Goal: Task Accomplishment & Management: Use online tool/utility

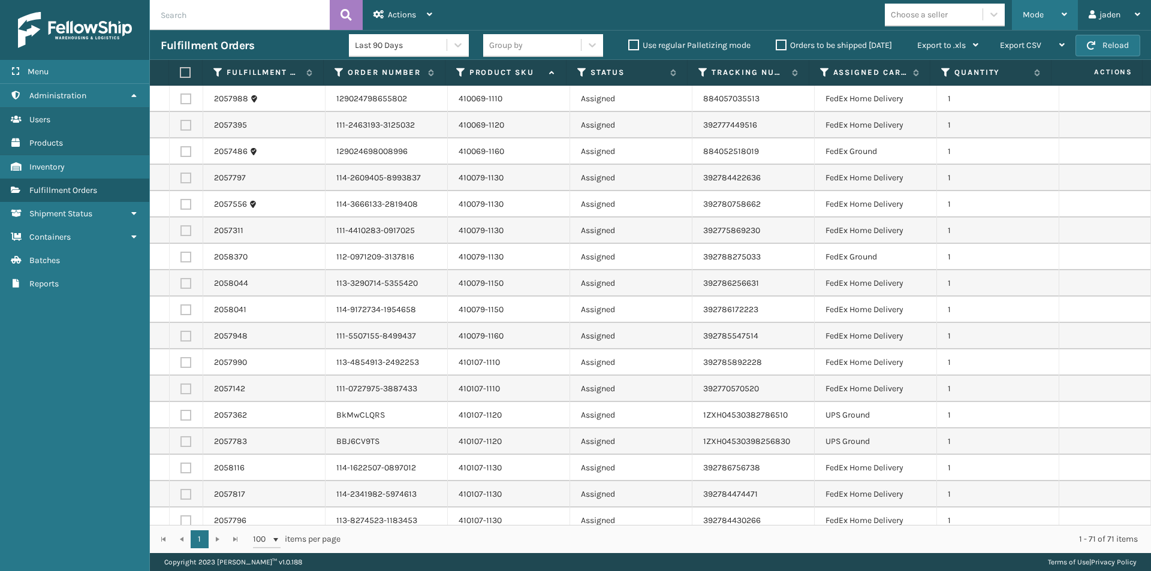
click at [1040, 10] on span "Mode" at bounding box center [1033, 15] width 21 height 10
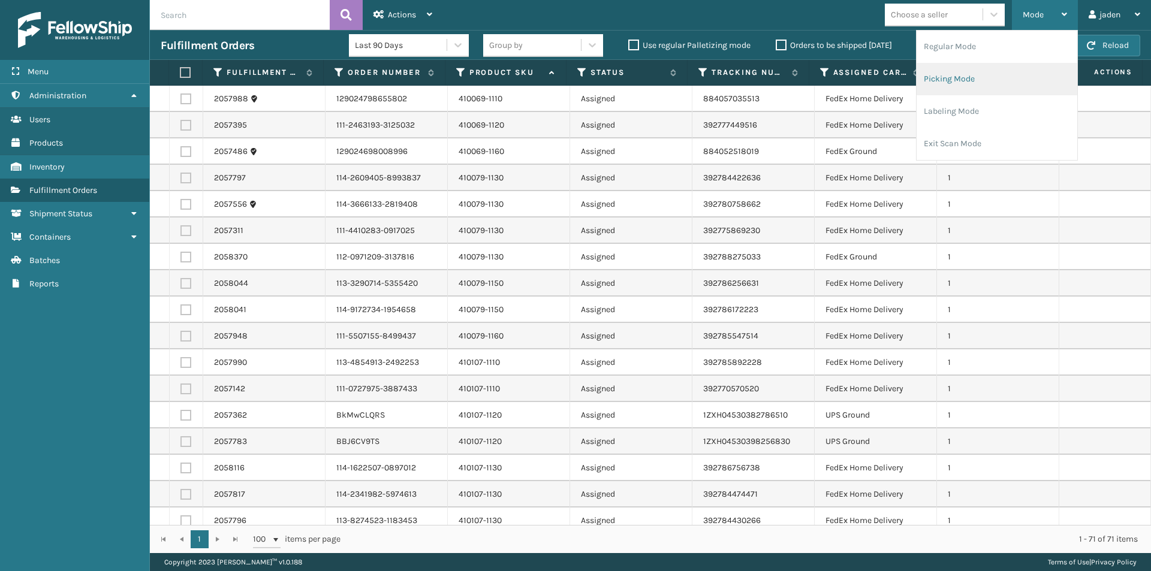
click at [971, 82] on li "Picking Mode" at bounding box center [996, 79] width 161 height 32
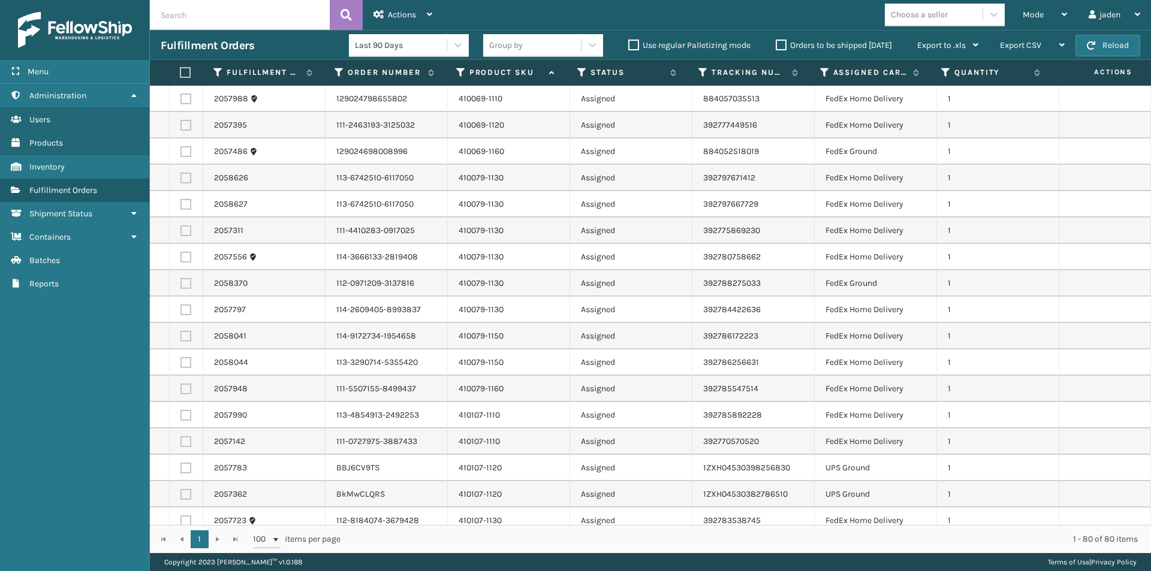
click at [182, 73] on label at bounding box center [184, 72] width 8 height 11
click at [180, 73] on input "checkbox" at bounding box center [180, 73] width 1 height 8
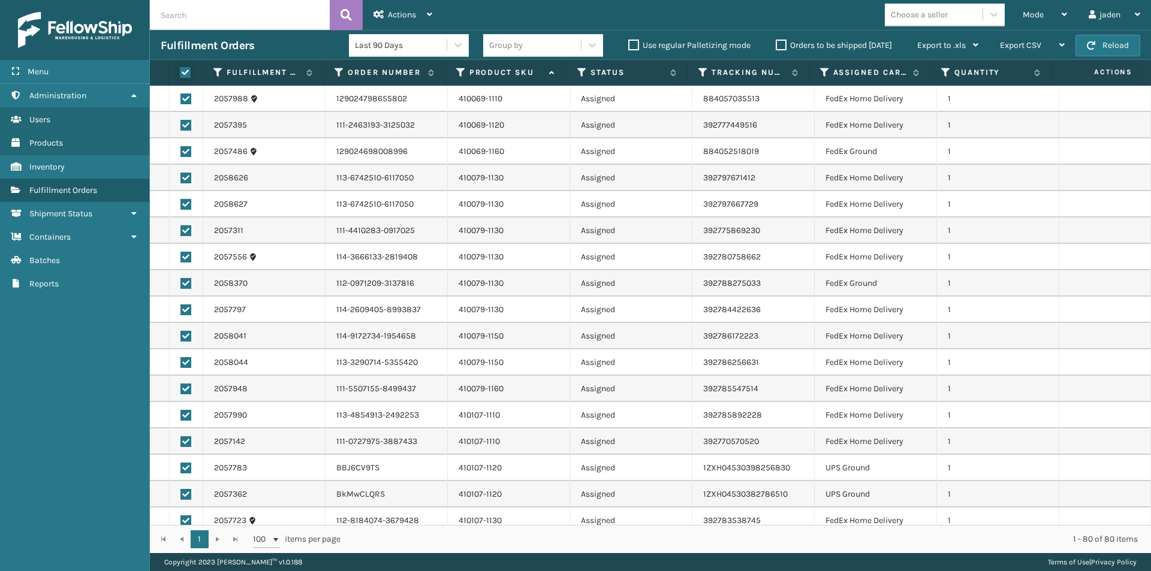
checkbox input "true"
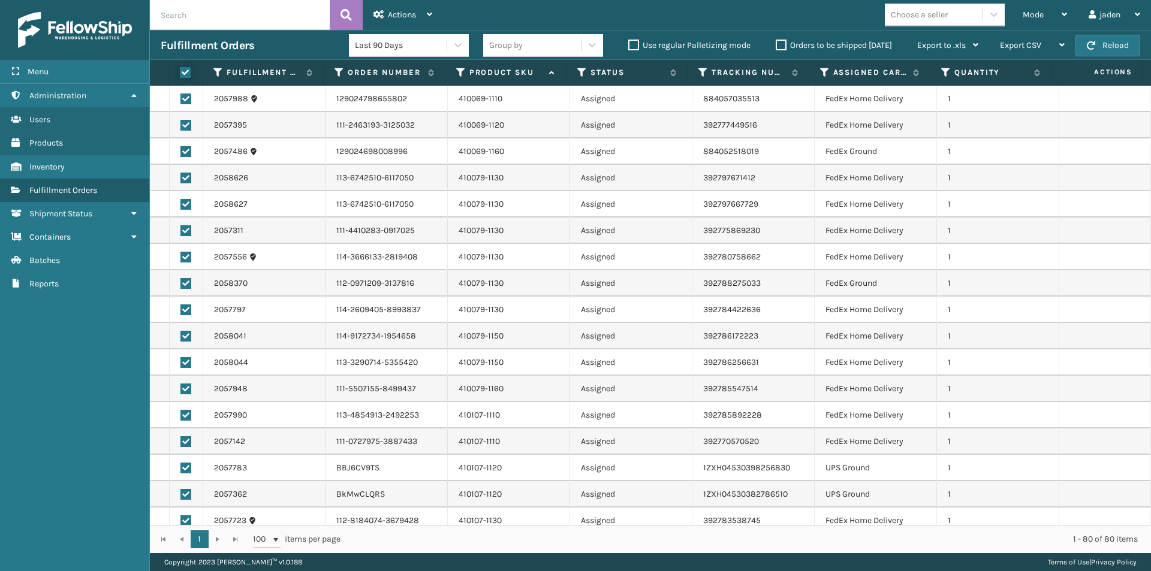
checkbox input "true"
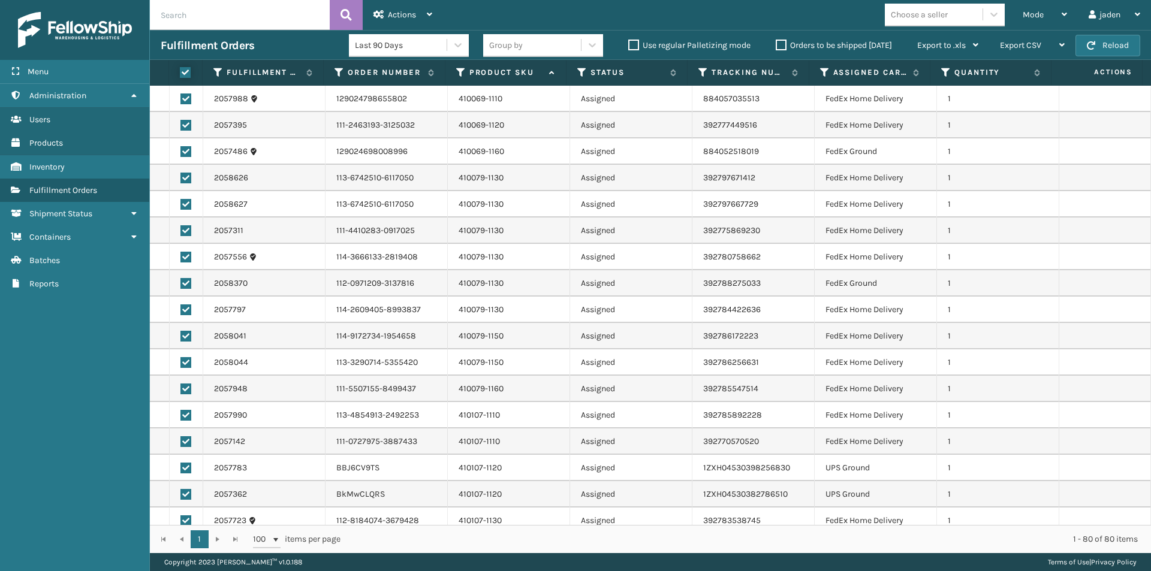
checkbox input "true"
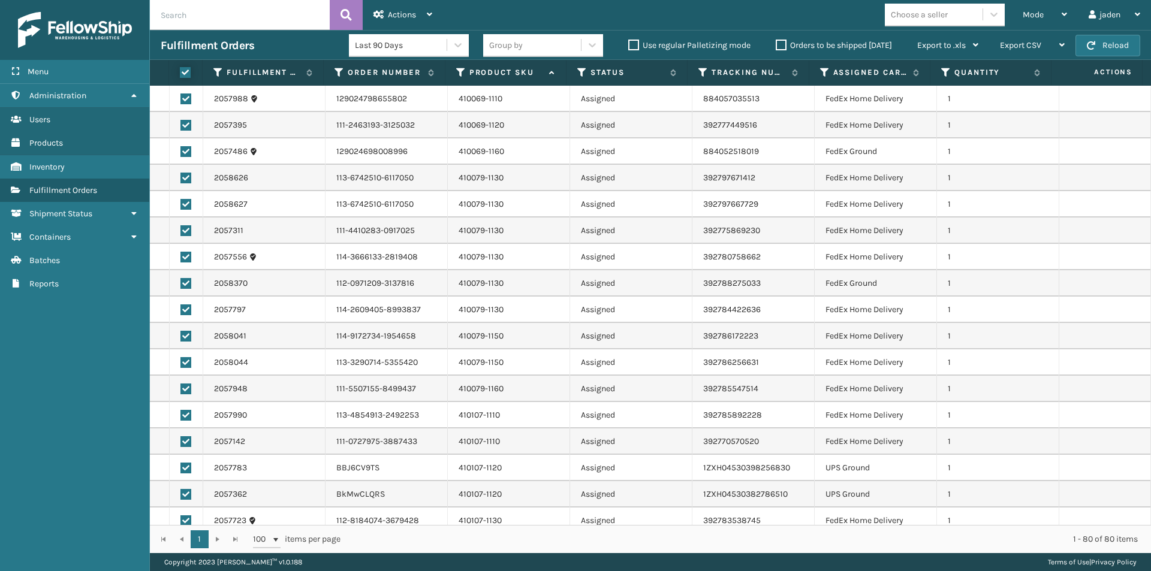
checkbox input "true"
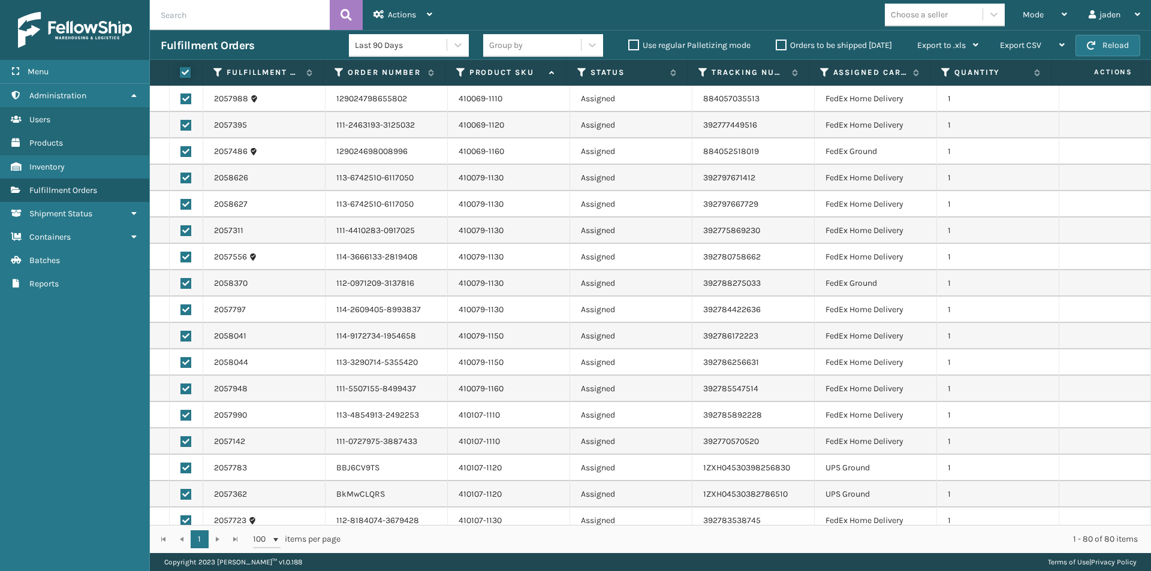
checkbox input "true"
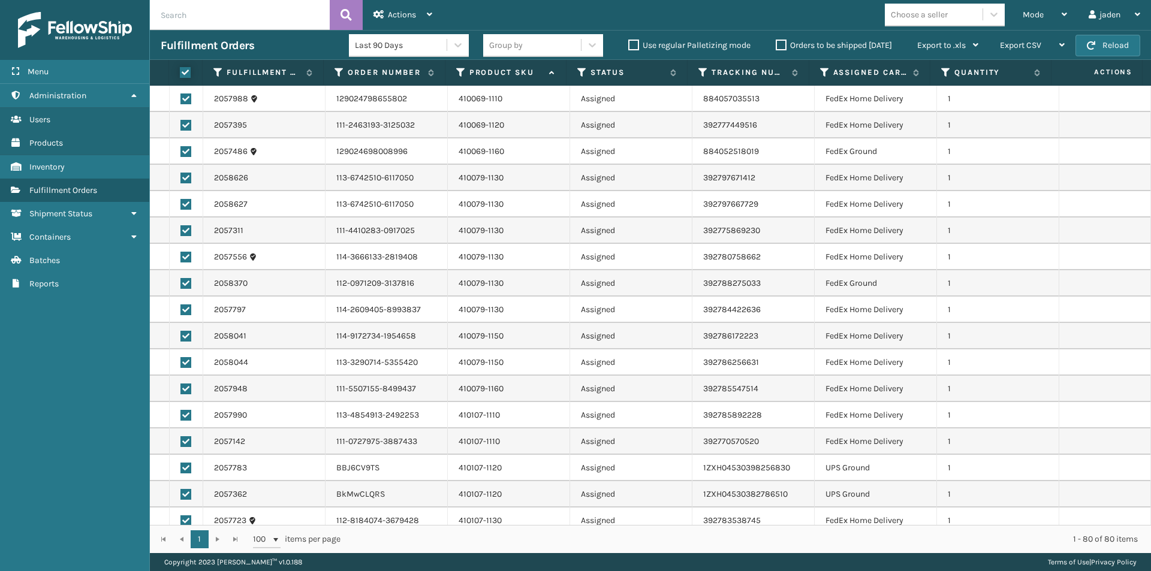
checkbox input "true"
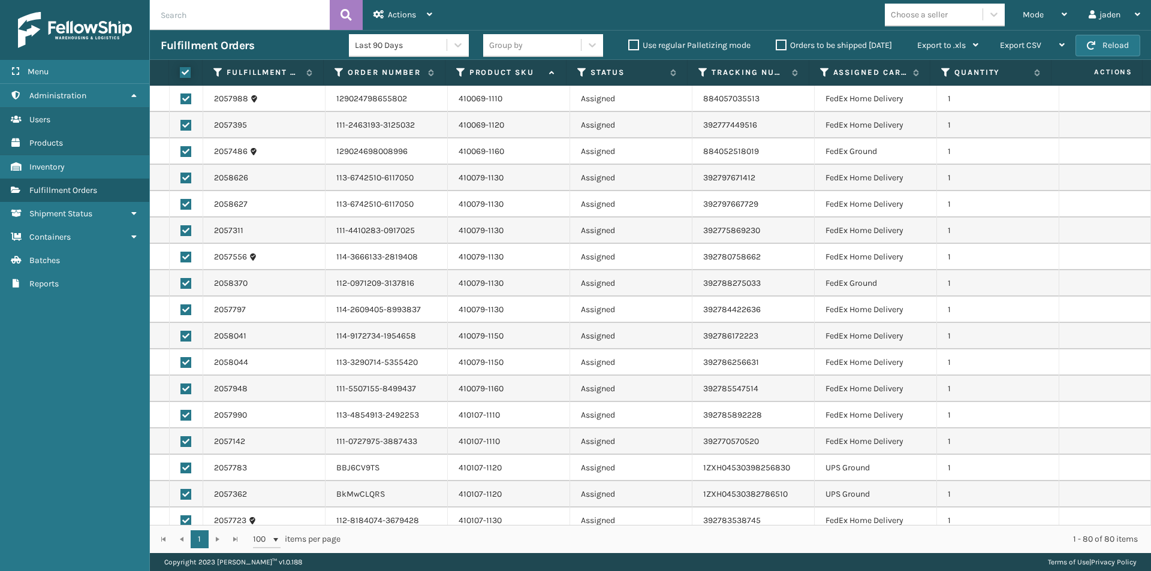
checkbox input "true"
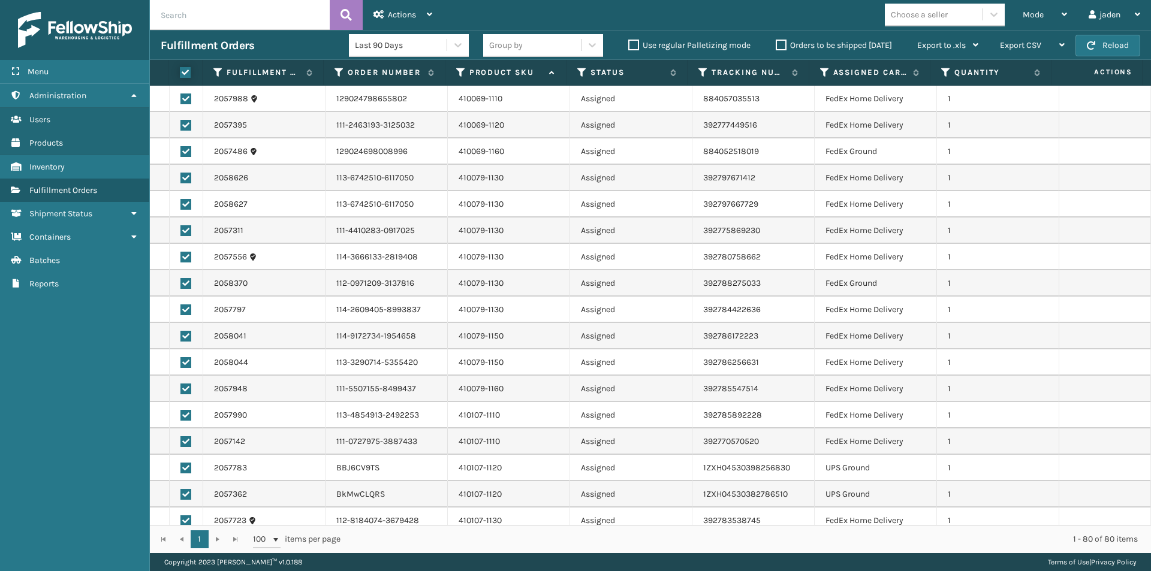
checkbox input "true"
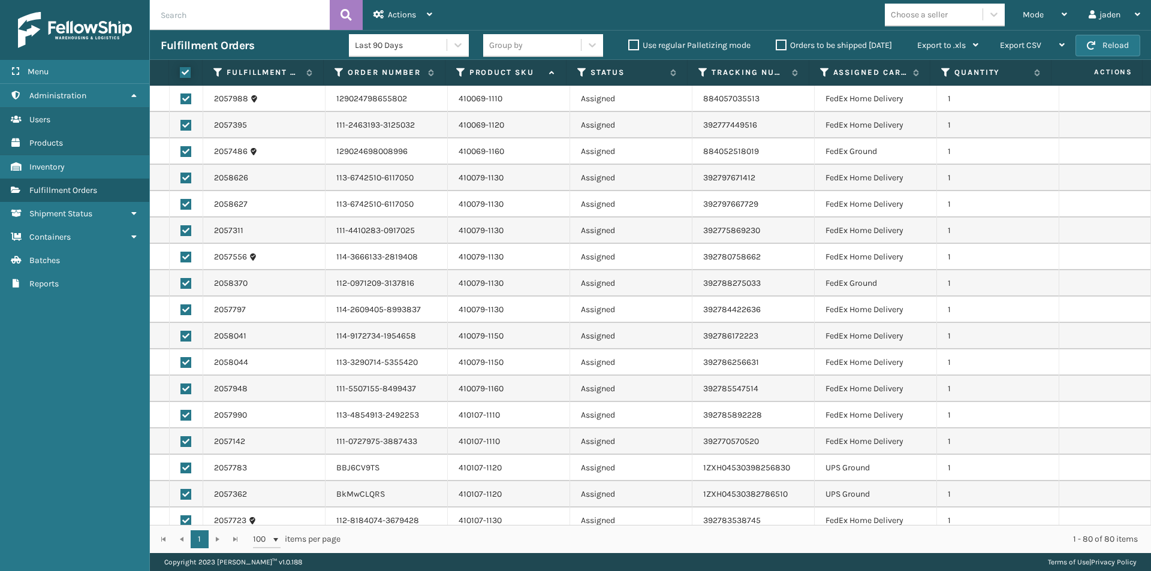
checkbox input "true"
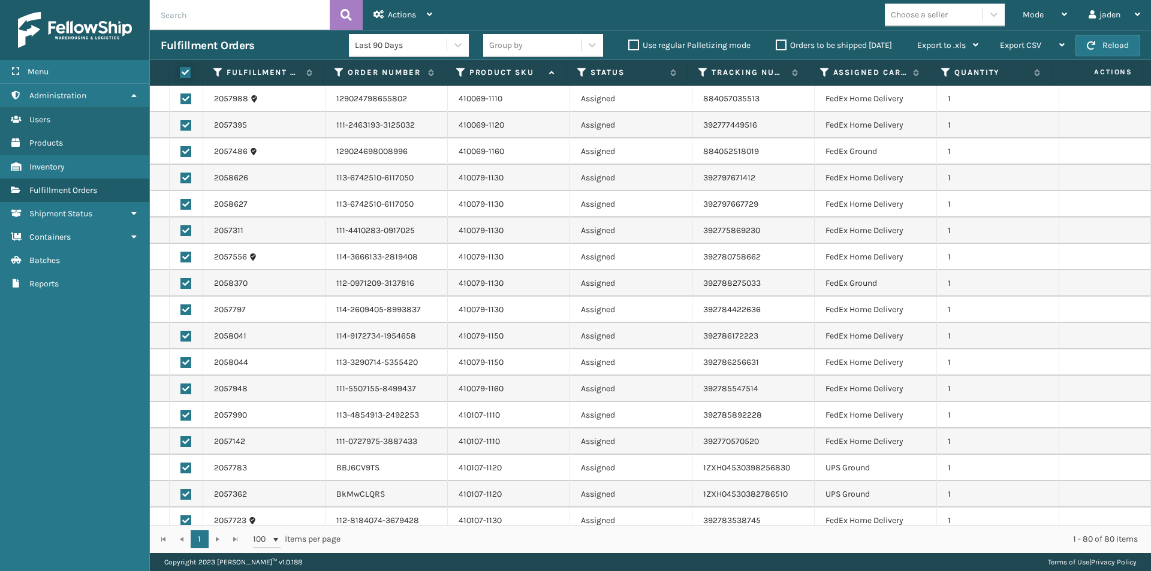
checkbox input "true"
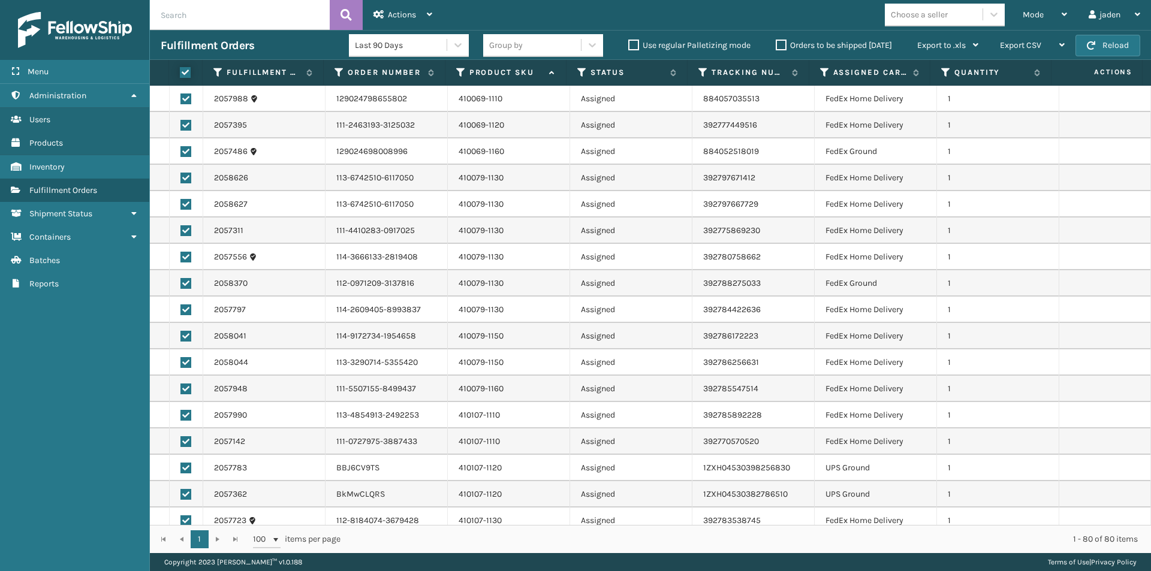
checkbox input "true"
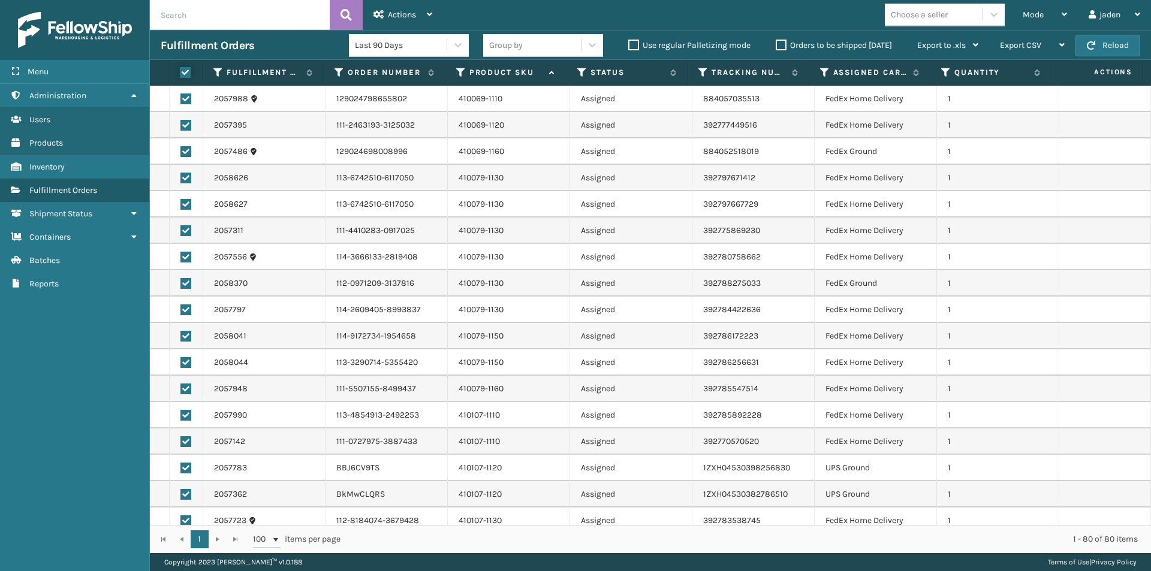
checkbox input "true"
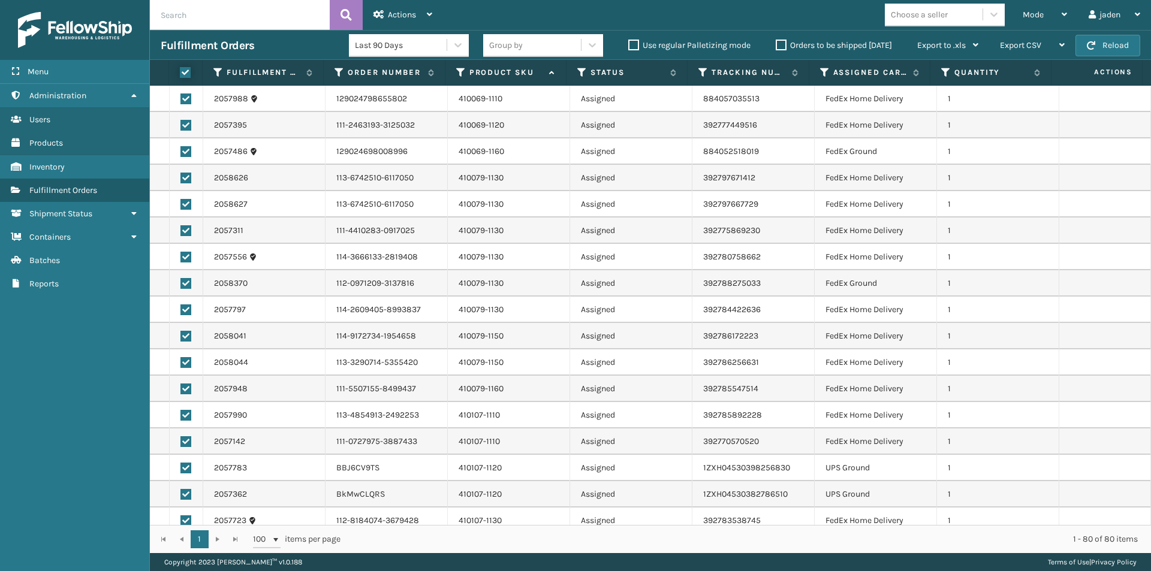
checkbox input "true"
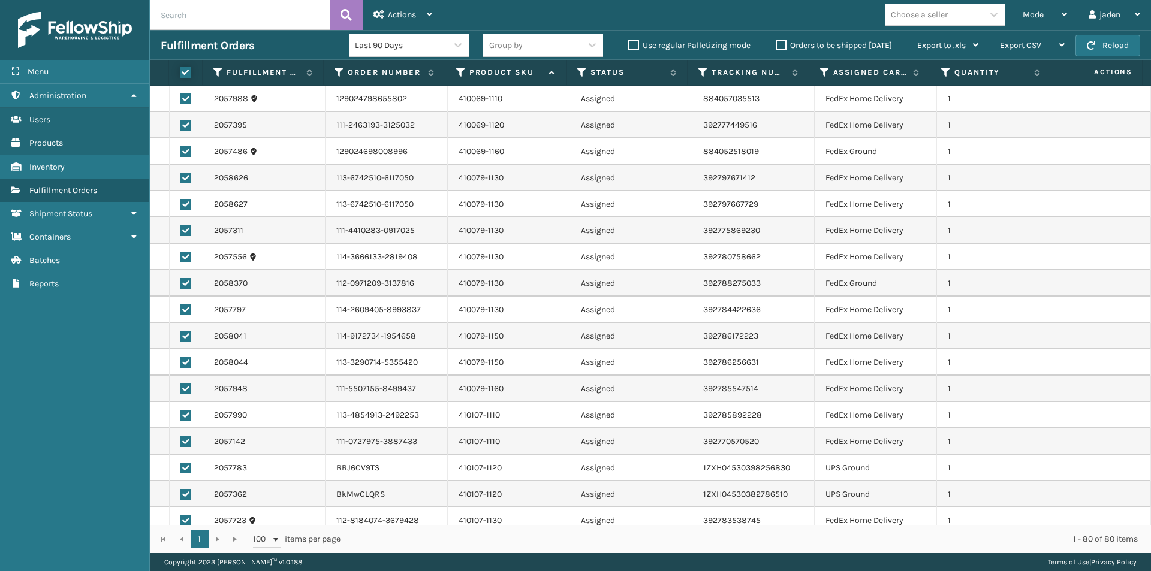
checkbox input "true"
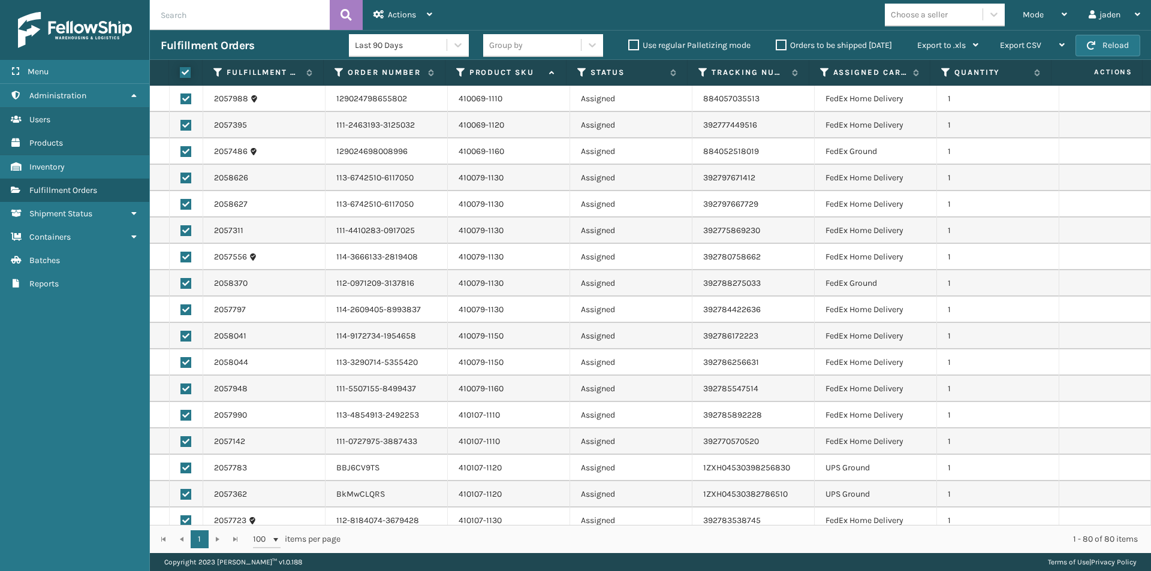
checkbox input "true"
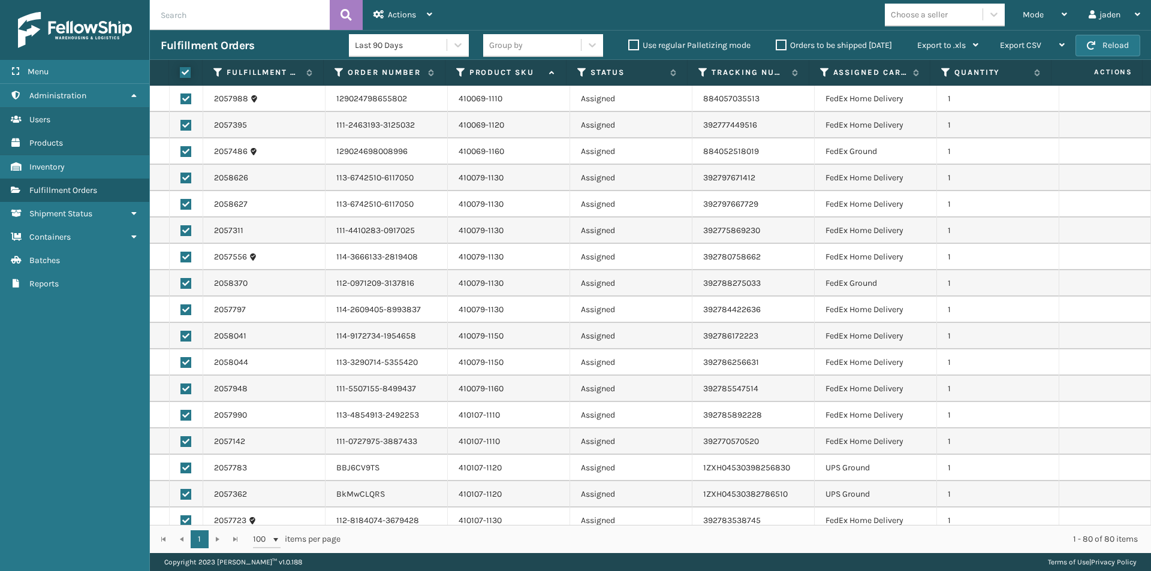
checkbox input "true"
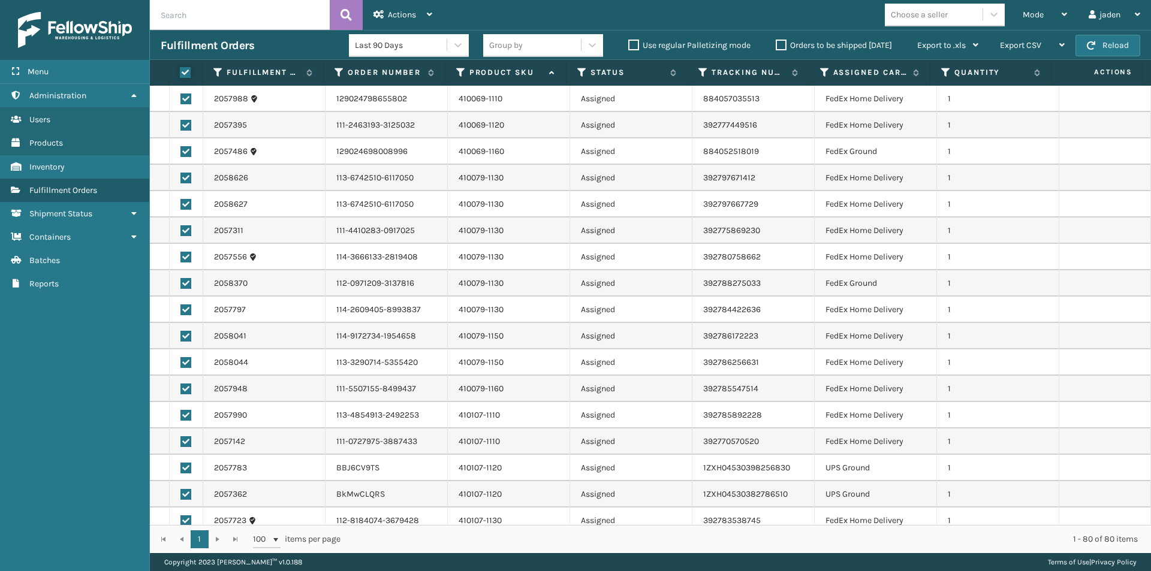
checkbox input "true"
click at [184, 72] on label at bounding box center [184, 72] width 8 height 11
click at [180, 72] on input "checkbox" at bounding box center [180, 73] width 1 height 8
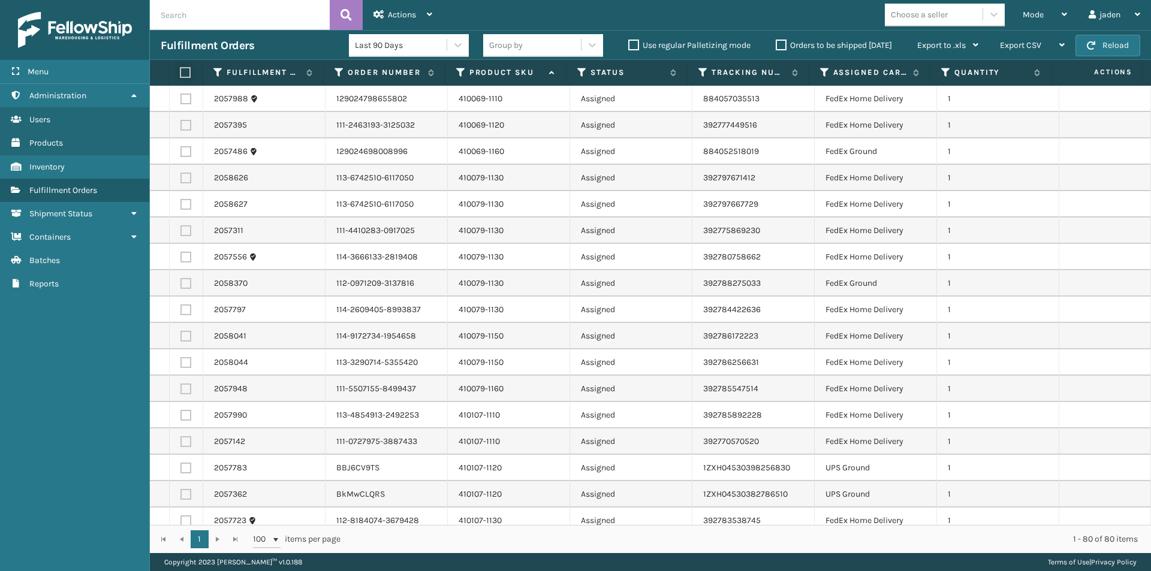
checkbox input "false"
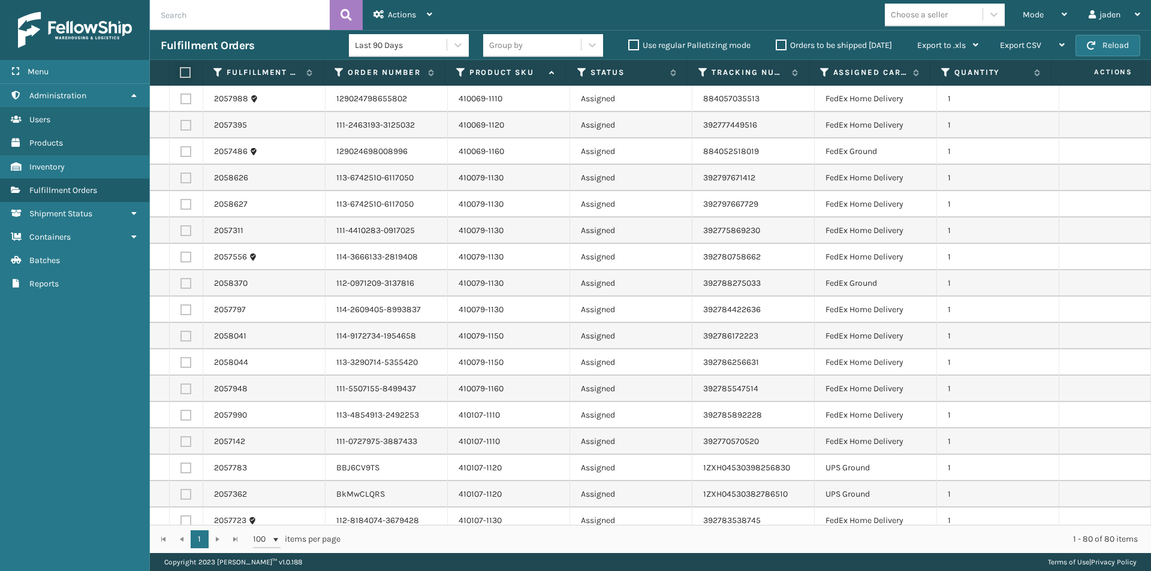
checkbox input "false"
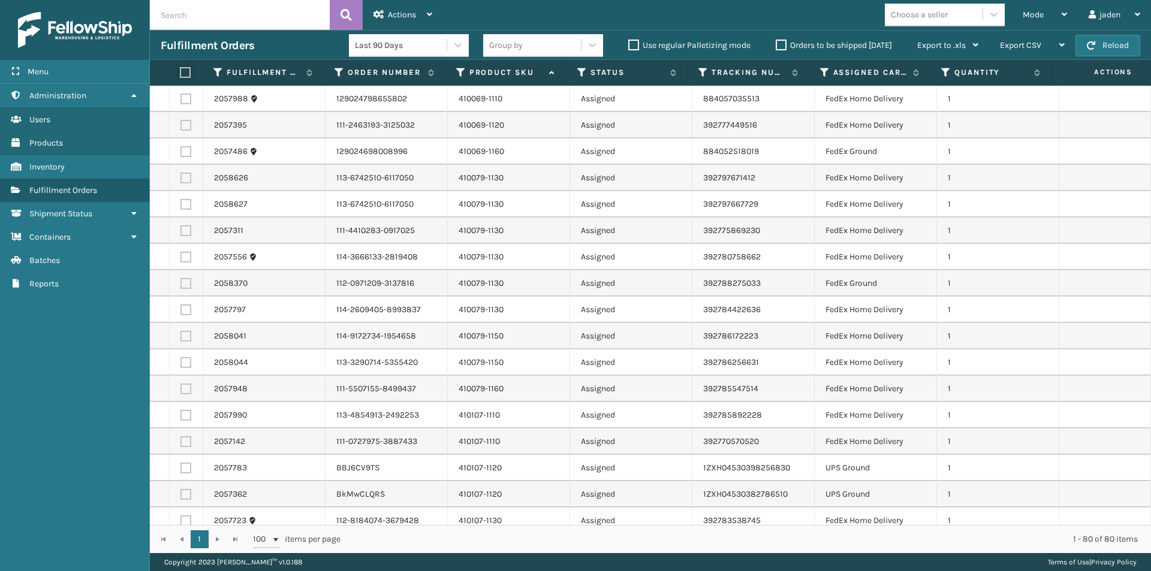
checkbox input "false"
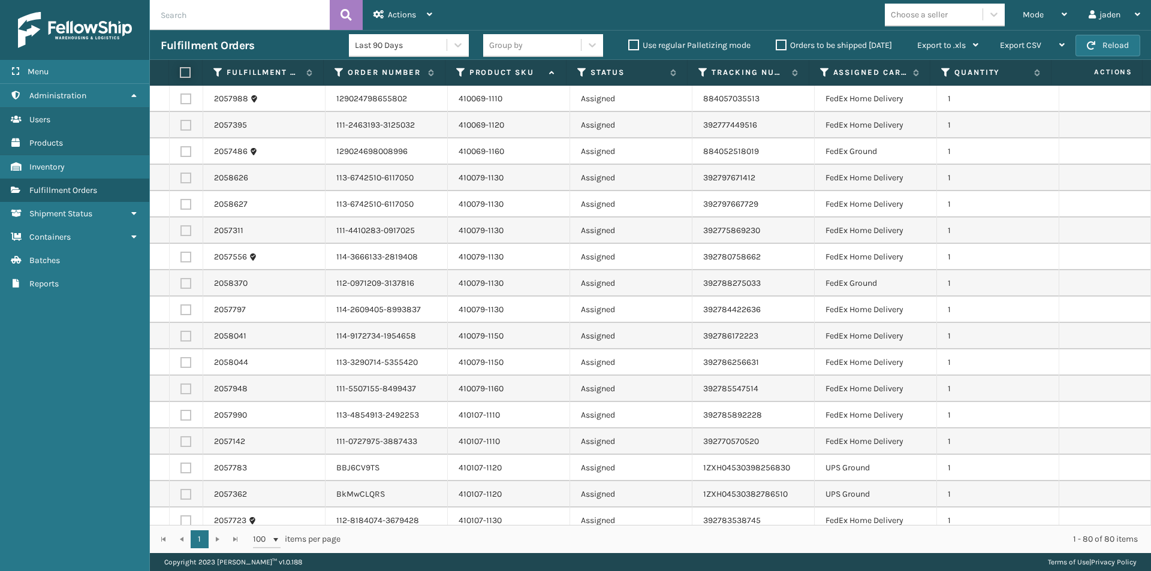
checkbox input "false"
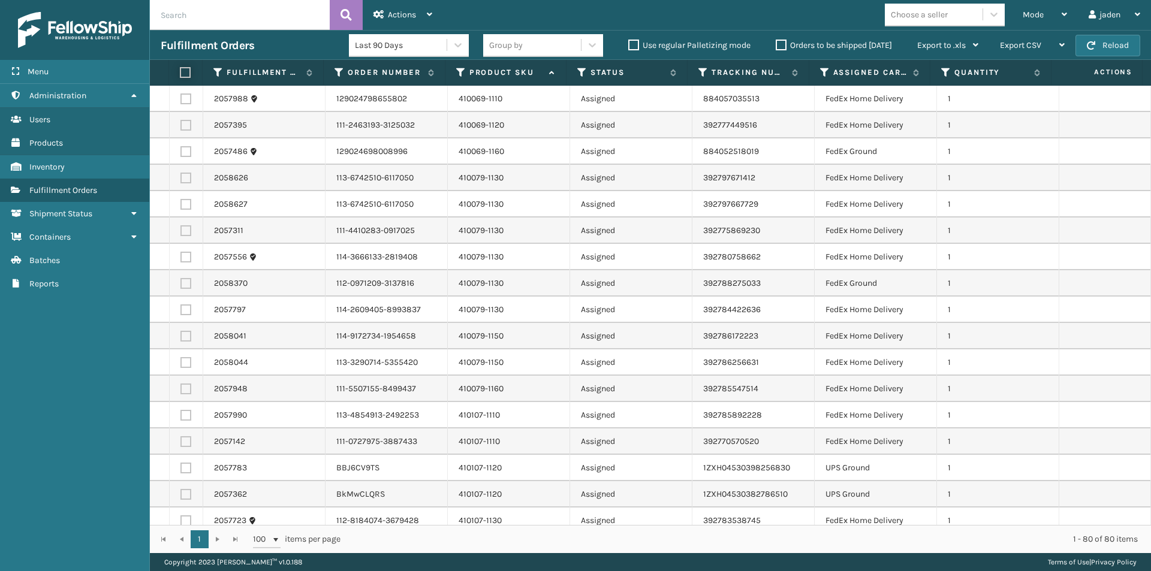
checkbox input "false"
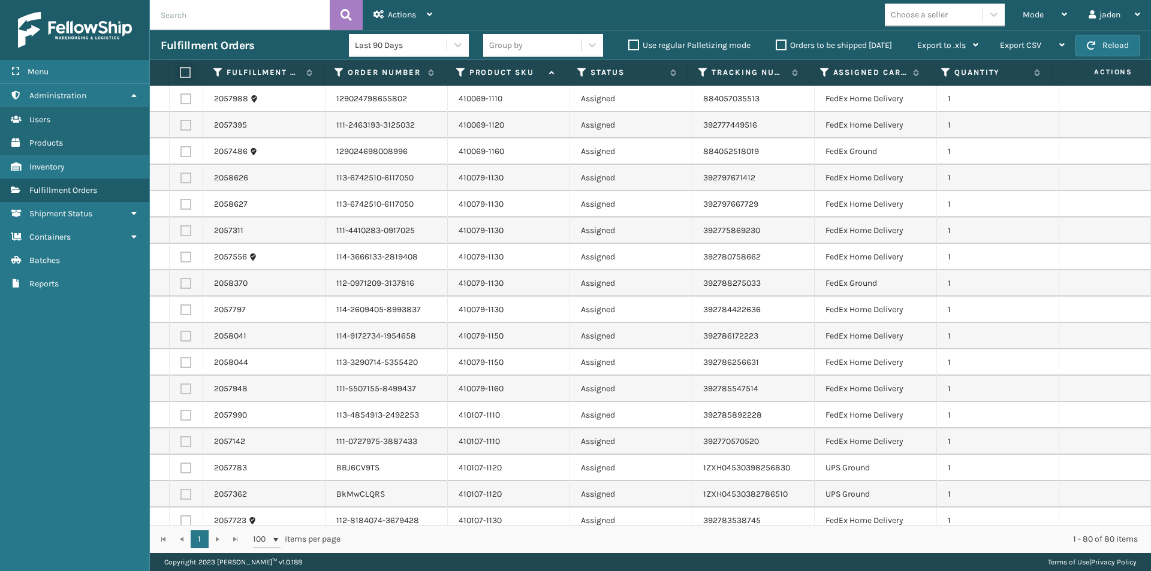
checkbox input "false"
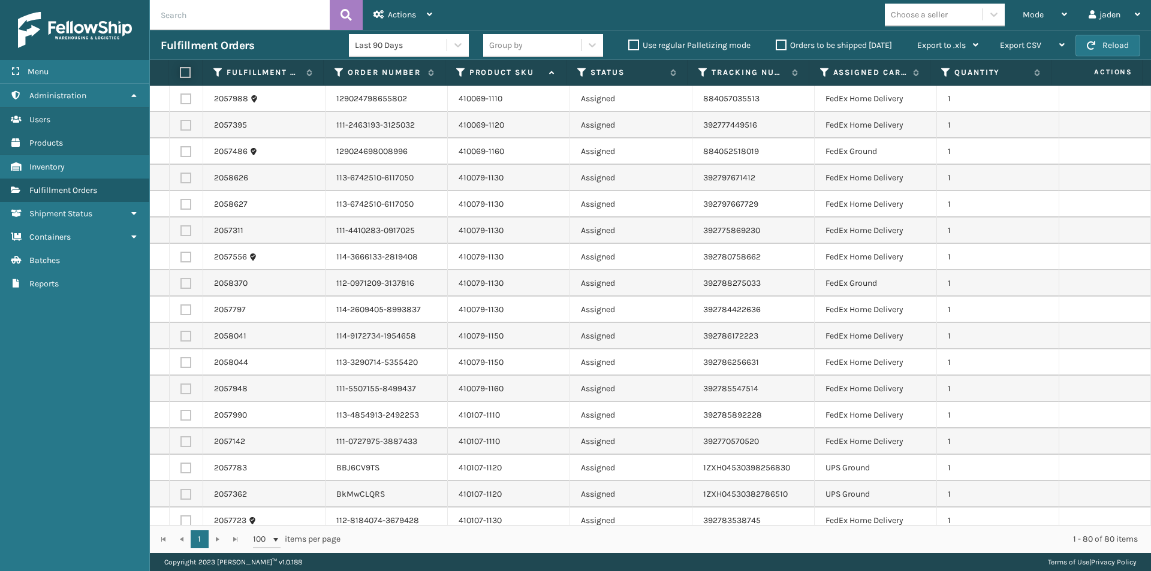
checkbox input "false"
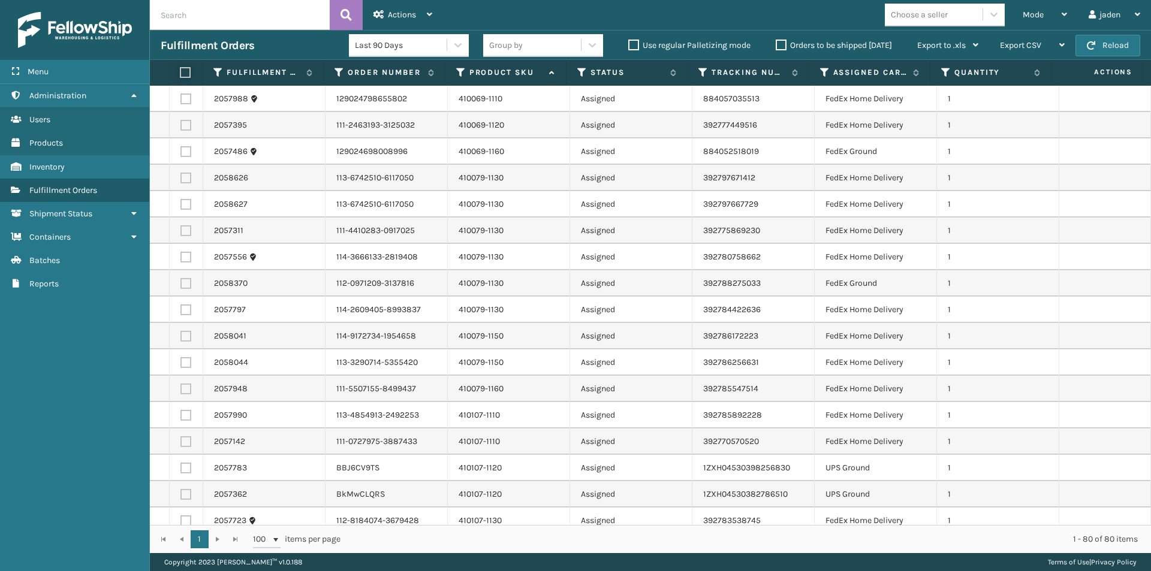
checkbox input "false"
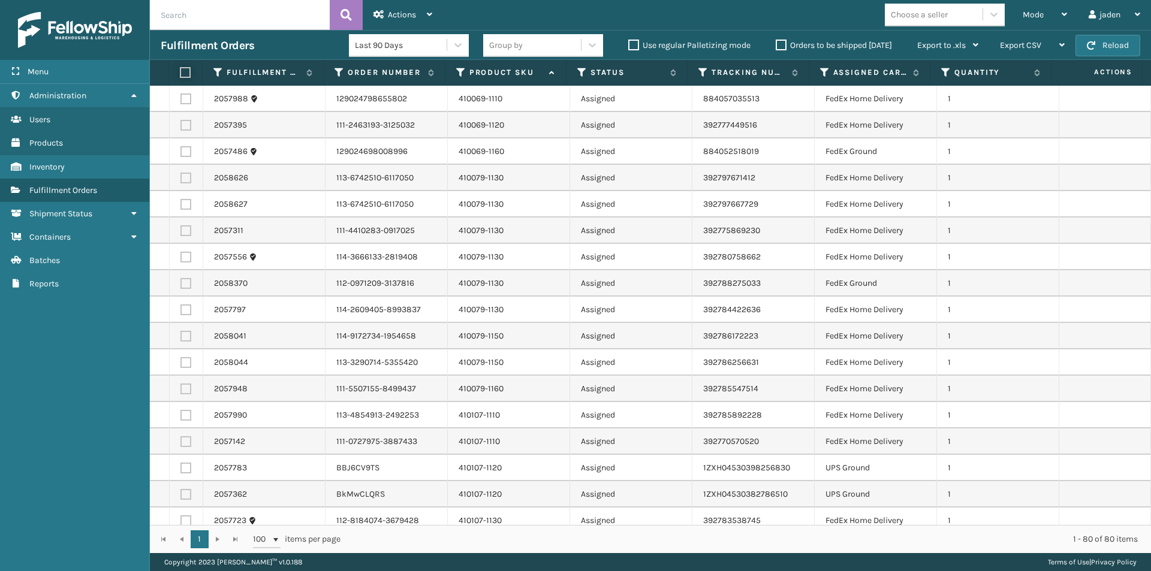
checkbox input "false"
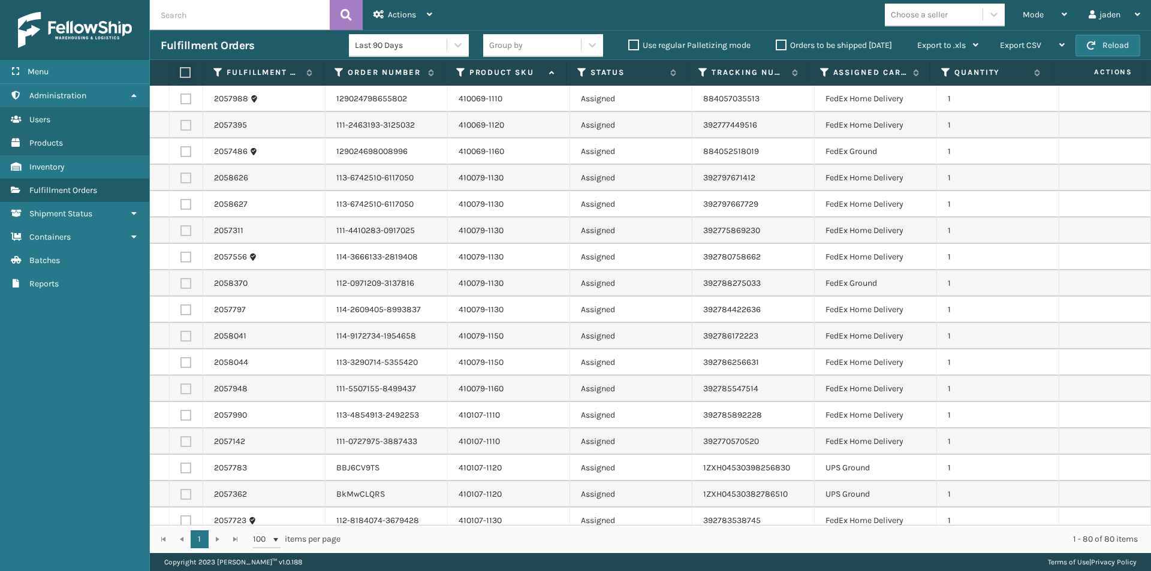
checkbox input "false"
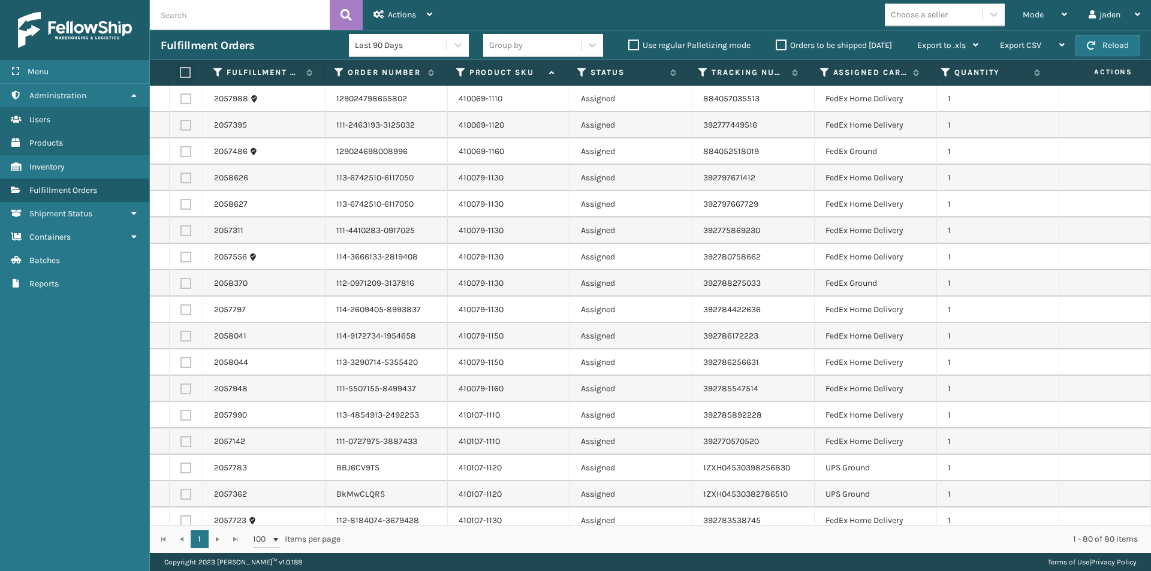
checkbox input "false"
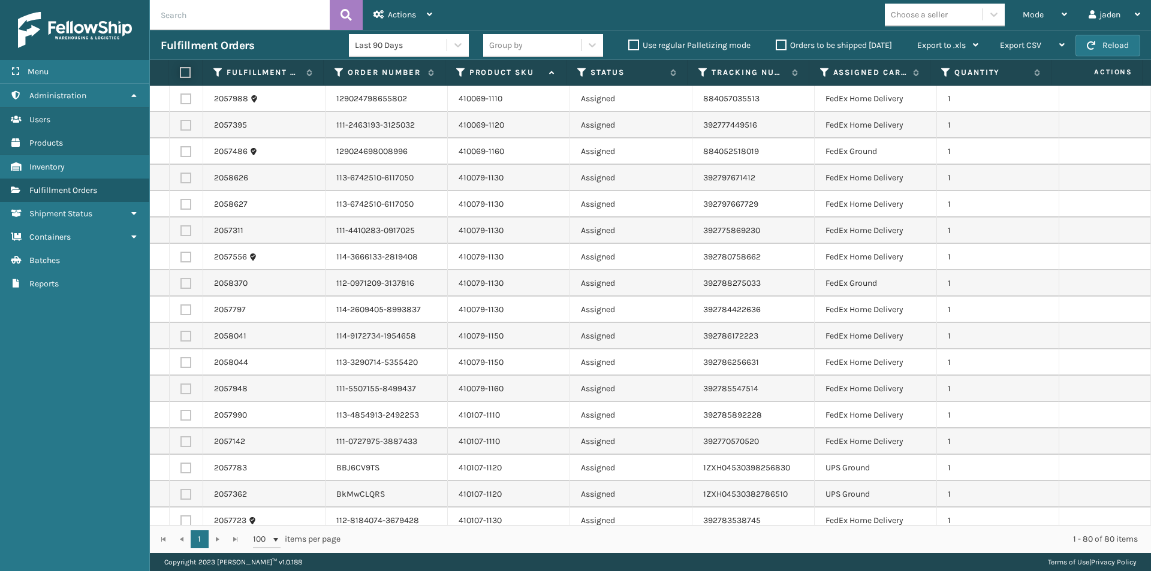
checkbox input "false"
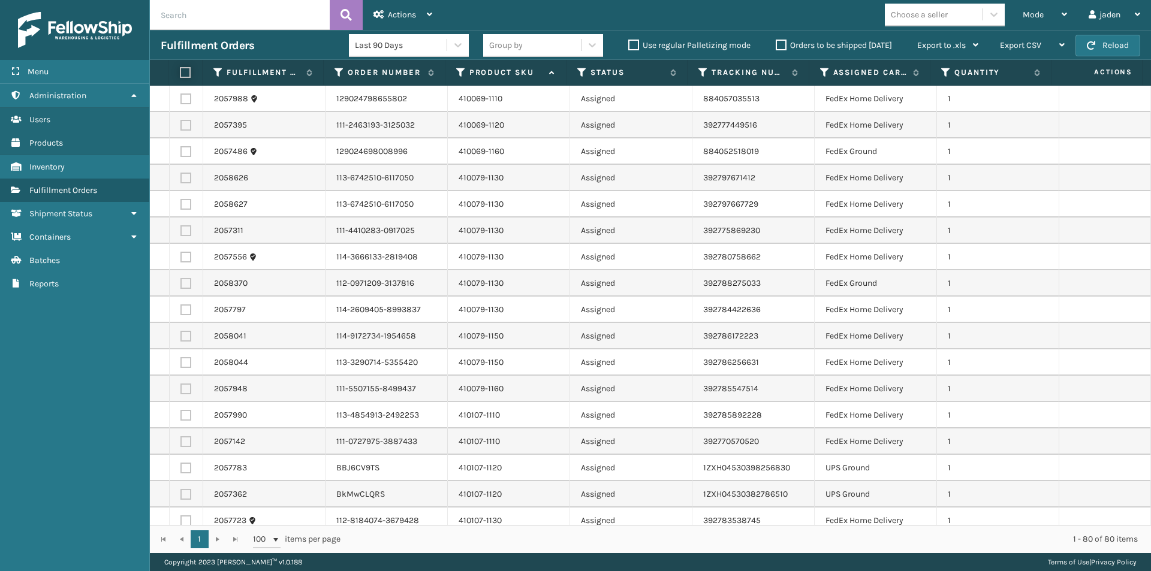
checkbox input "false"
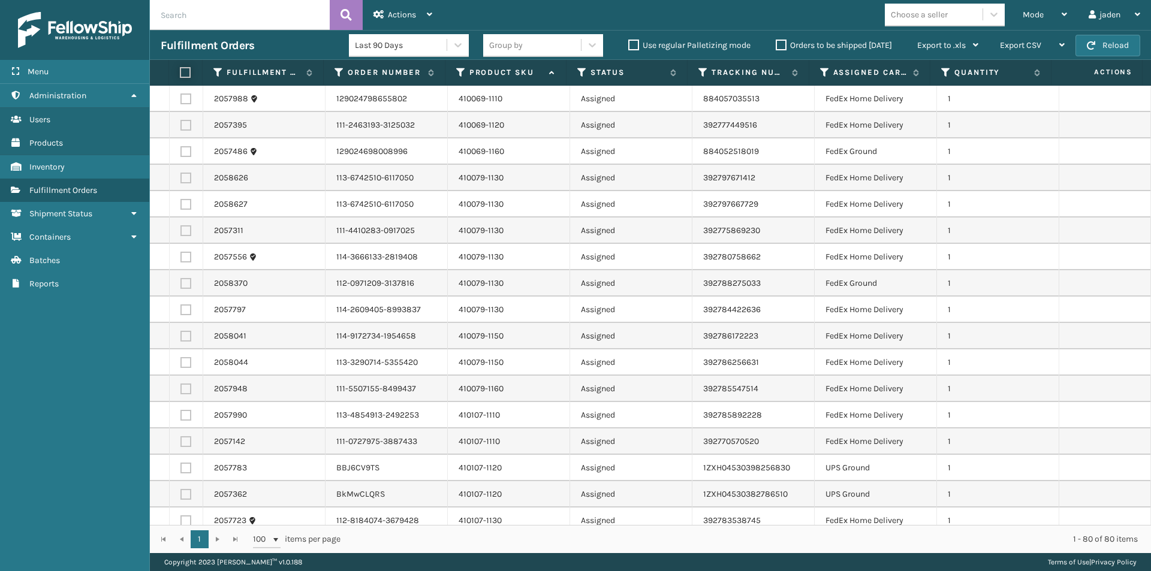
checkbox input "false"
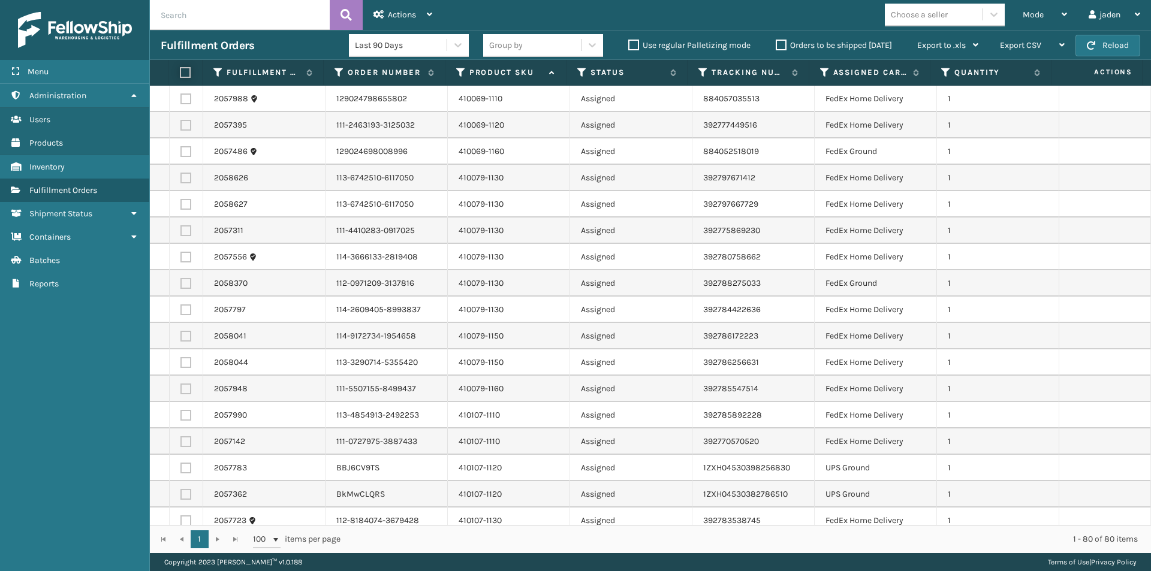
checkbox input "false"
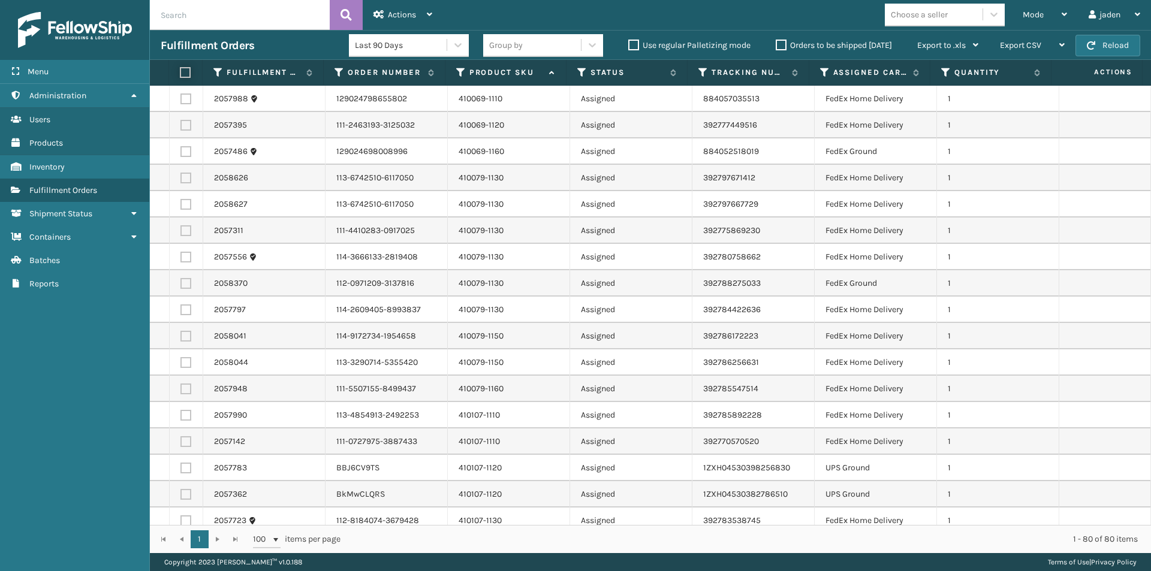
checkbox input "false"
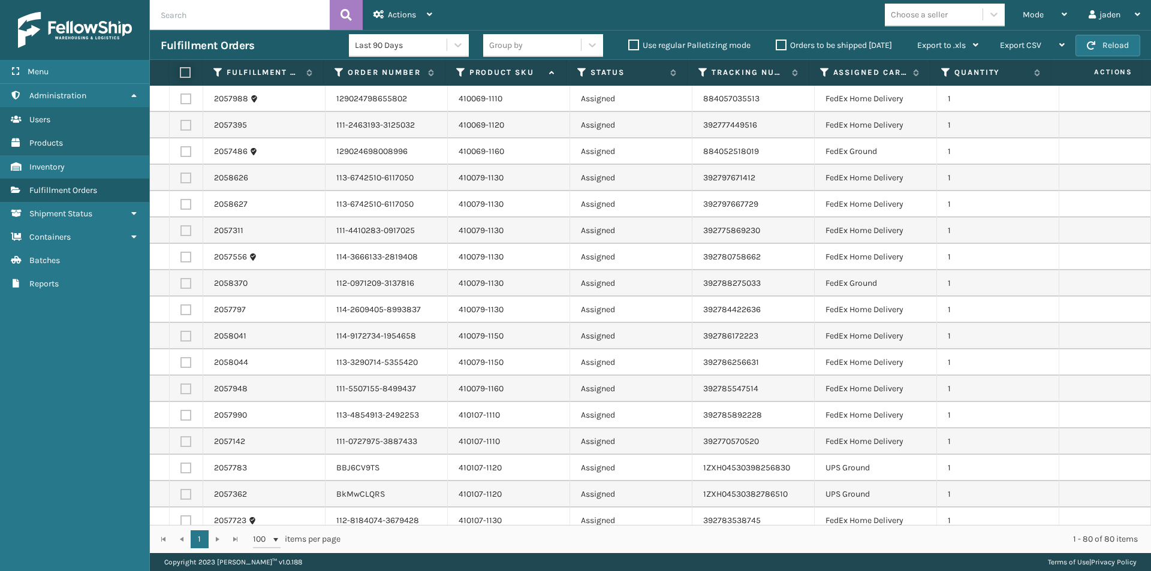
checkbox input "false"
click at [186, 179] on label at bounding box center [185, 178] width 11 height 11
click at [181, 179] on input "checkbox" at bounding box center [180, 177] width 1 height 8
checkbox input "true"
click at [185, 204] on label at bounding box center [185, 204] width 11 height 11
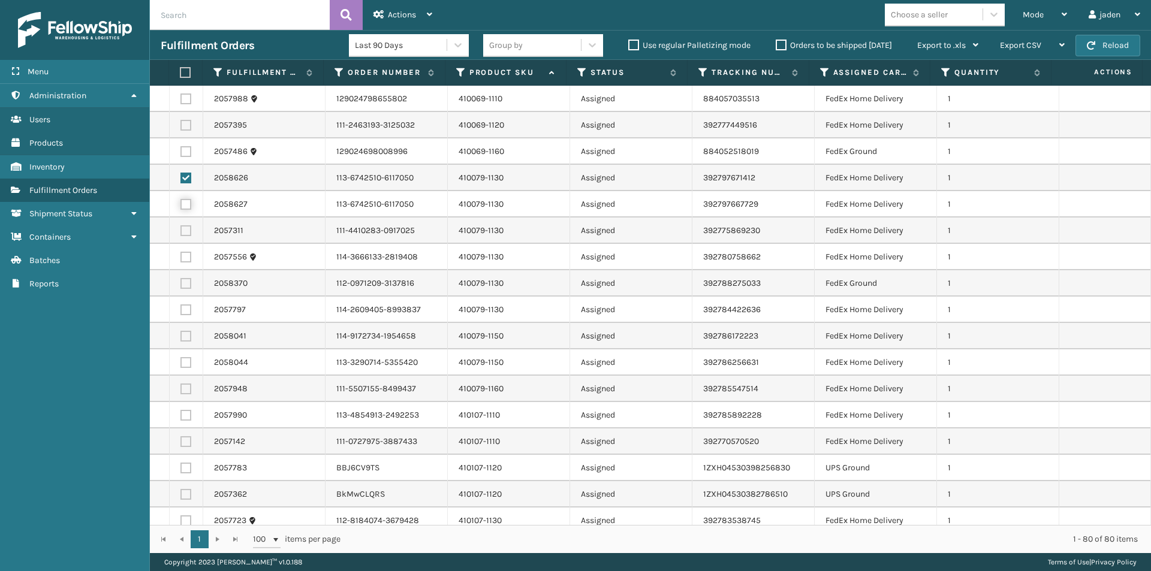
click at [181, 204] on input "checkbox" at bounding box center [180, 203] width 1 height 8
checkbox input "true"
click at [185, 234] on label at bounding box center [185, 230] width 11 height 11
click at [181, 233] on input "checkbox" at bounding box center [180, 229] width 1 height 8
checkbox input "true"
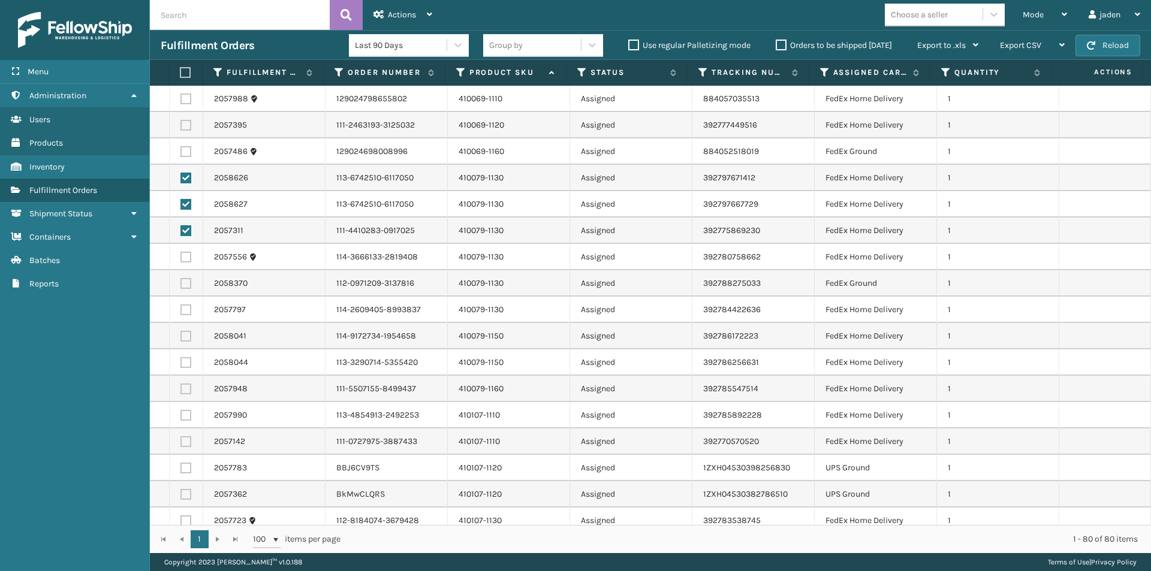
click at [182, 257] on label at bounding box center [185, 257] width 11 height 11
click at [181, 257] on input "checkbox" at bounding box center [180, 256] width 1 height 8
checkbox input "true"
click at [185, 280] on label at bounding box center [185, 283] width 11 height 11
click at [181, 280] on input "checkbox" at bounding box center [180, 282] width 1 height 8
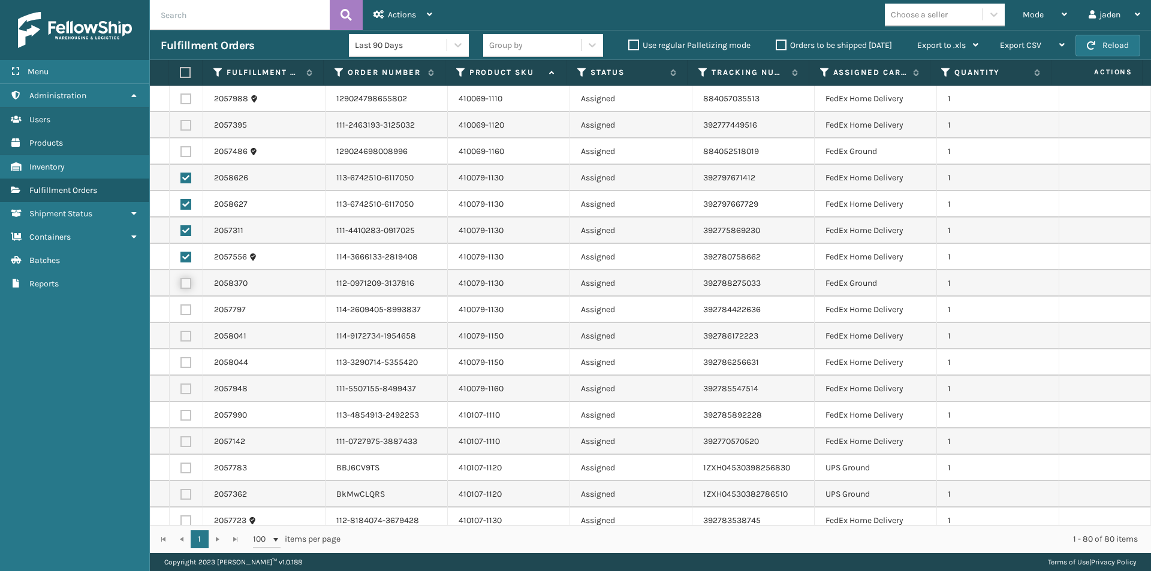
checkbox input "true"
drag, startPoint x: 185, startPoint y: 322, endPoint x: 185, endPoint y: 313, distance: 9.6
click at [185, 322] on td at bounding box center [187, 310] width 34 height 26
click at [185, 313] on label at bounding box center [185, 309] width 11 height 11
click at [181, 312] on input "checkbox" at bounding box center [180, 308] width 1 height 8
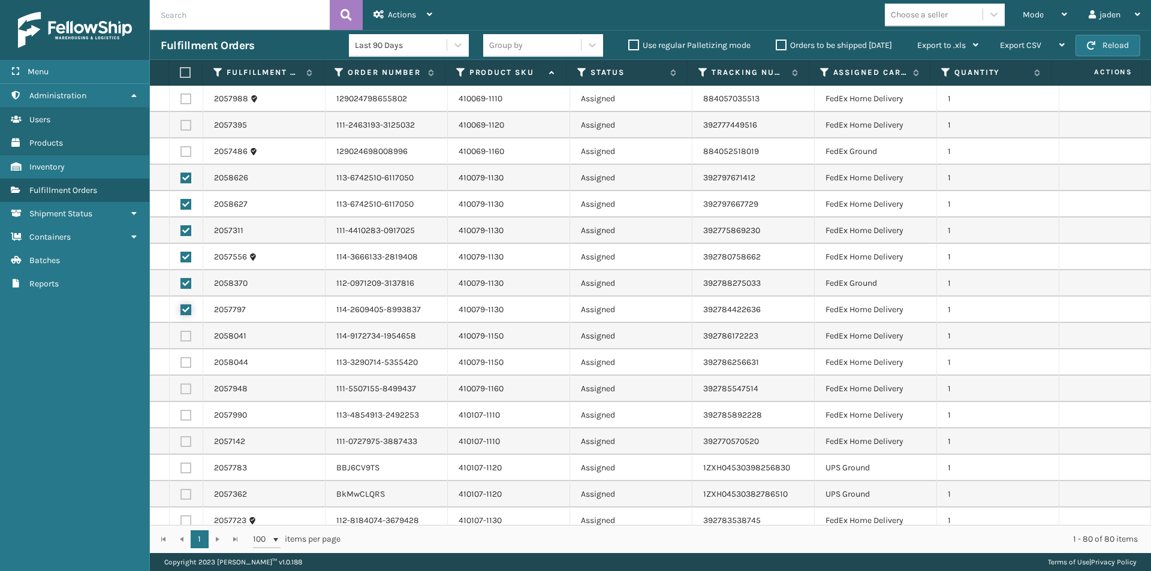
checkbox input "true"
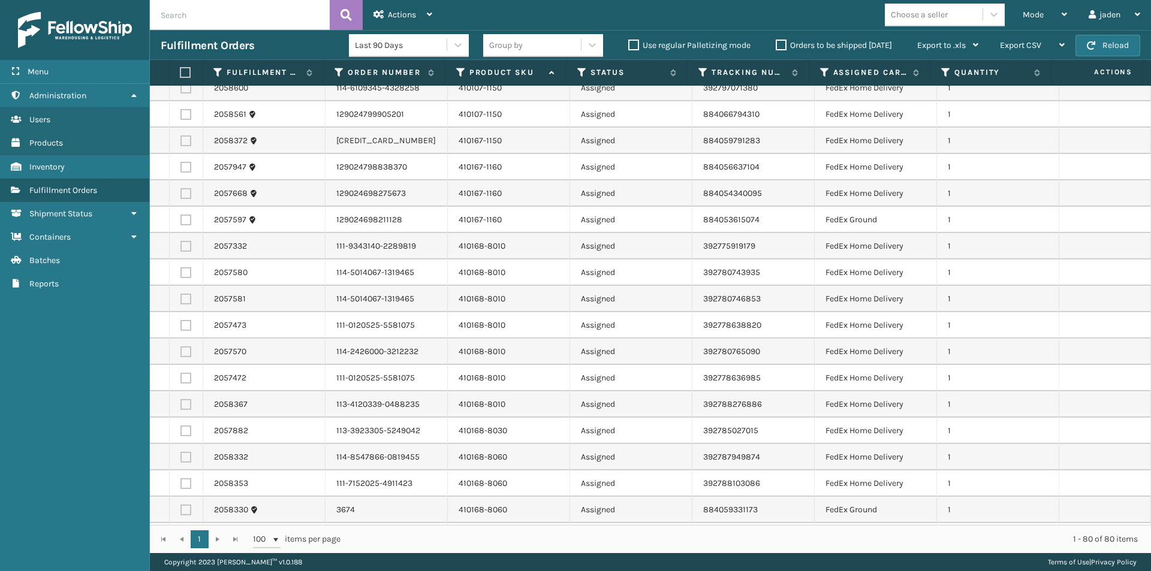
scroll to position [659, 0]
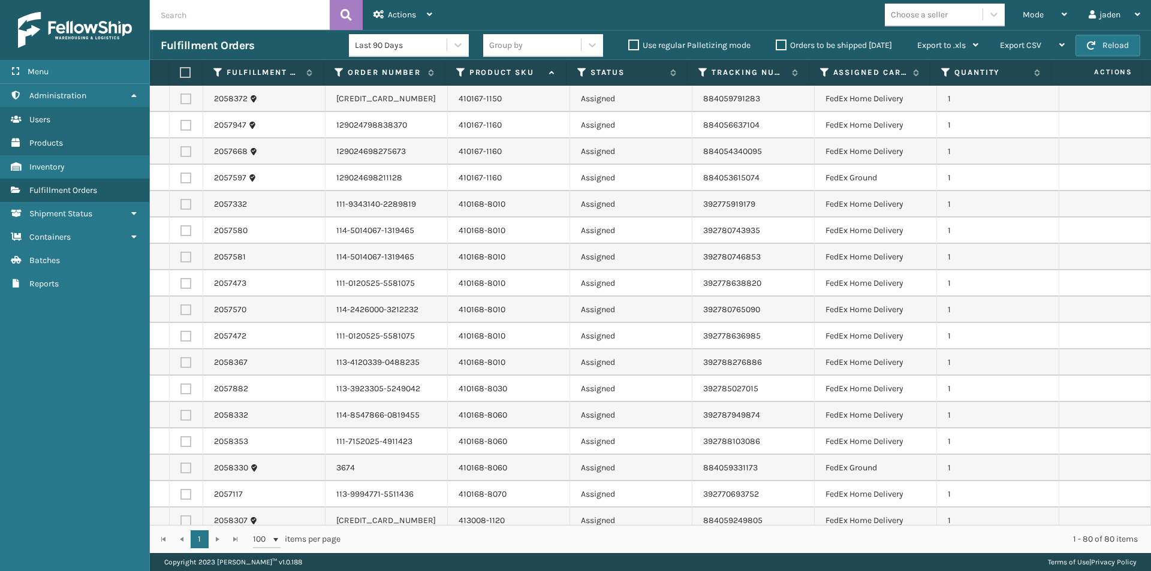
click at [180, 79] on th at bounding box center [186, 73] width 34 height 26
click at [183, 73] on label at bounding box center [184, 72] width 8 height 11
click at [180, 73] on input "checkbox" at bounding box center [180, 73] width 1 height 8
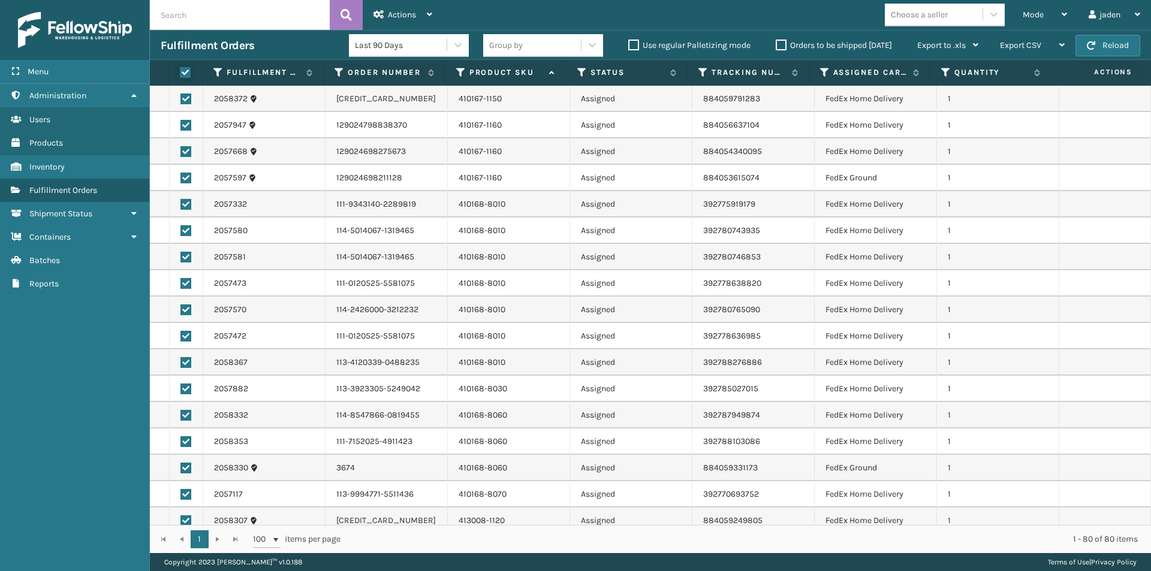
checkbox input "true"
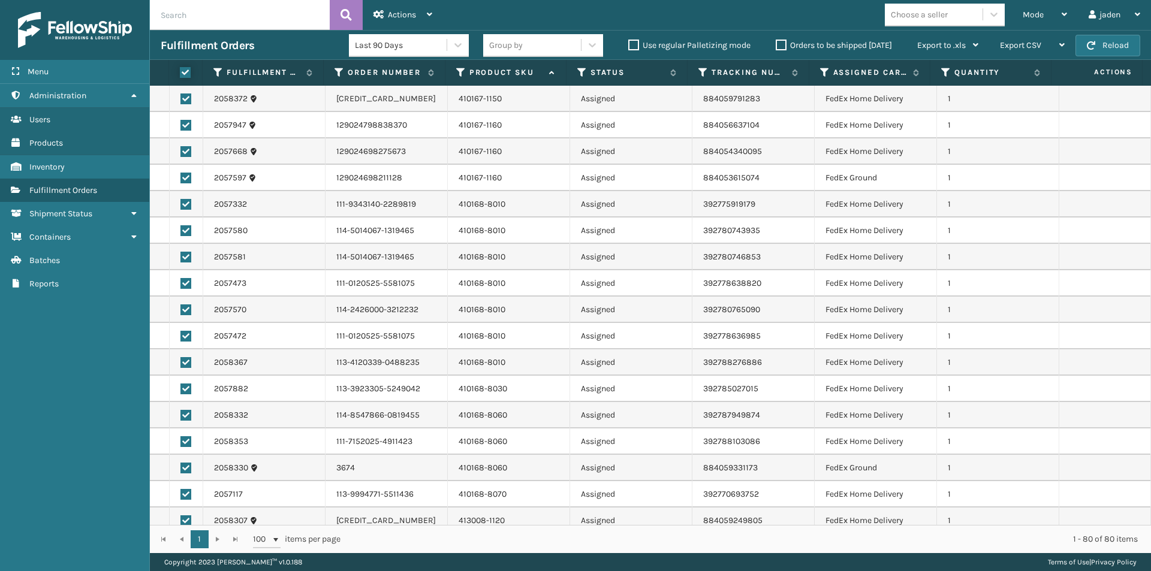
checkbox input "true"
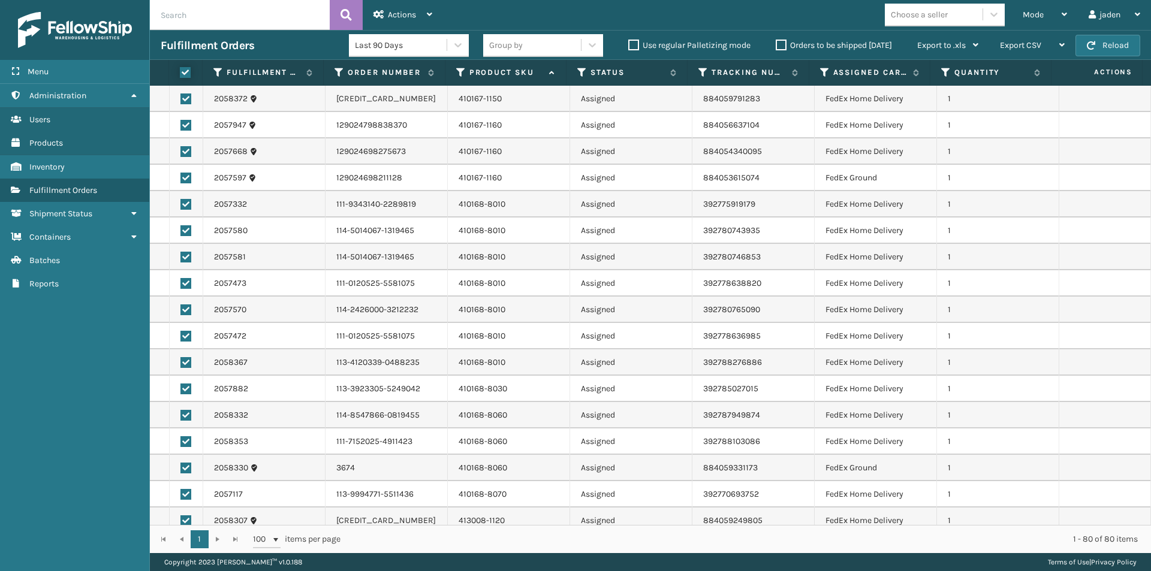
checkbox input "true"
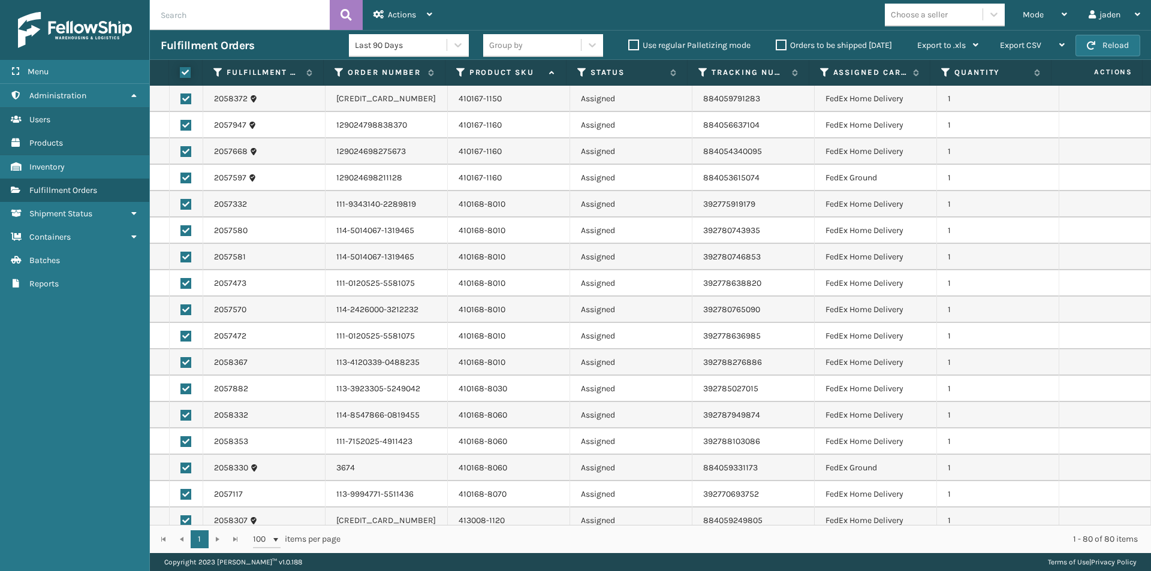
checkbox input "true"
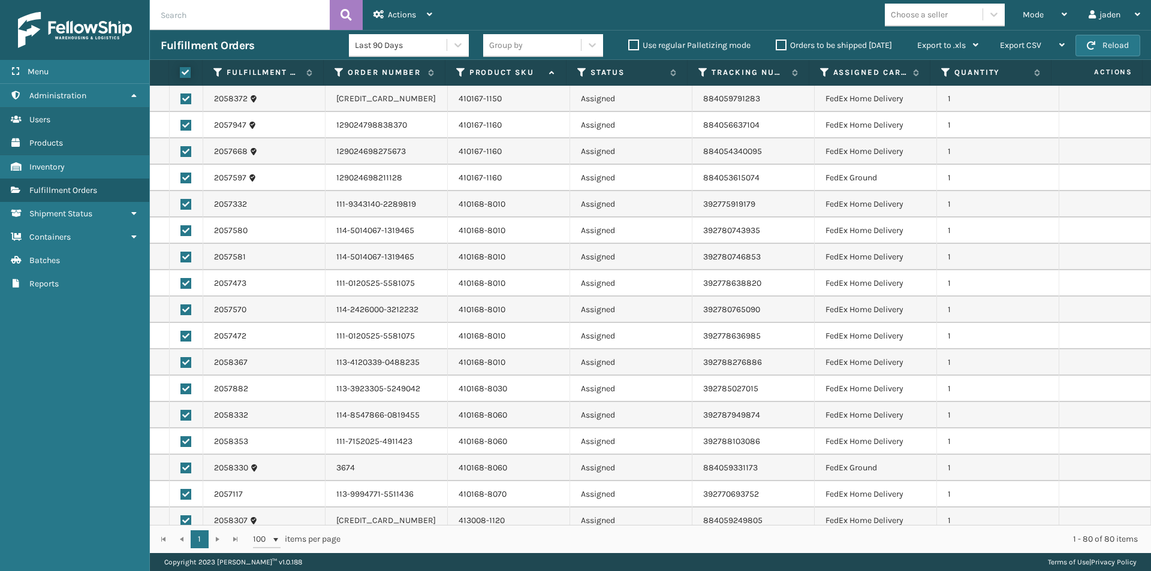
checkbox input "true"
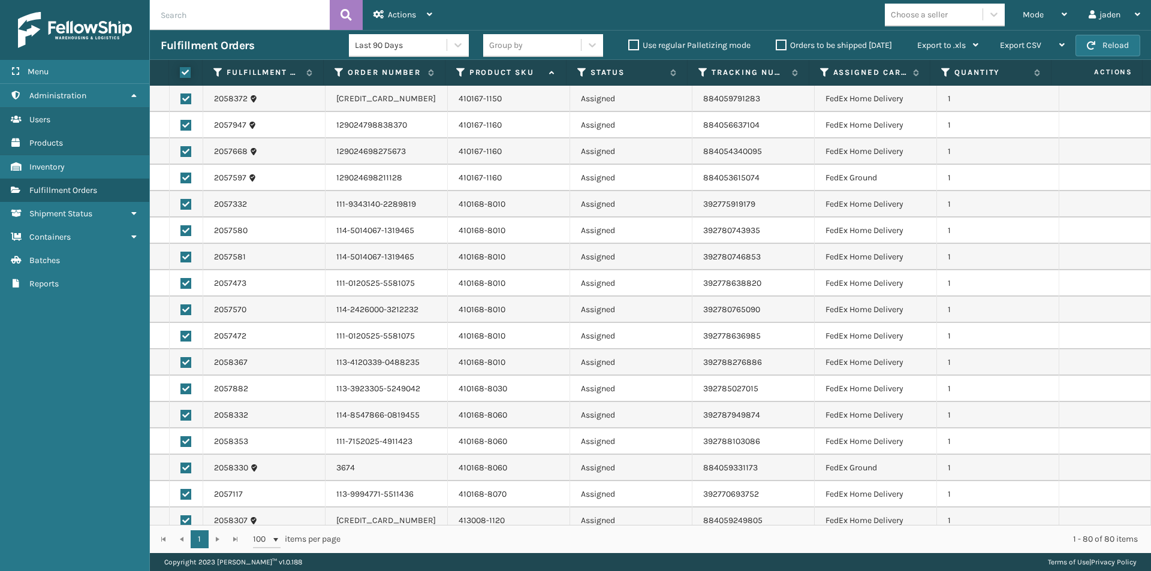
checkbox input "true"
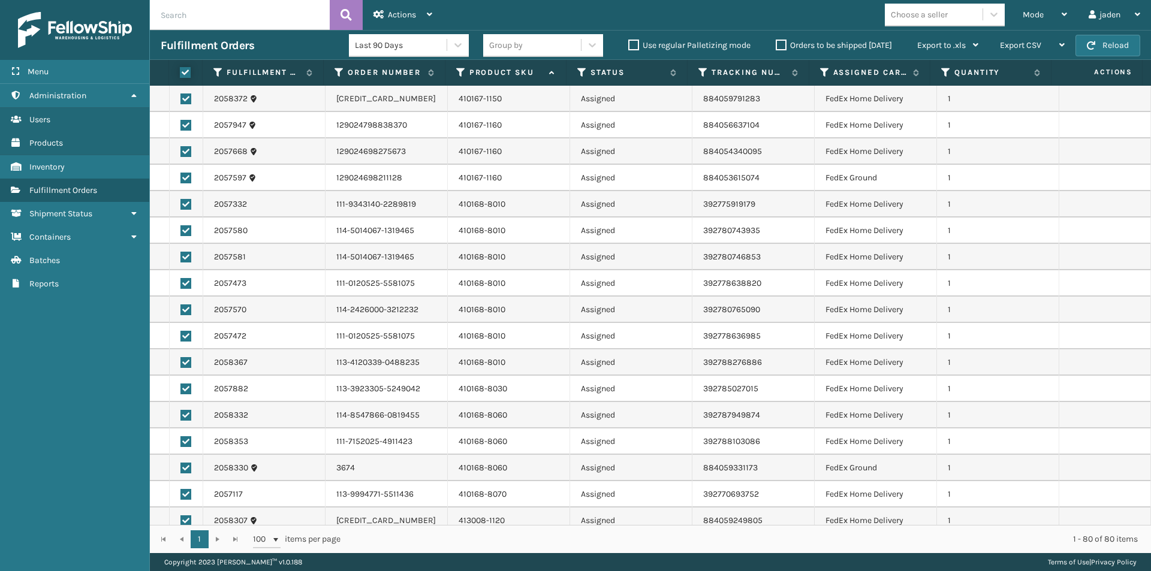
checkbox input "true"
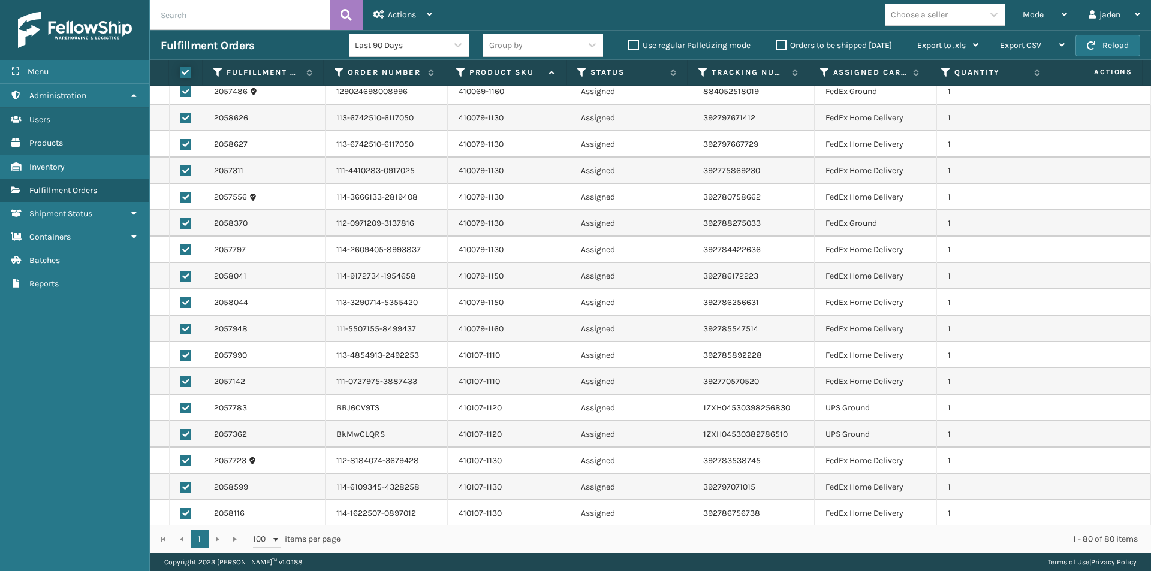
scroll to position [0, 0]
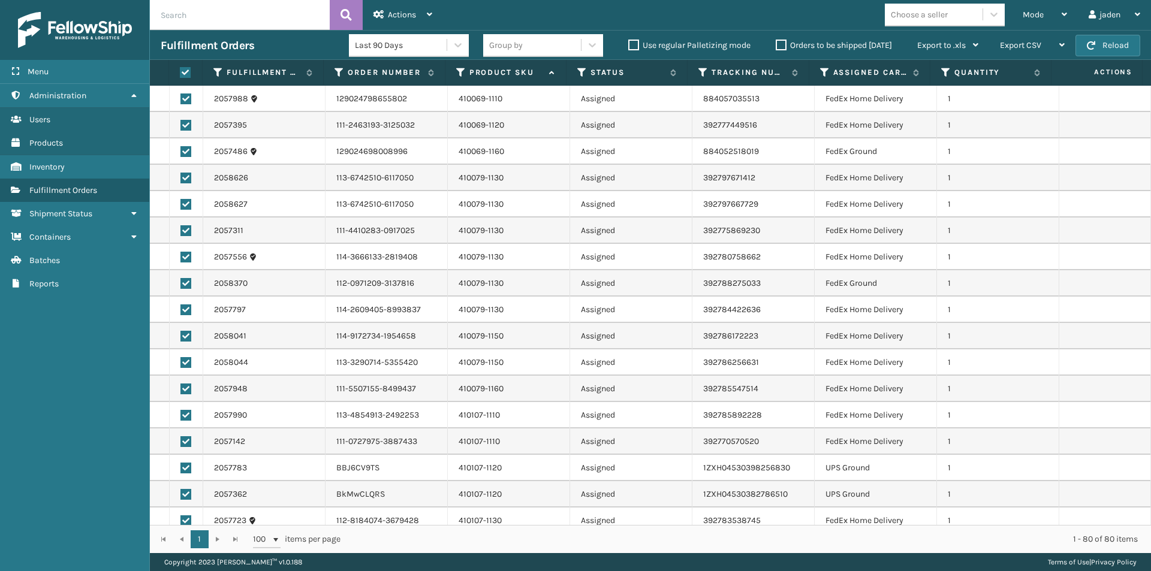
click at [181, 71] on label at bounding box center [184, 72] width 8 height 11
click at [180, 71] on input "checkbox" at bounding box center [180, 73] width 1 height 8
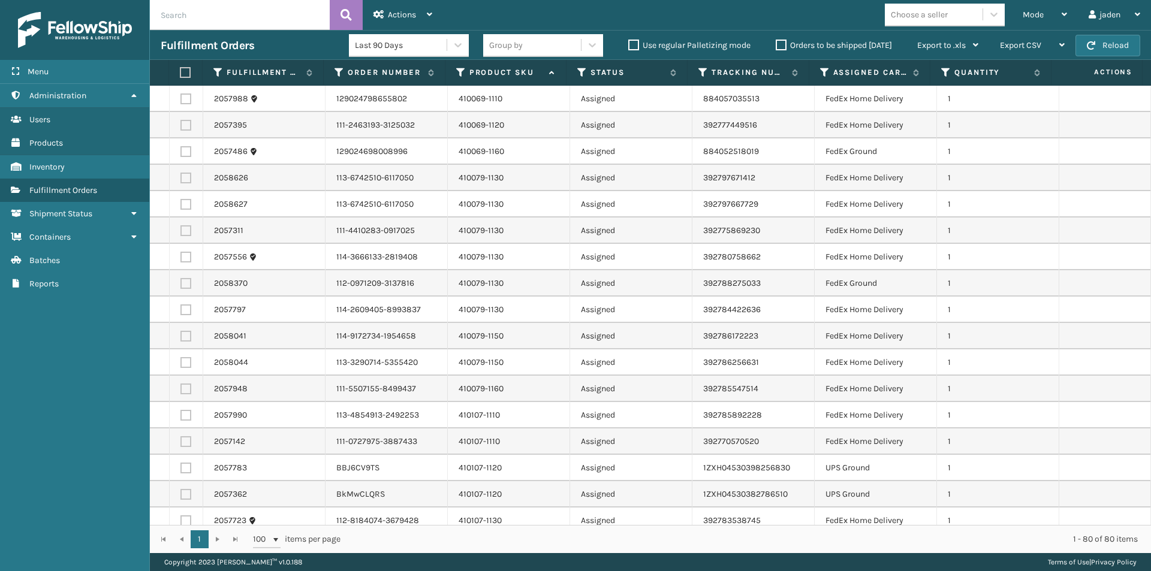
click at [184, 179] on label at bounding box center [185, 178] width 11 height 11
click at [181, 179] on input "checkbox" at bounding box center [180, 177] width 1 height 8
click at [179, 207] on td at bounding box center [187, 204] width 34 height 26
click at [188, 237] on td at bounding box center [187, 231] width 34 height 26
click at [185, 205] on label at bounding box center [185, 204] width 11 height 11
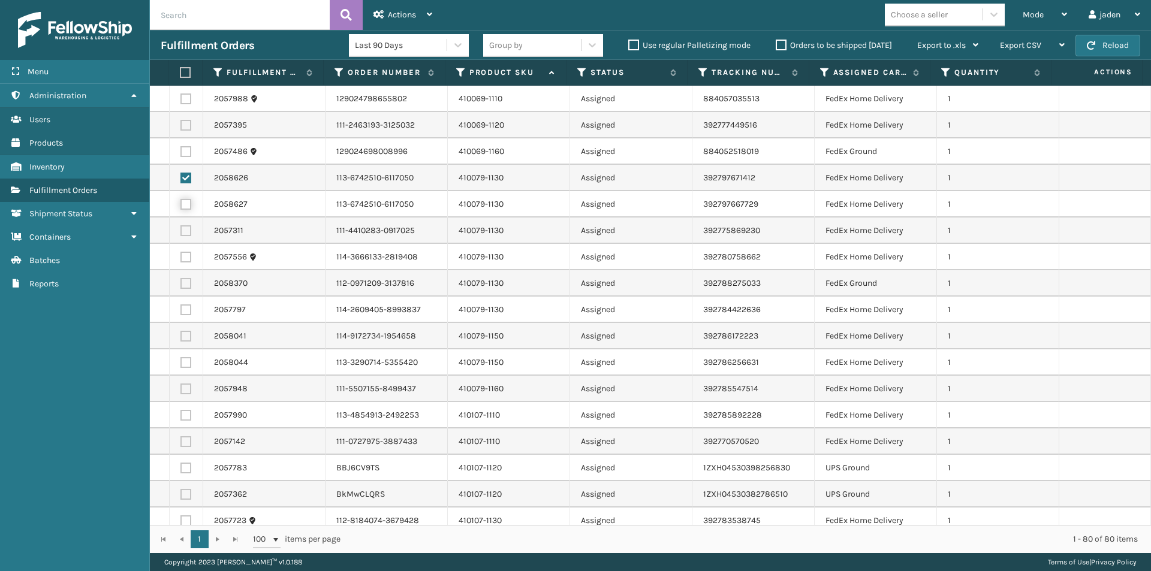
click at [181, 205] on input "checkbox" at bounding box center [180, 203] width 1 height 8
click at [188, 231] on label at bounding box center [185, 230] width 11 height 11
click at [181, 231] on input "checkbox" at bounding box center [180, 229] width 1 height 8
click at [183, 255] on label at bounding box center [185, 257] width 11 height 11
click at [181, 255] on input "checkbox" at bounding box center [180, 256] width 1 height 8
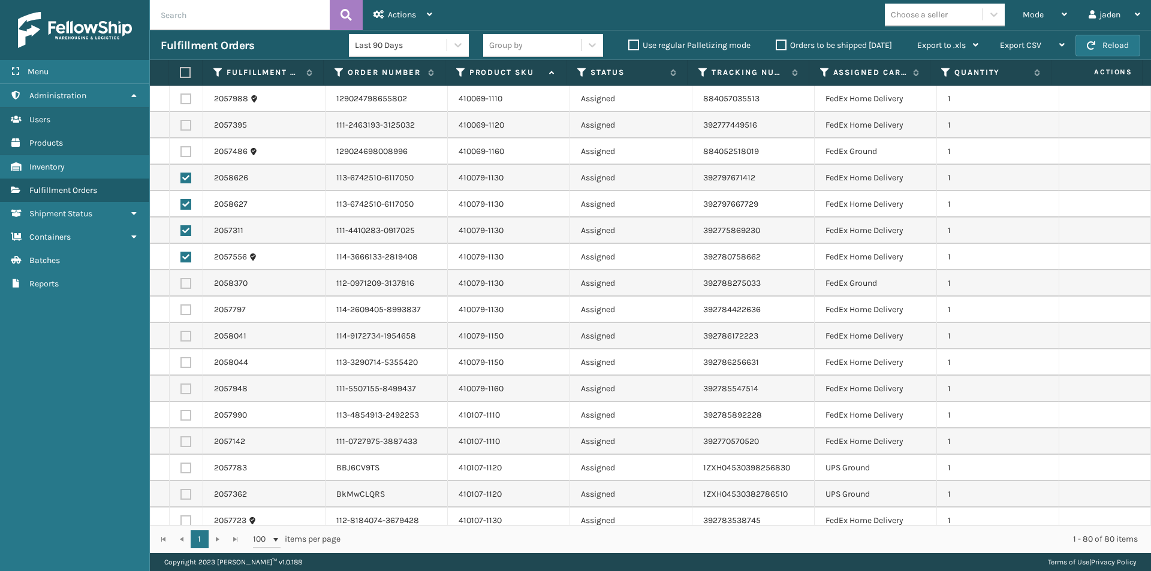
click at [185, 280] on label at bounding box center [185, 283] width 11 height 11
click at [181, 280] on input "checkbox" at bounding box center [180, 282] width 1 height 8
click at [187, 307] on label at bounding box center [185, 309] width 11 height 11
click at [181, 307] on input "checkbox" at bounding box center [180, 308] width 1 height 8
click at [186, 338] on label at bounding box center [185, 336] width 11 height 11
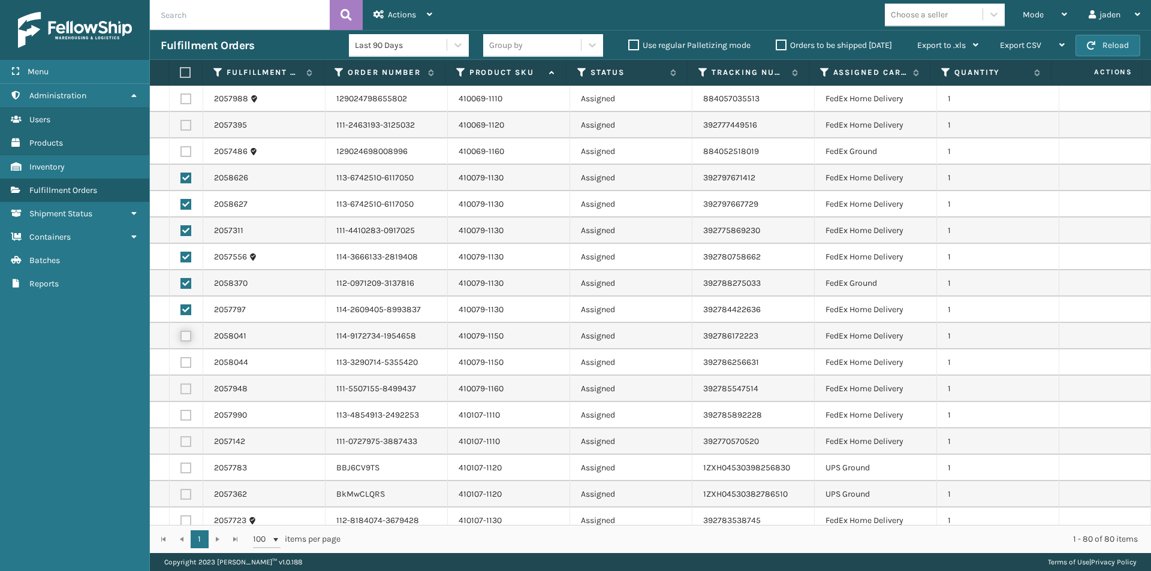
click at [181, 338] on input "checkbox" at bounding box center [180, 335] width 1 height 8
click at [186, 338] on label at bounding box center [185, 336] width 11 height 11
click at [181, 338] on input "checkbox" at bounding box center [180, 335] width 1 height 8
click at [400, 5] on div "Actions" at bounding box center [402, 15] width 59 height 30
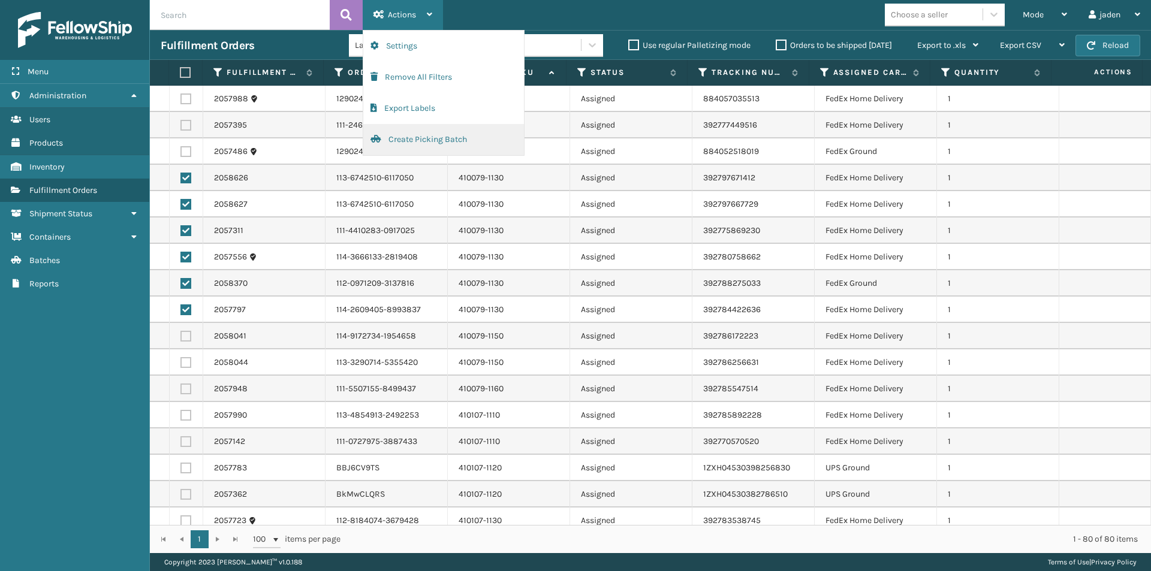
click at [382, 133] on button "Create Picking Batch" at bounding box center [443, 139] width 161 height 31
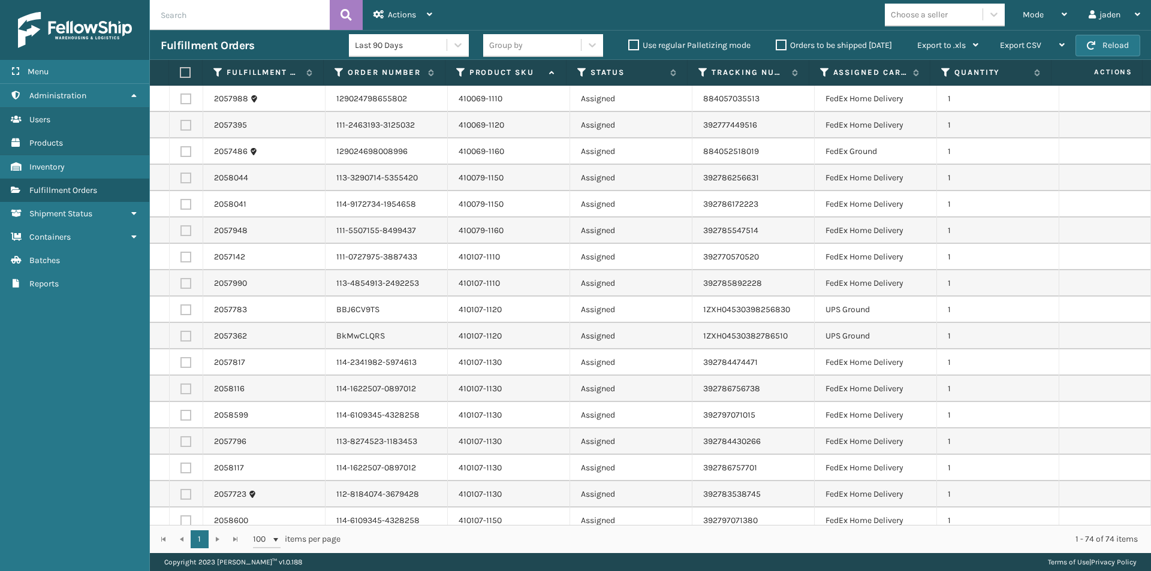
click at [186, 70] on label at bounding box center [184, 72] width 8 height 11
click at [180, 70] on input "checkbox" at bounding box center [180, 73] width 1 height 8
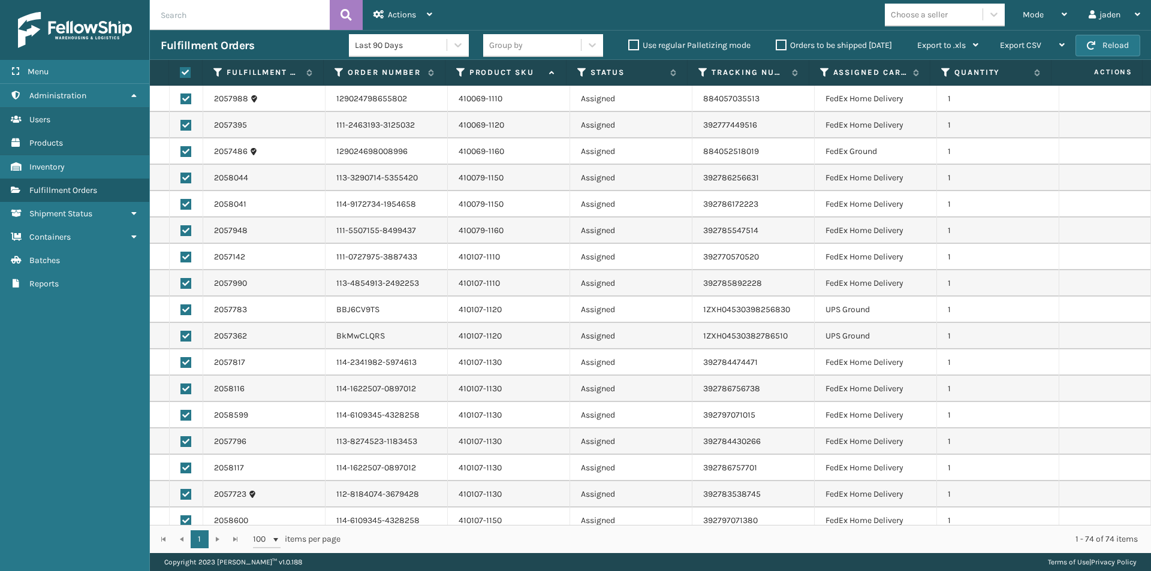
click at [188, 309] on label at bounding box center [185, 309] width 11 height 11
click at [181, 309] on input "checkbox" at bounding box center [180, 308] width 1 height 8
click at [183, 333] on label at bounding box center [185, 336] width 11 height 11
click at [181, 333] on input "checkbox" at bounding box center [180, 335] width 1 height 8
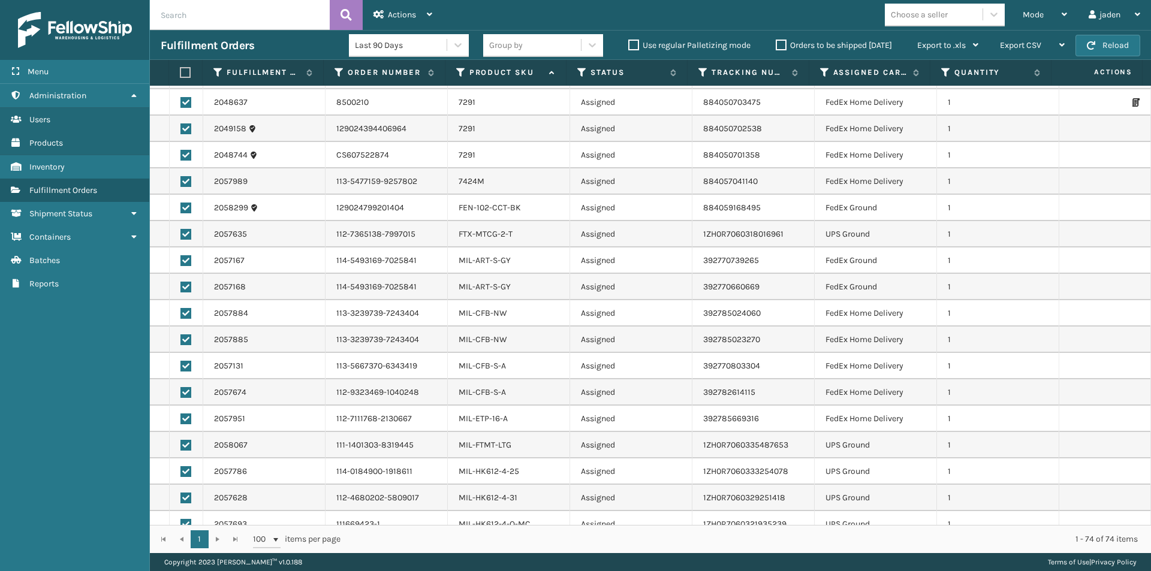
scroll to position [1079, 0]
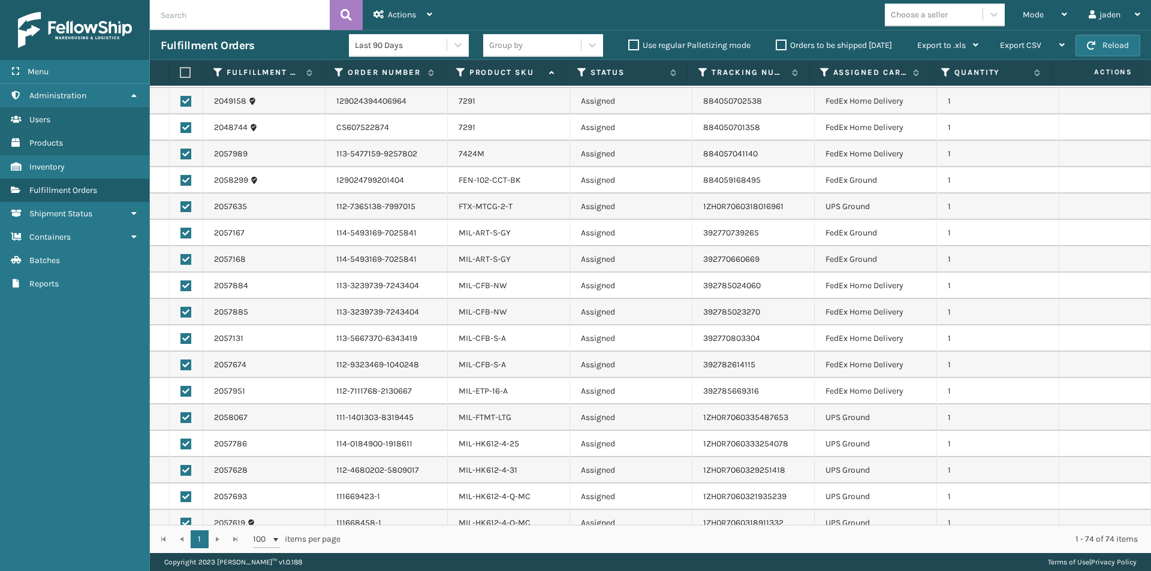
click at [182, 388] on label at bounding box center [185, 391] width 11 height 11
click at [181, 388] on input "checkbox" at bounding box center [180, 390] width 1 height 8
click at [188, 414] on label at bounding box center [185, 417] width 11 height 11
click at [181, 414] on input "checkbox" at bounding box center [180, 416] width 1 height 8
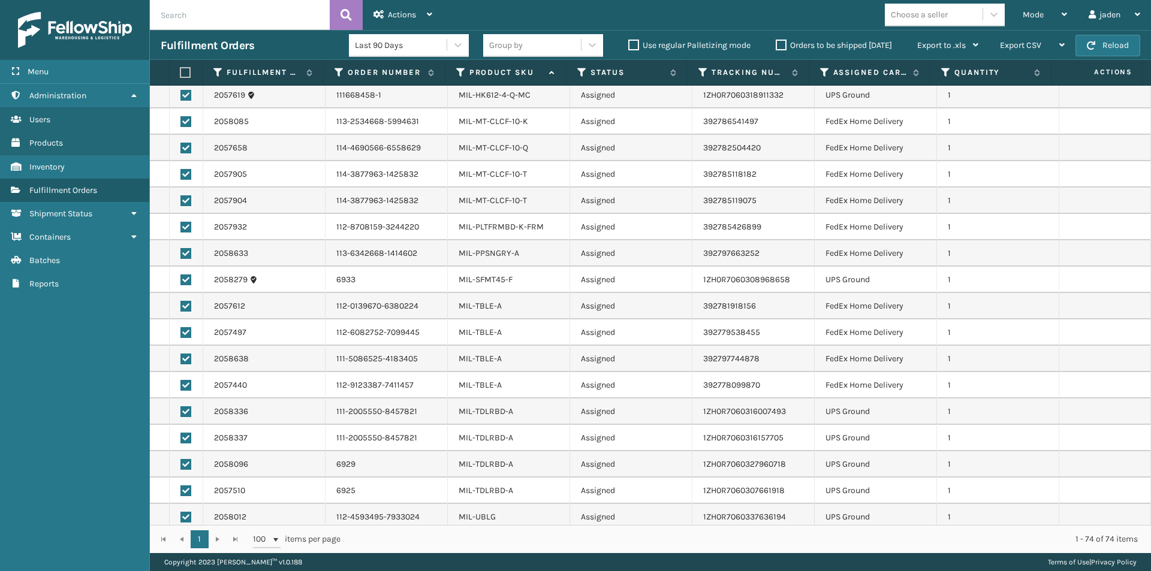
scroll to position [1512, 0]
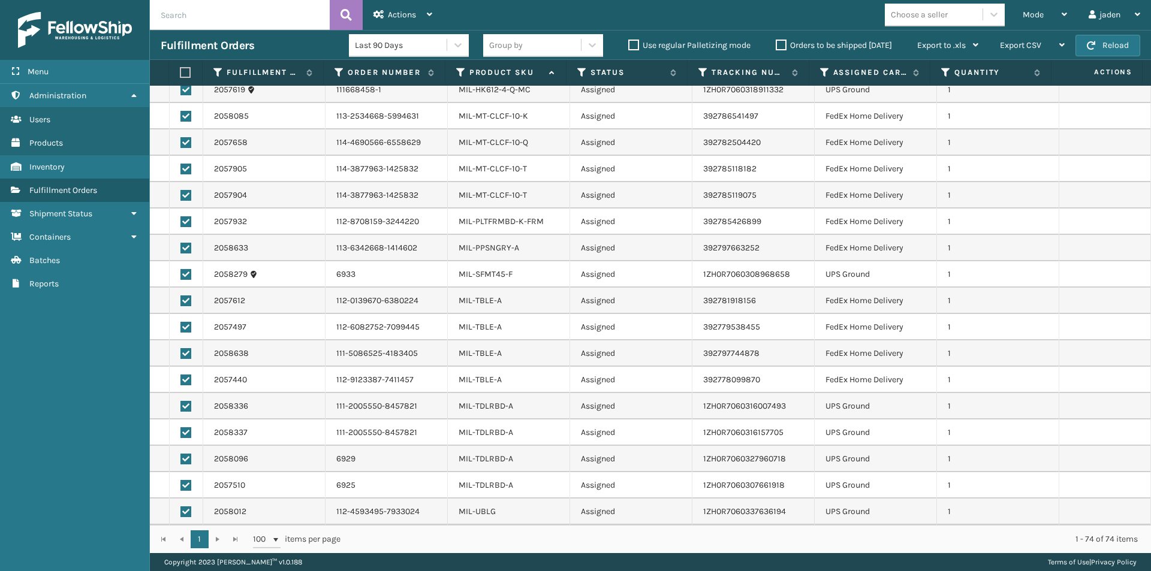
click at [183, 276] on label at bounding box center [185, 274] width 11 height 11
click at [181, 276] on input "checkbox" at bounding box center [180, 273] width 1 height 8
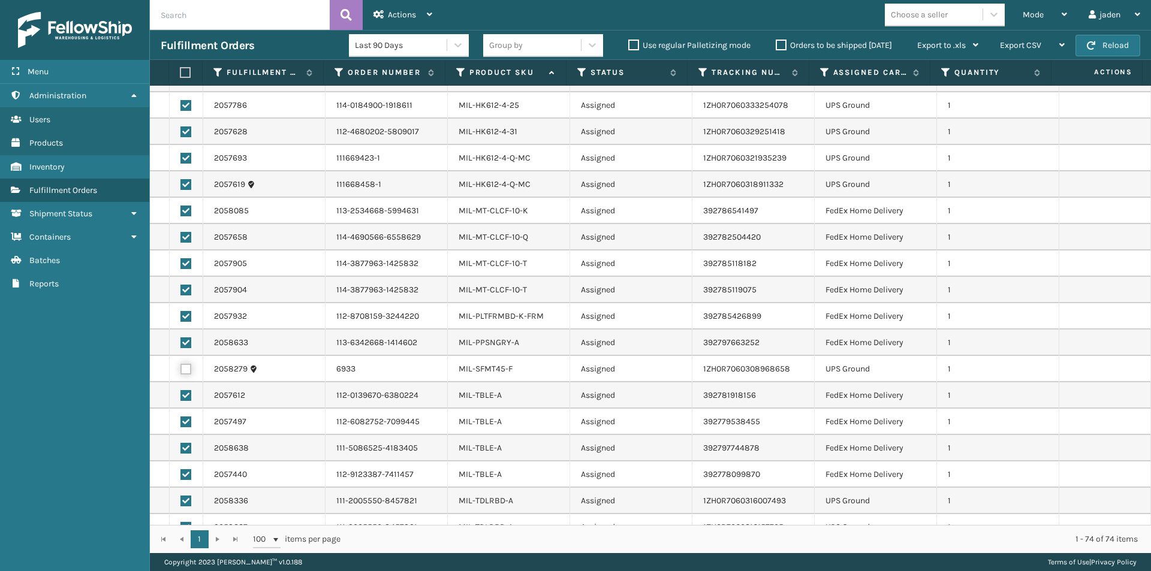
scroll to position [1392, 0]
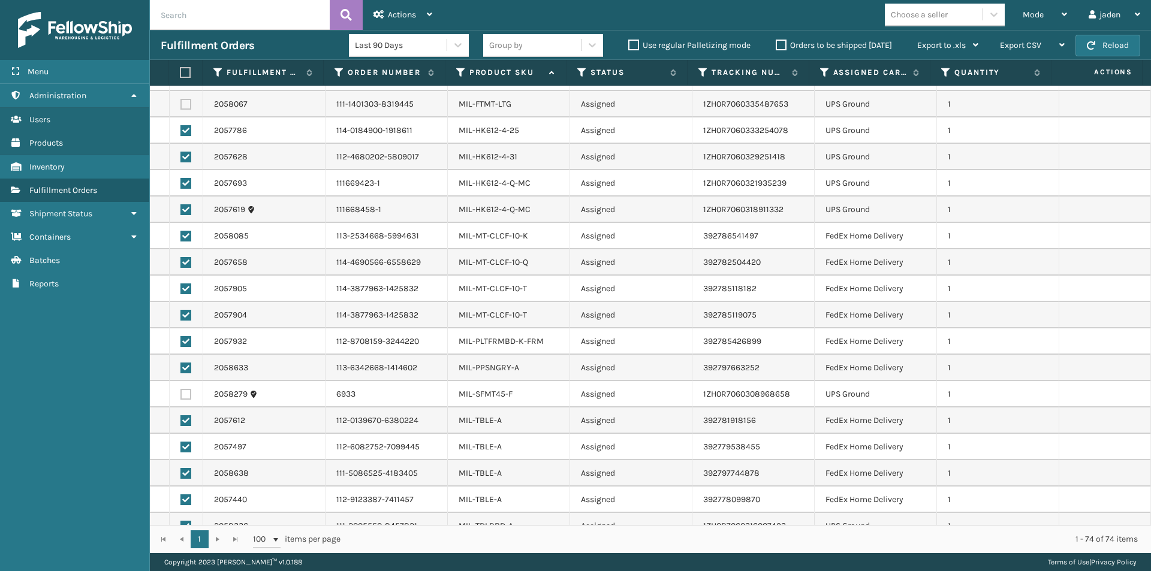
click at [181, 210] on label at bounding box center [185, 209] width 11 height 11
click at [181, 210] on input "checkbox" at bounding box center [180, 208] width 1 height 8
click at [186, 125] on label at bounding box center [185, 130] width 11 height 11
click at [181, 125] on input "checkbox" at bounding box center [180, 129] width 1 height 8
click at [188, 158] on label at bounding box center [185, 157] width 11 height 11
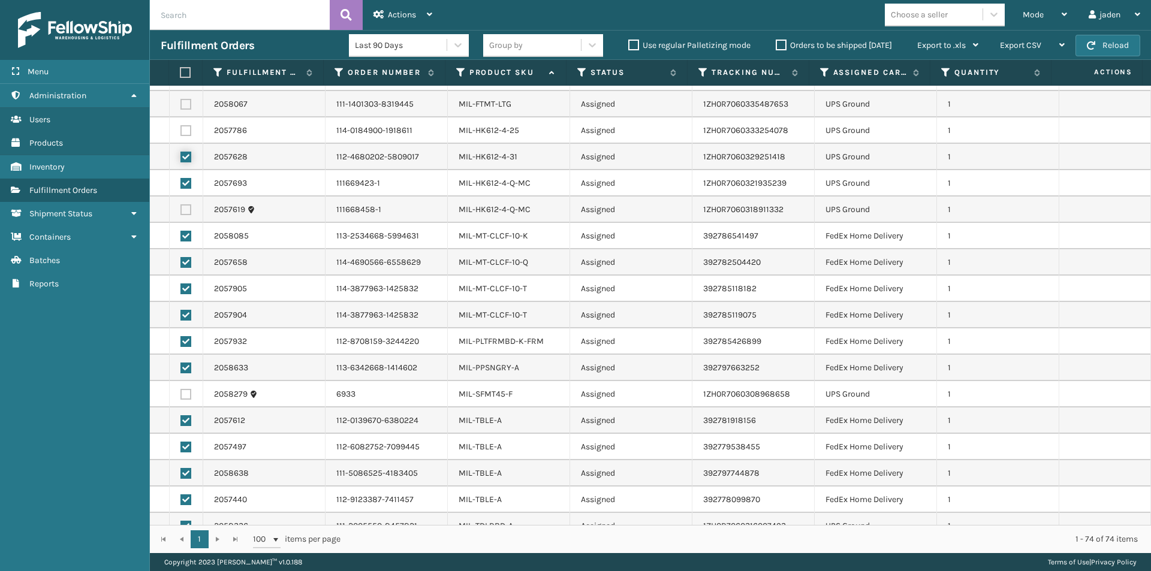
click at [181, 158] on input "checkbox" at bounding box center [180, 156] width 1 height 8
click at [182, 182] on label at bounding box center [185, 183] width 11 height 11
click at [181, 182] on input "checkbox" at bounding box center [180, 182] width 1 height 8
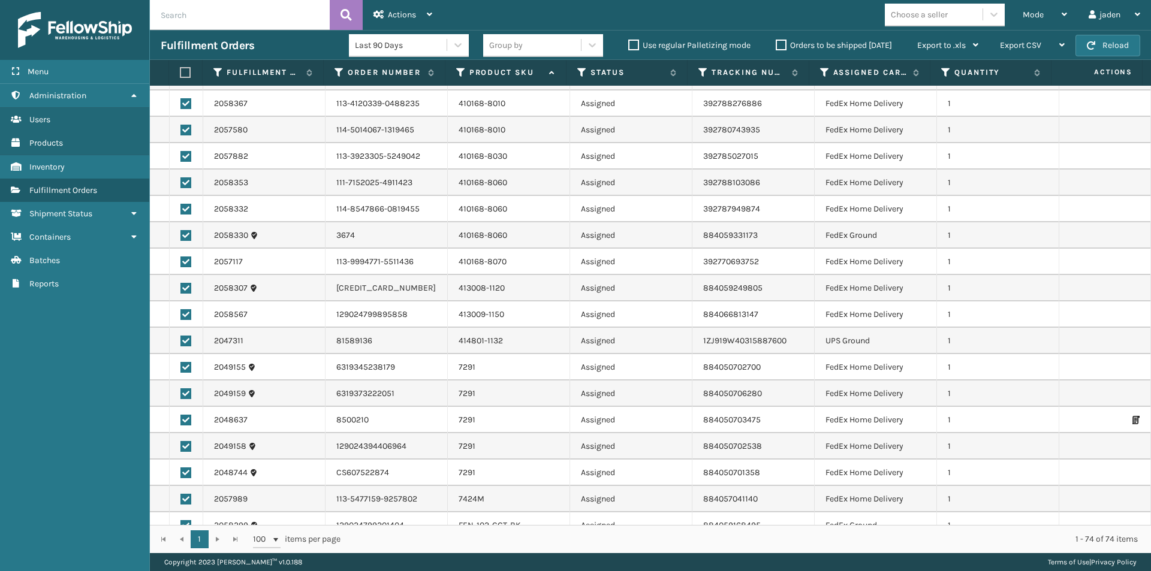
scroll to position [779, 0]
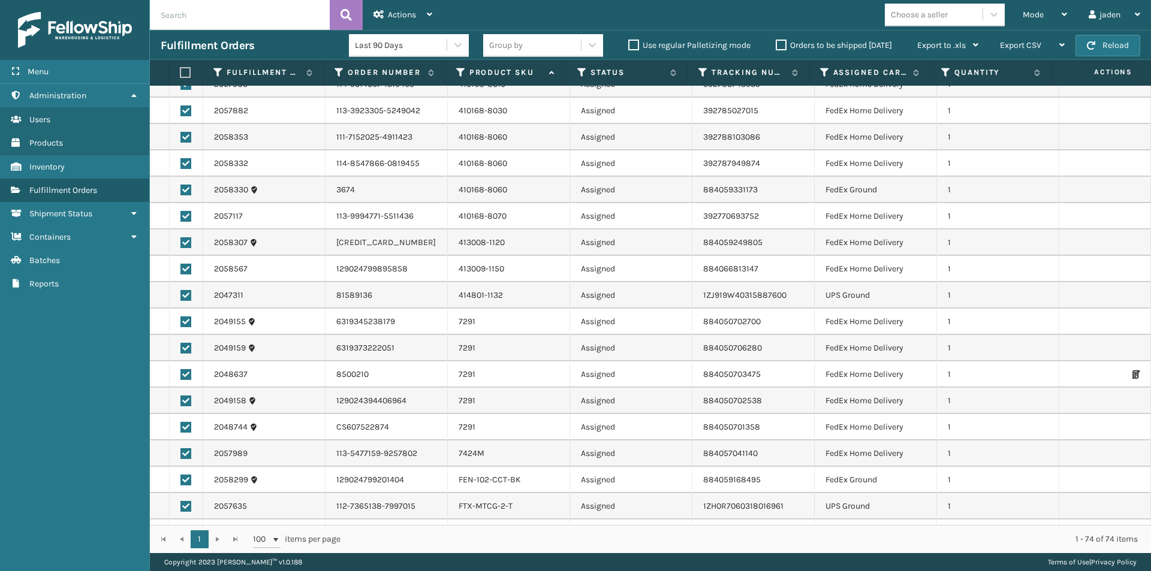
click at [186, 295] on label at bounding box center [185, 295] width 11 height 11
click at [181, 295] on input "checkbox" at bounding box center [180, 294] width 1 height 8
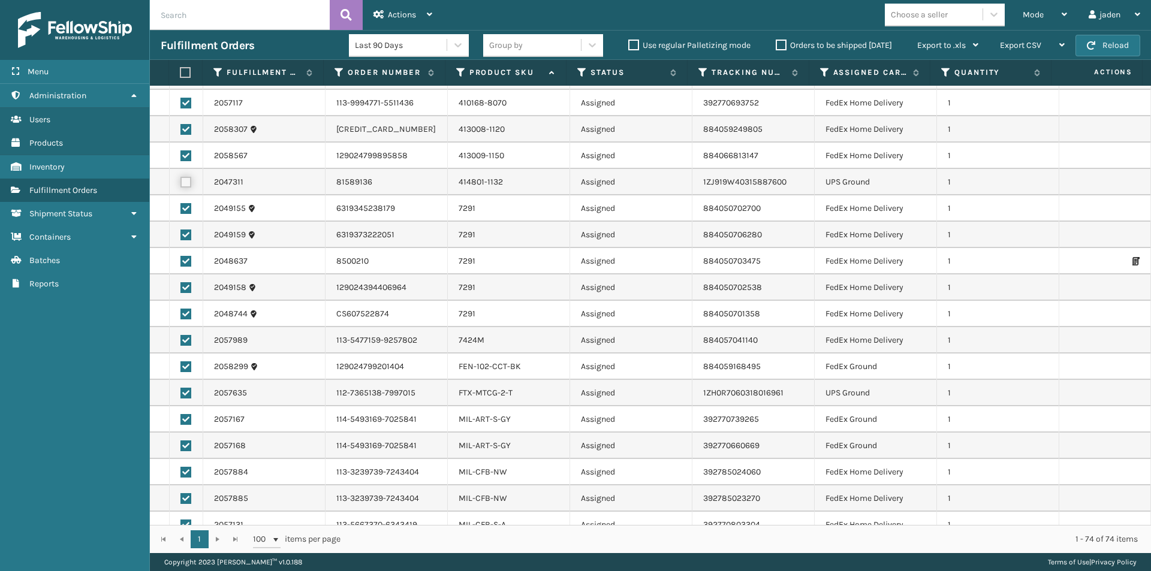
scroll to position [899, 0]
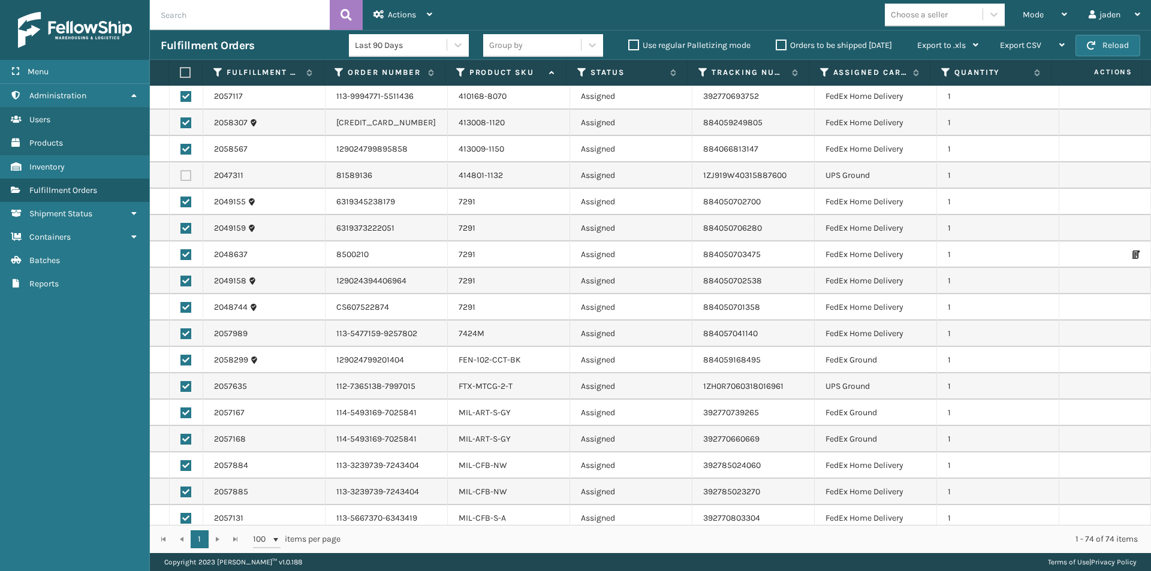
click at [191, 385] on label at bounding box center [185, 386] width 11 height 11
click at [181, 385] on input "checkbox" at bounding box center [180, 385] width 1 height 8
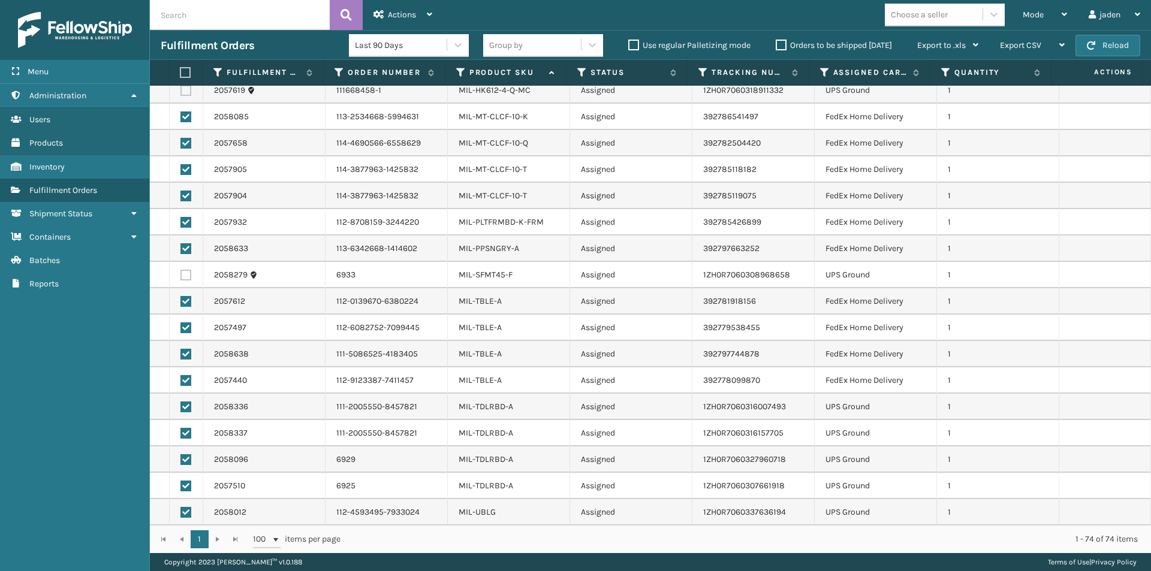
scroll to position [1512, 0]
click at [185, 402] on label at bounding box center [185, 406] width 11 height 11
click at [181, 402] on input "checkbox" at bounding box center [180, 405] width 1 height 8
click at [183, 511] on label at bounding box center [185, 511] width 11 height 11
click at [181, 511] on input "checkbox" at bounding box center [180, 510] width 1 height 8
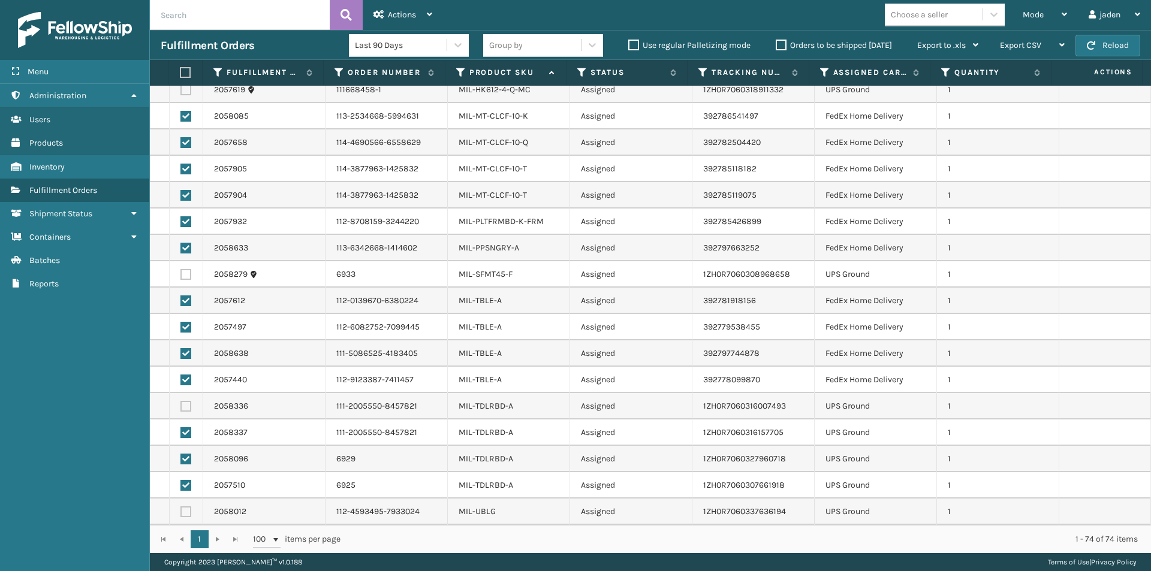
click at [185, 486] on label at bounding box center [185, 485] width 11 height 11
click at [181, 486] on input "checkbox" at bounding box center [180, 484] width 1 height 8
click at [187, 459] on label at bounding box center [185, 459] width 11 height 11
click at [181, 459] on input "checkbox" at bounding box center [180, 458] width 1 height 8
click at [188, 430] on label at bounding box center [185, 432] width 11 height 11
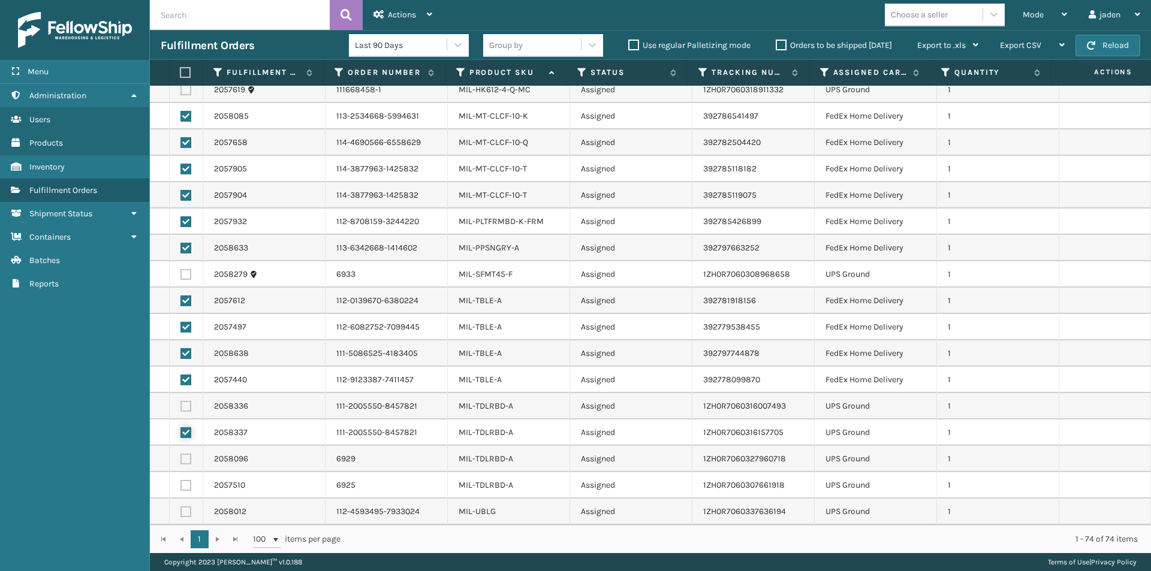
click at [181, 430] on input "checkbox" at bounding box center [180, 431] width 1 height 8
click at [185, 251] on label at bounding box center [185, 248] width 11 height 11
click at [181, 251] on input "checkbox" at bounding box center [180, 247] width 1 height 8
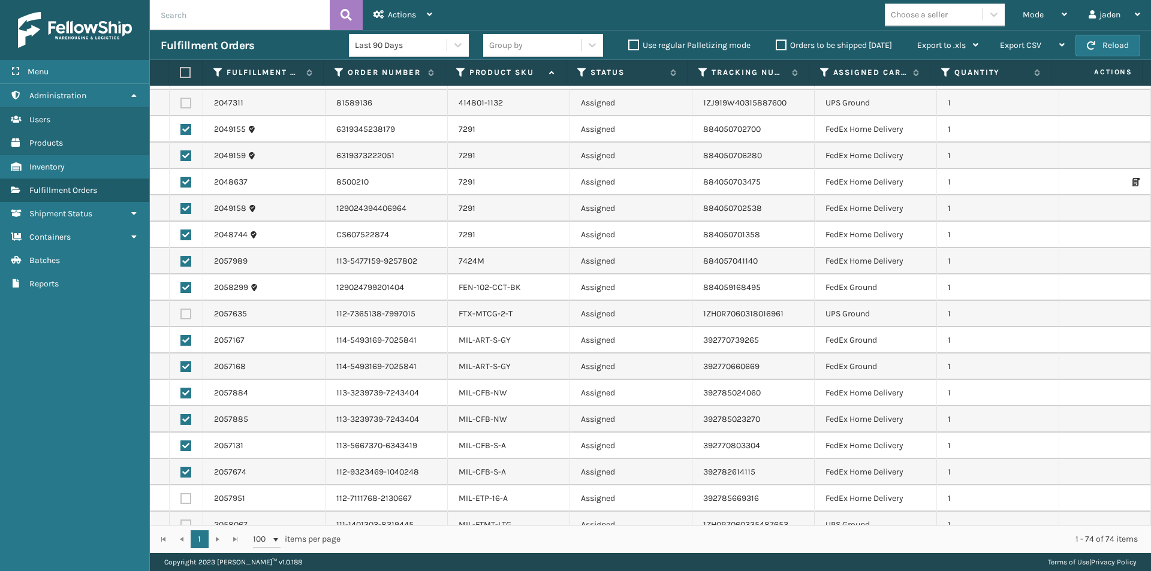
scroll to position [973, 0]
click at [186, 389] on label at bounding box center [185, 392] width 11 height 11
click at [181, 389] on input "checkbox" at bounding box center [180, 391] width 1 height 8
click at [187, 417] on label at bounding box center [185, 418] width 11 height 11
click at [181, 417] on input "checkbox" at bounding box center [180, 417] width 1 height 8
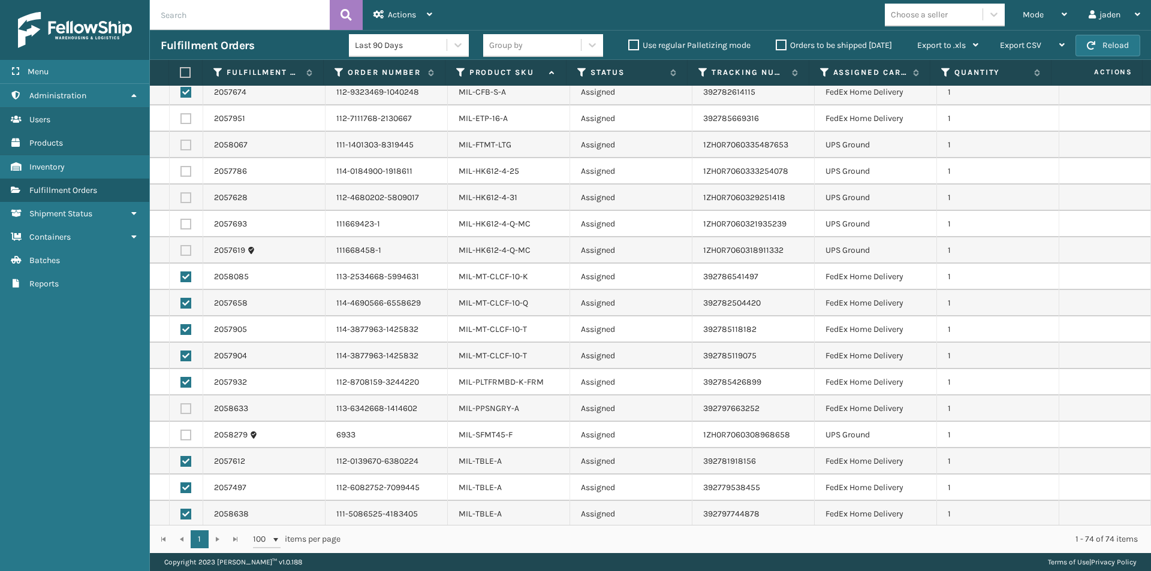
scroll to position [1379, 0]
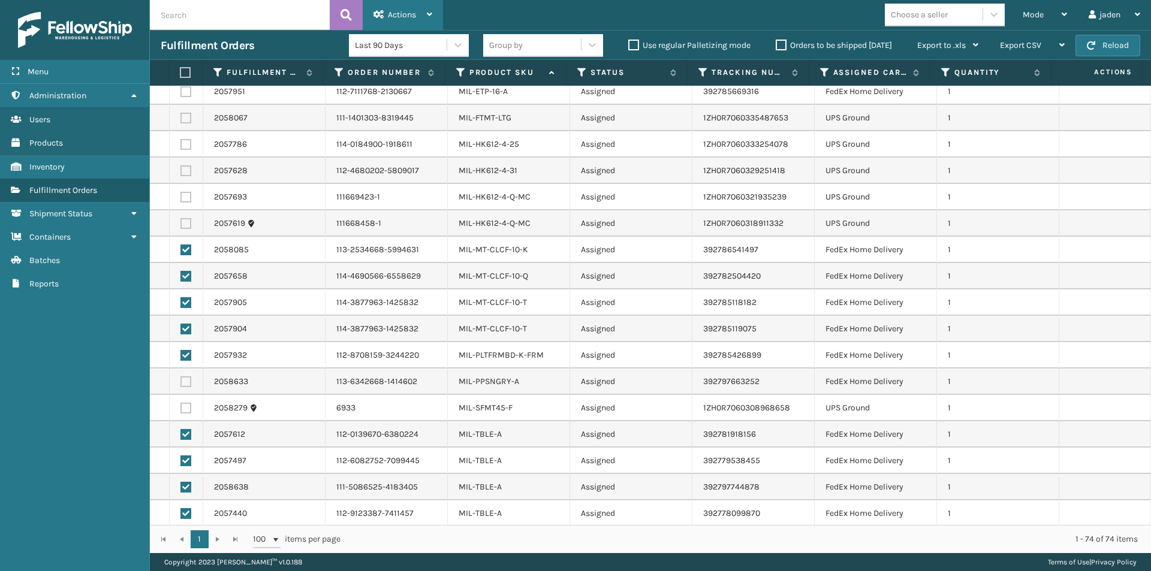
click at [408, 14] on span "Actions" at bounding box center [402, 15] width 28 height 10
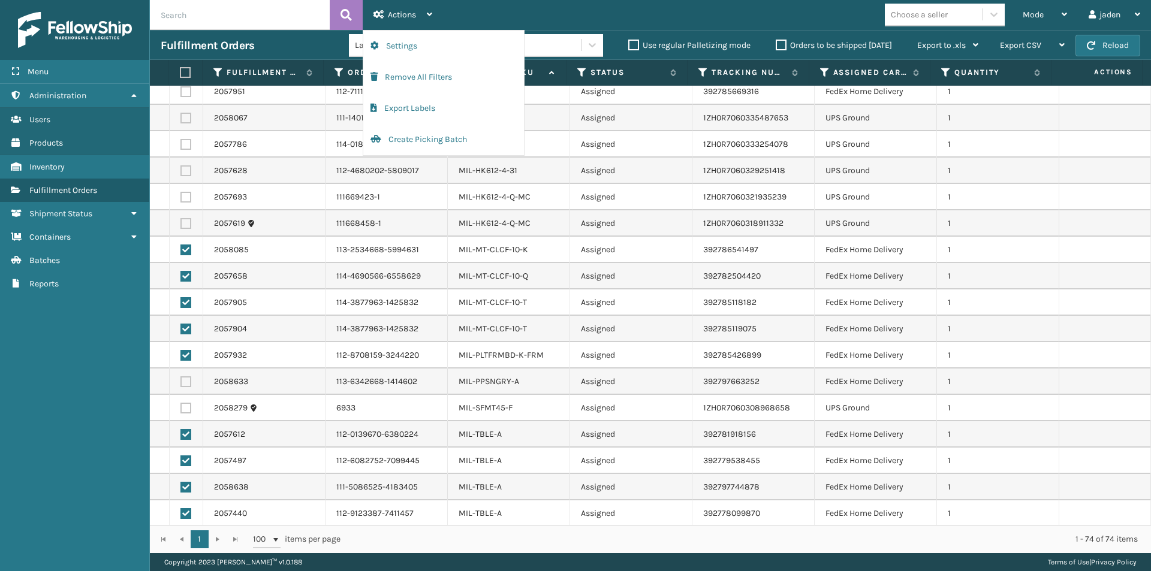
click at [33, 444] on div "Menu Administration Users Products Inventory Fulfillment Orders Shipment Status…" at bounding box center [75, 285] width 150 height 571
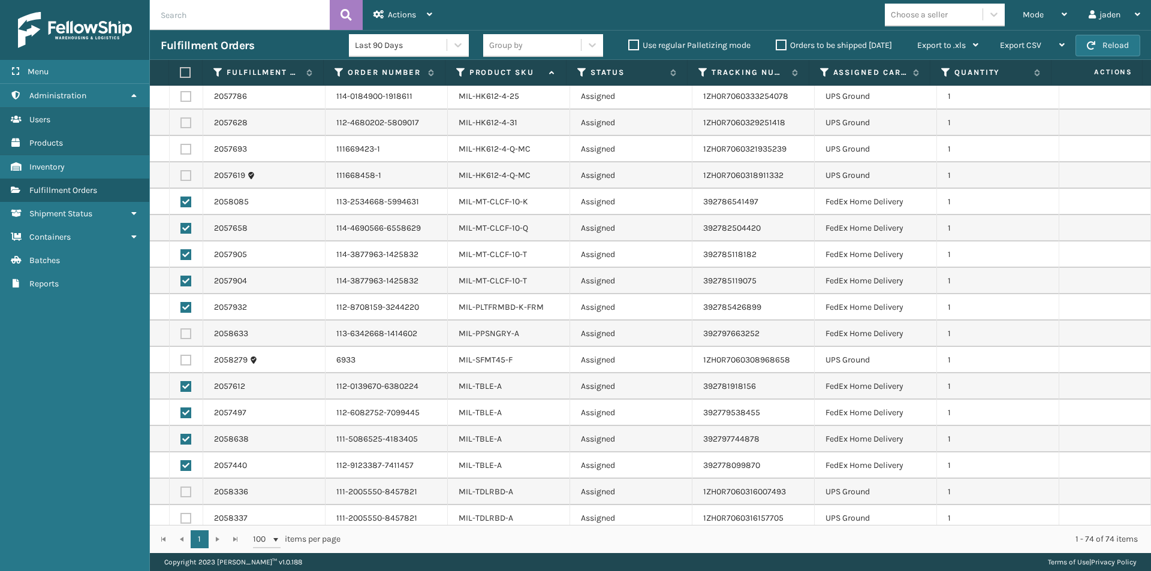
scroll to position [1512, 0]
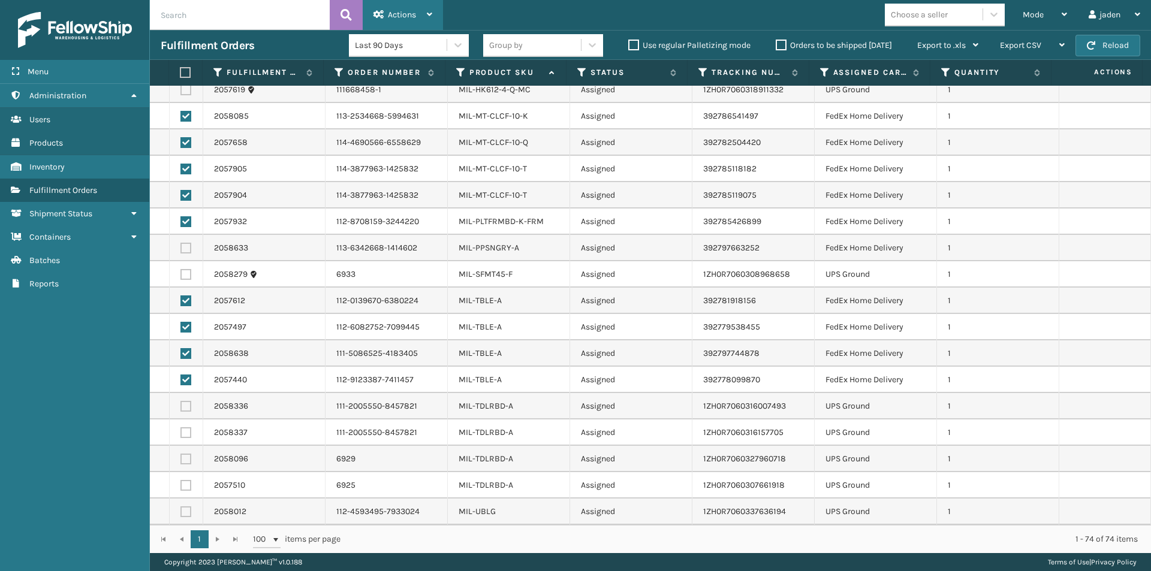
click at [400, 22] on div "Actions" at bounding box center [402, 15] width 59 height 30
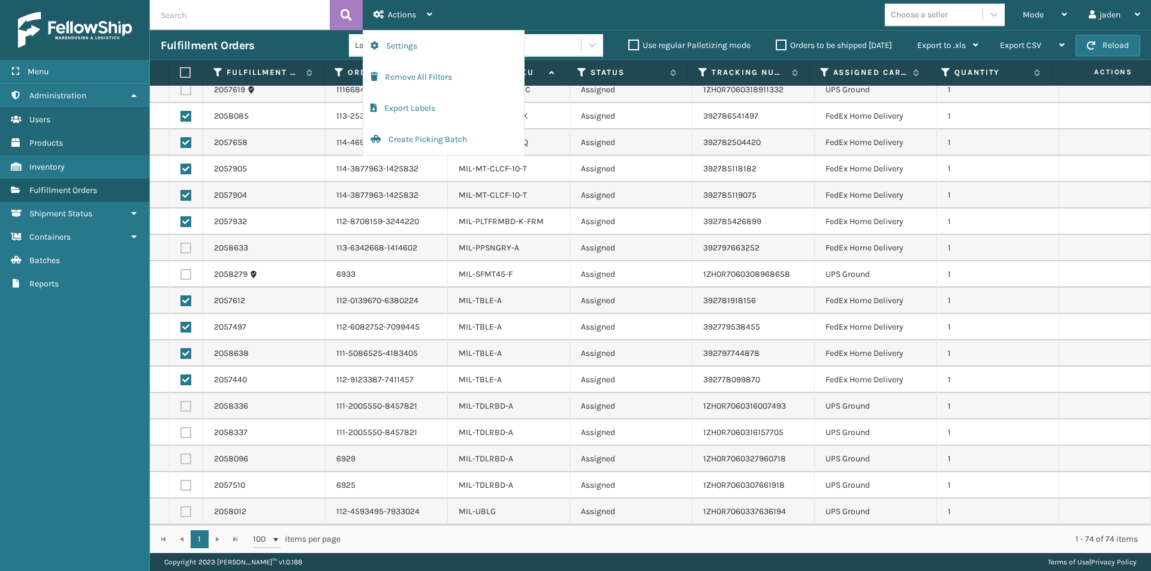
click at [8, 427] on div "Menu Administration Users Products Inventory Fulfillment Orders Shipment Status…" at bounding box center [75, 285] width 150 height 571
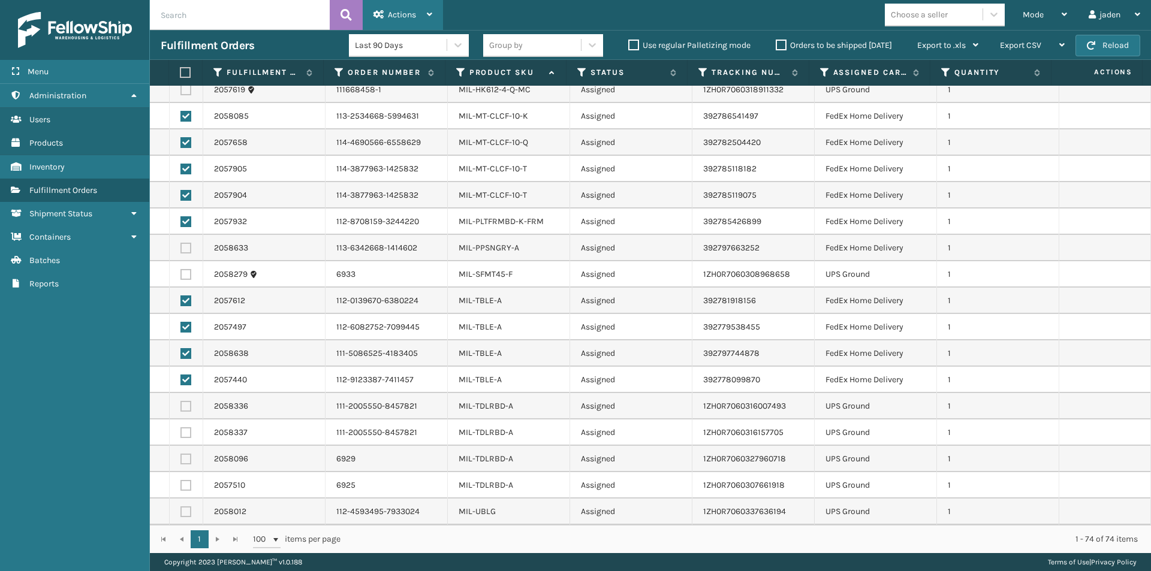
click at [397, 15] on span "Actions" at bounding box center [402, 15] width 28 height 10
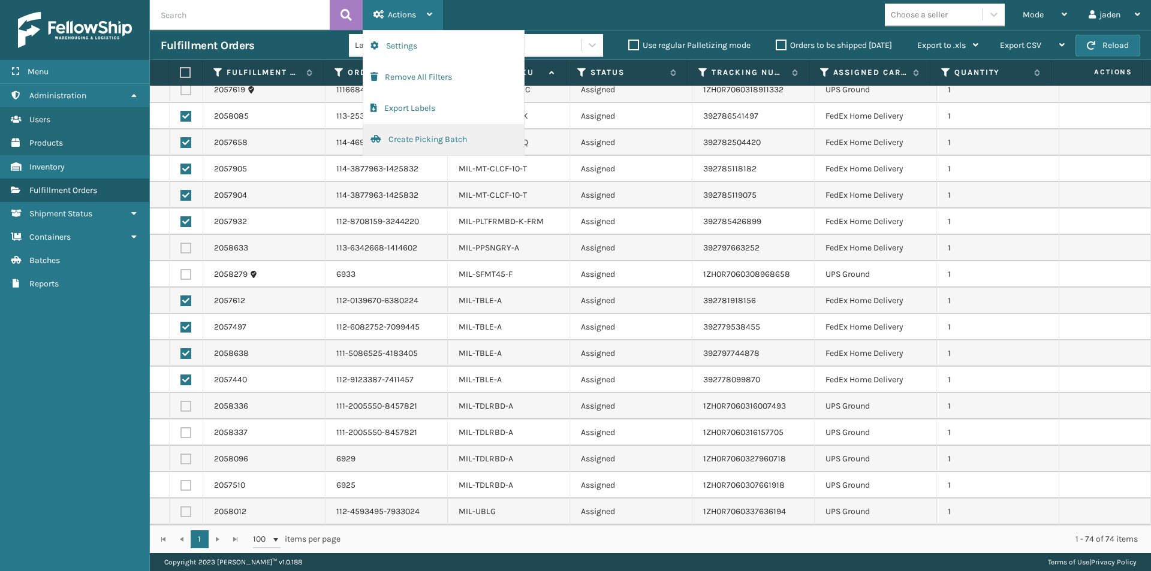
click at [405, 139] on button "Create Picking Batch" at bounding box center [443, 139] width 161 height 31
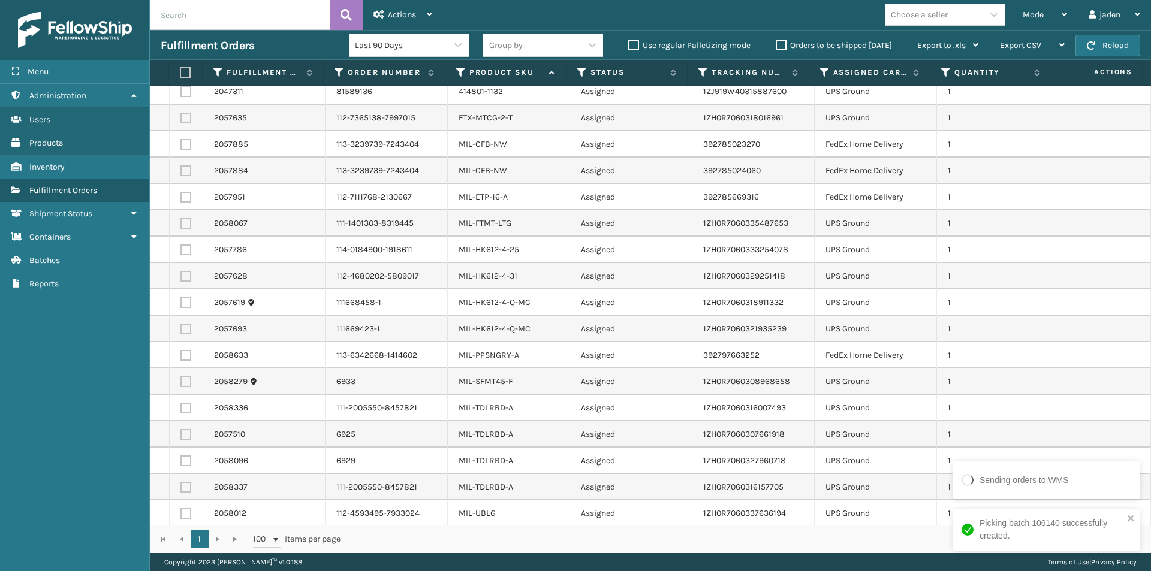
scroll to position [62, 0]
click at [189, 352] on label at bounding box center [185, 353] width 11 height 11
click at [181, 352] on input "checkbox" at bounding box center [180, 352] width 1 height 8
click at [391, 10] on span "Actions" at bounding box center [402, 15] width 28 height 10
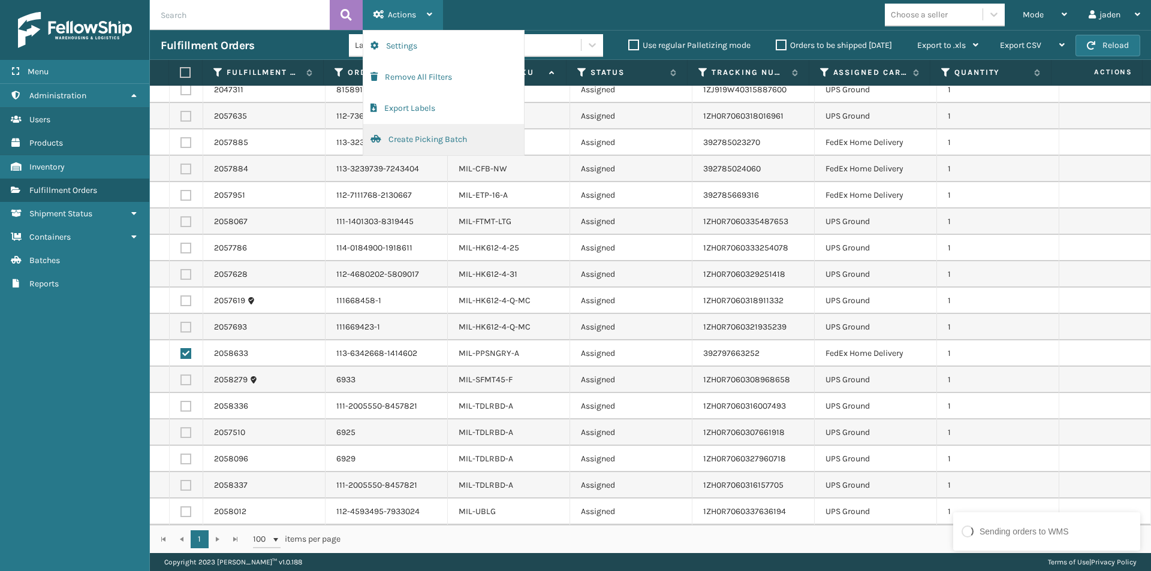
click at [435, 144] on button "Create Picking Batch" at bounding box center [443, 139] width 161 height 31
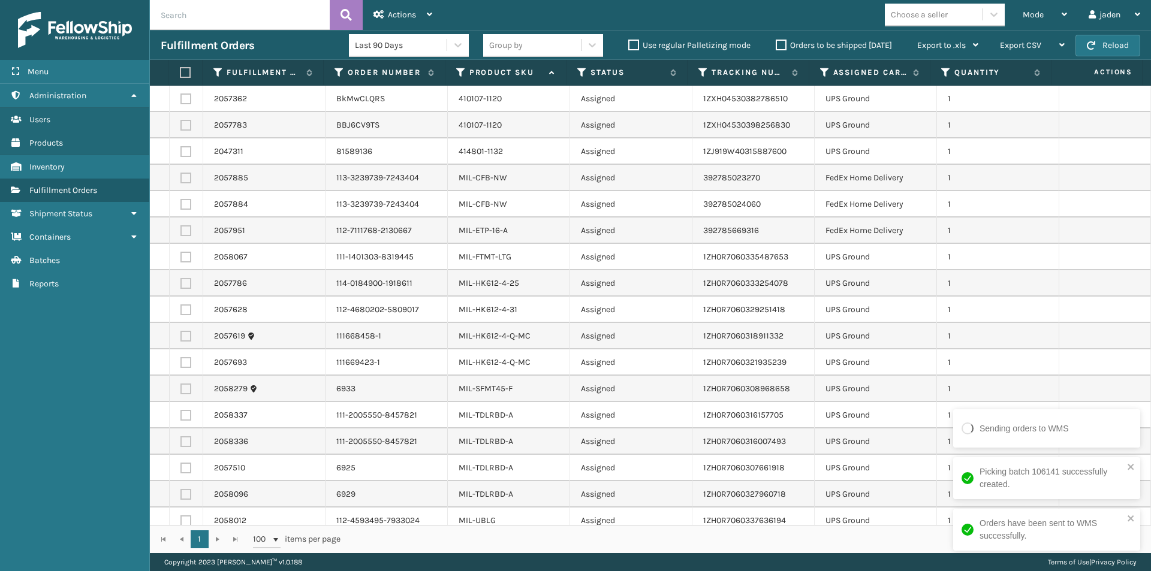
click at [186, 153] on label at bounding box center [185, 151] width 11 height 11
click at [181, 153] on input "checkbox" at bounding box center [180, 150] width 1 height 8
click at [189, 122] on label at bounding box center [185, 125] width 11 height 11
click at [181, 122] on input "checkbox" at bounding box center [180, 124] width 1 height 8
click at [182, 86] on td at bounding box center [187, 99] width 34 height 26
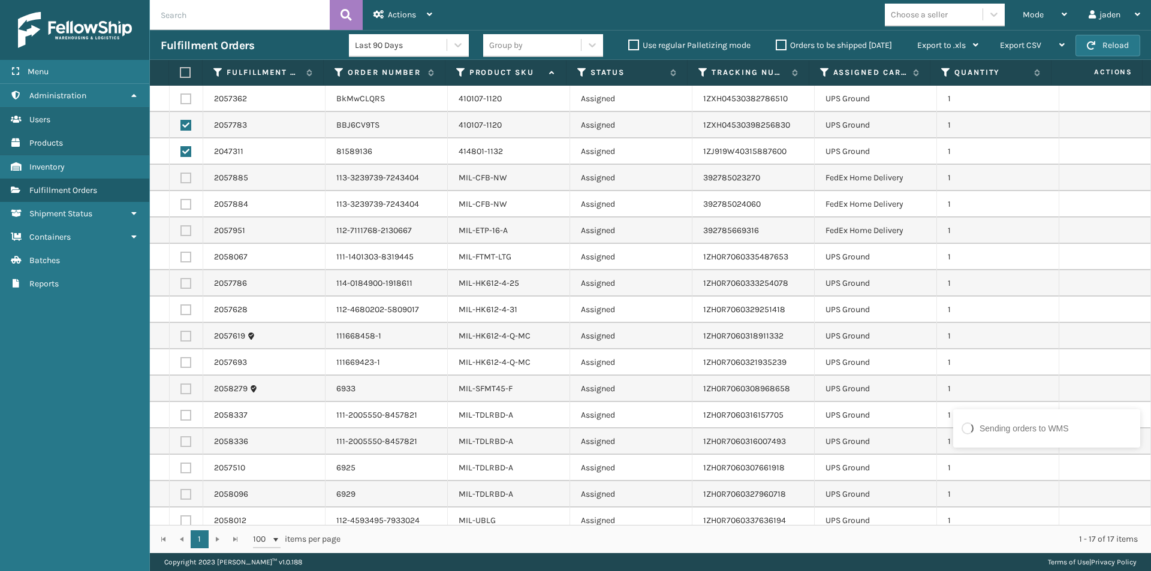
click at [182, 100] on label at bounding box center [185, 99] width 11 height 11
click at [181, 100] on input "checkbox" at bounding box center [180, 98] width 1 height 8
click at [190, 283] on label at bounding box center [185, 283] width 11 height 11
click at [181, 283] on input "checkbox" at bounding box center [180, 282] width 1 height 8
click at [177, 313] on td at bounding box center [187, 310] width 34 height 26
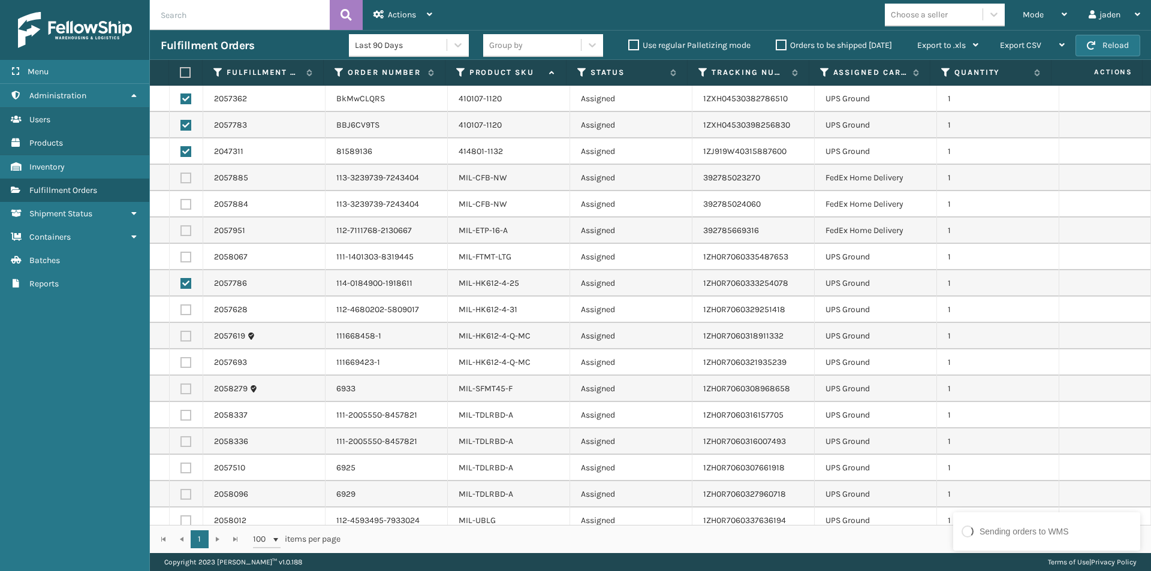
click at [186, 307] on label at bounding box center [185, 309] width 11 height 11
click at [181, 307] on input "checkbox" at bounding box center [180, 308] width 1 height 8
click at [188, 338] on label at bounding box center [185, 336] width 11 height 11
click at [181, 338] on input "checkbox" at bounding box center [180, 335] width 1 height 8
click at [179, 364] on td at bounding box center [187, 362] width 34 height 26
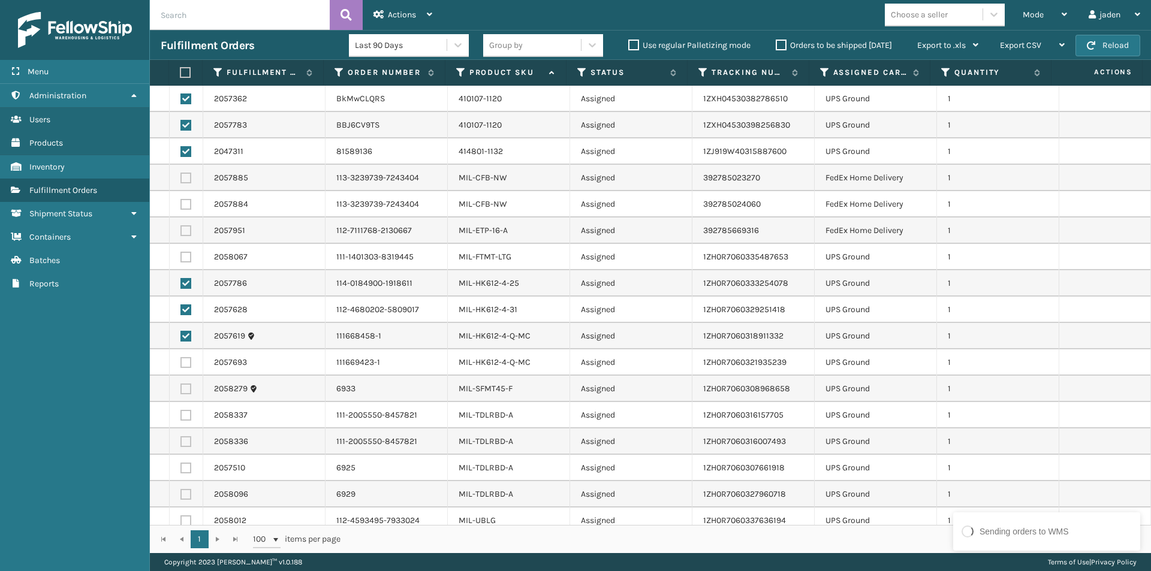
click at [186, 392] on label at bounding box center [185, 389] width 11 height 11
click at [181, 391] on input "checkbox" at bounding box center [180, 388] width 1 height 8
click at [184, 354] on td at bounding box center [187, 362] width 34 height 26
click at [186, 357] on label at bounding box center [185, 362] width 11 height 11
click at [181, 357] on input "checkbox" at bounding box center [180, 361] width 1 height 8
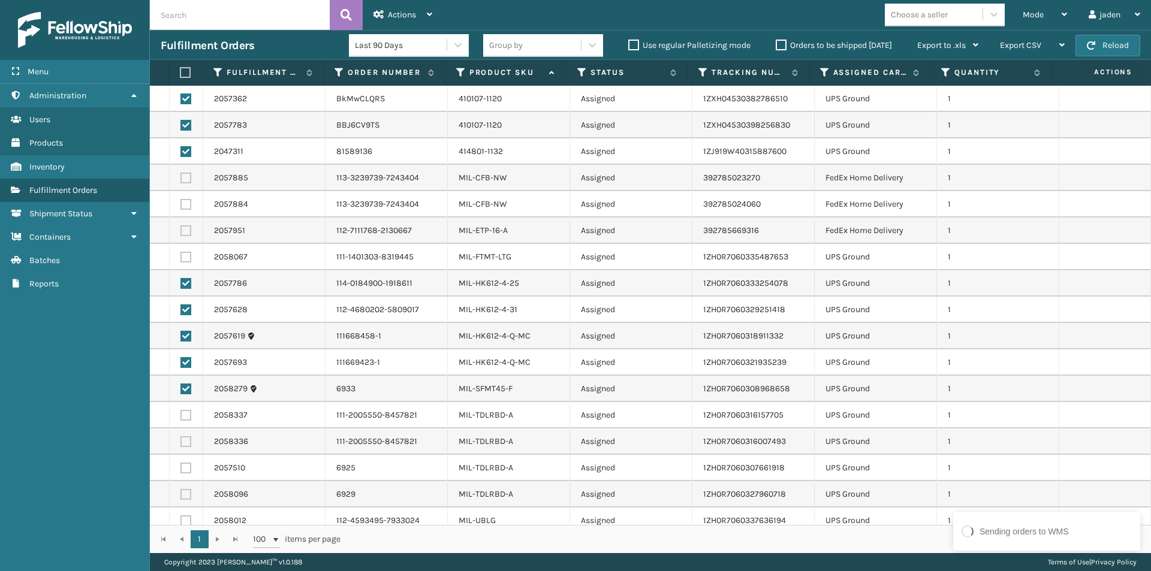
click at [186, 389] on label at bounding box center [185, 389] width 11 height 11
click at [181, 389] on input "checkbox" at bounding box center [180, 388] width 1 height 8
click at [185, 417] on label at bounding box center [185, 415] width 11 height 11
click at [181, 417] on input "checkbox" at bounding box center [180, 414] width 1 height 8
click at [185, 441] on td at bounding box center [187, 442] width 34 height 26
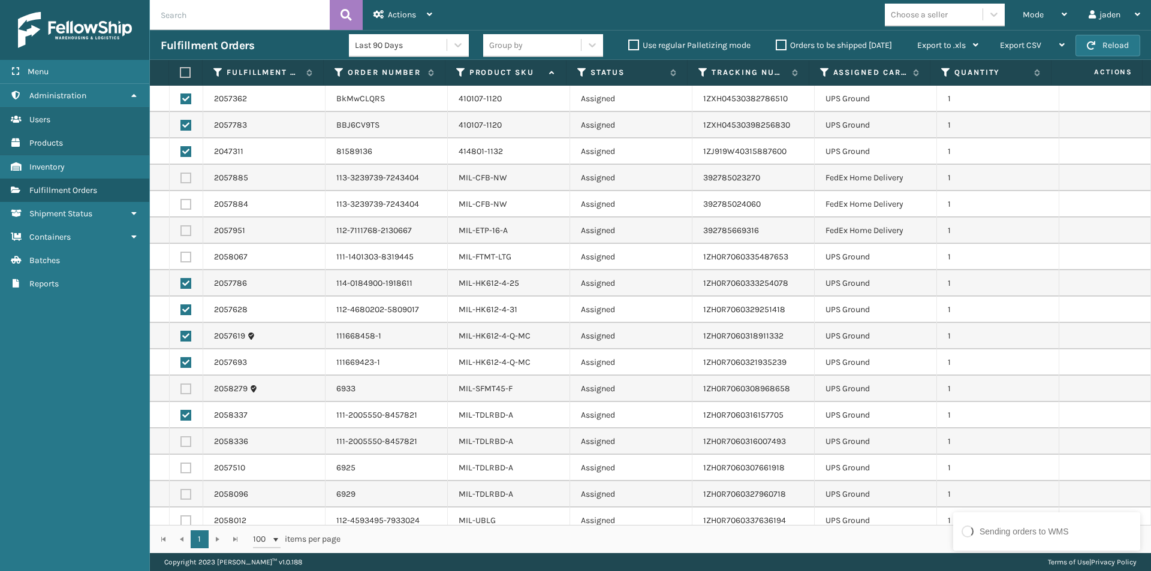
click at [185, 441] on label at bounding box center [185, 441] width 11 height 11
click at [181, 441] on input "checkbox" at bounding box center [180, 440] width 1 height 8
click at [186, 466] on label at bounding box center [185, 468] width 11 height 11
click at [181, 466] on input "checkbox" at bounding box center [180, 467] width 1 height 8
click at [186, 490] on label at bounding box center [185, 494] width 11 height 11
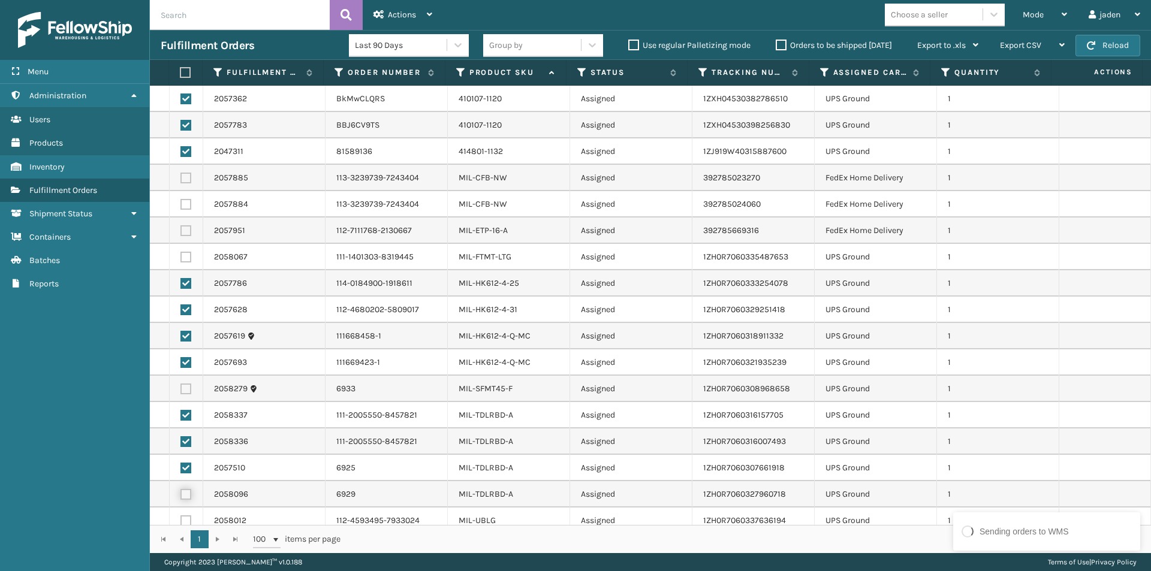
click at [181, 490] on input "checkbox" at bounding box center [180, 493] width 1 height 8
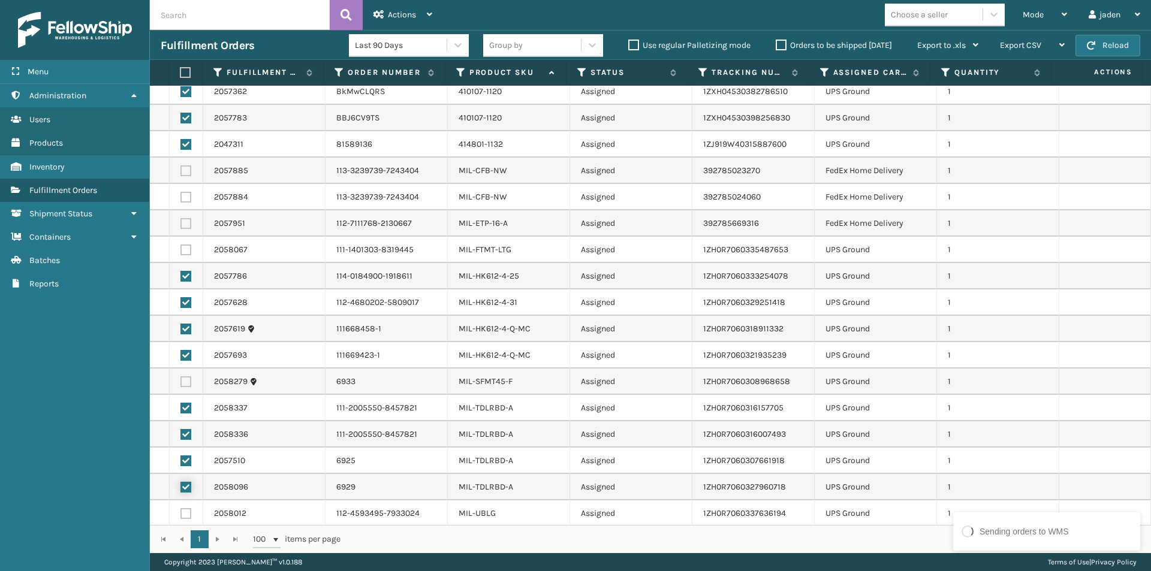
scroll to position [9, 0]
click at [179, 514] on td at bounding box center [187, 512] width 34 height 26
click at [181, 515] on label at bounding box center [185, 511] width 11 height 11
click at [181, 514] on input "checkbox" at bounding box center [180, 510] width 1 height 8
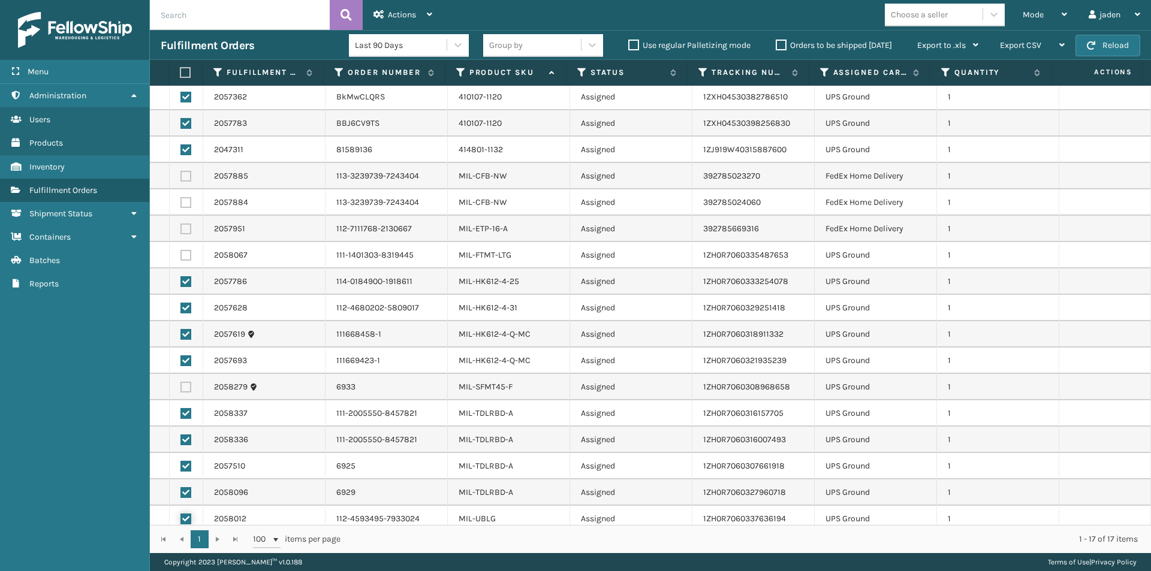
scroll to position [0, 0]
click at [430, 9] on div "Actions" at bounding box center [402, 15] width 59 height 30
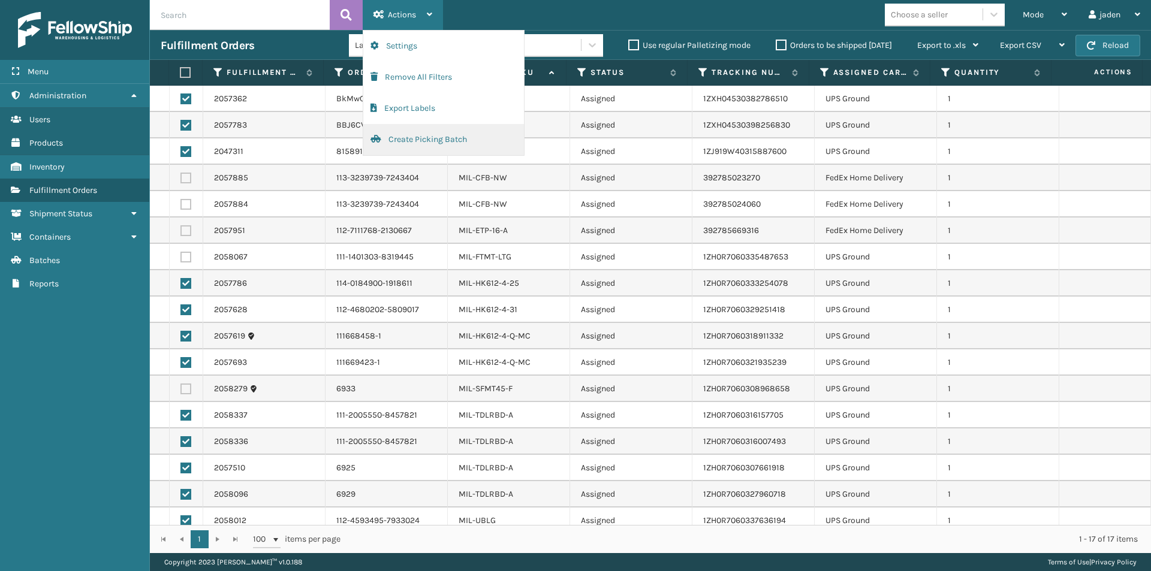
click at [419, 139] on button "Create Picking Batch" at bounding box center [443, 139] width 161 height 31
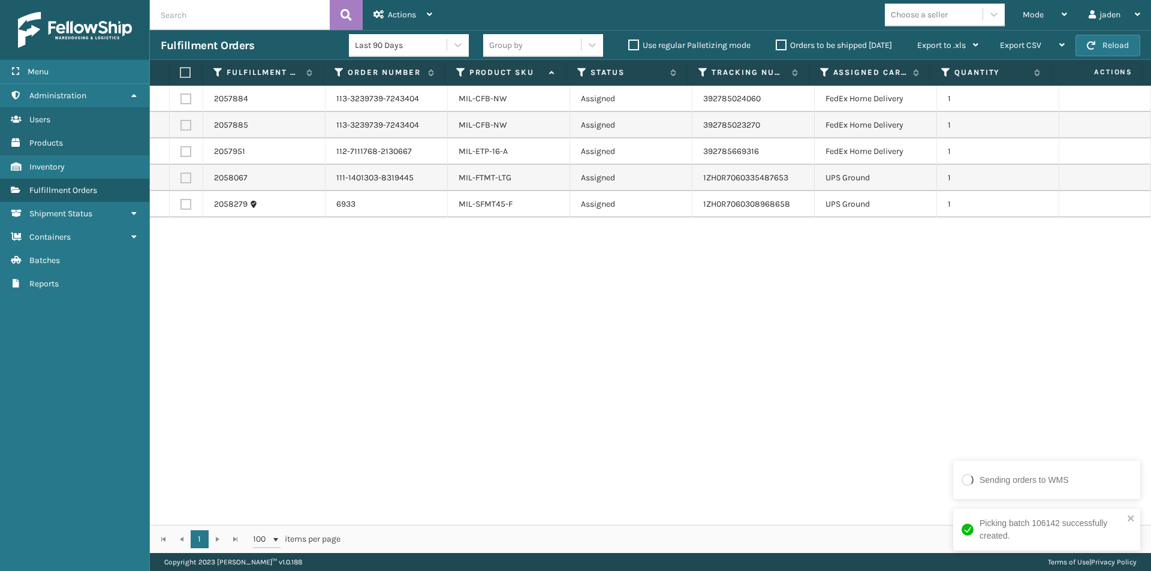
drag, startPoint x: 765, startPoint y: 339, endPoint x: 453, endPoint y: 356, distance: 312.2
click at [453, 356] on div "2057884 113-3239739-7243404 MIL-CFB-NW Assigned 392785024060 FedEx Home Deliver…" at bounding box center [650, 305] width 1001 height 439
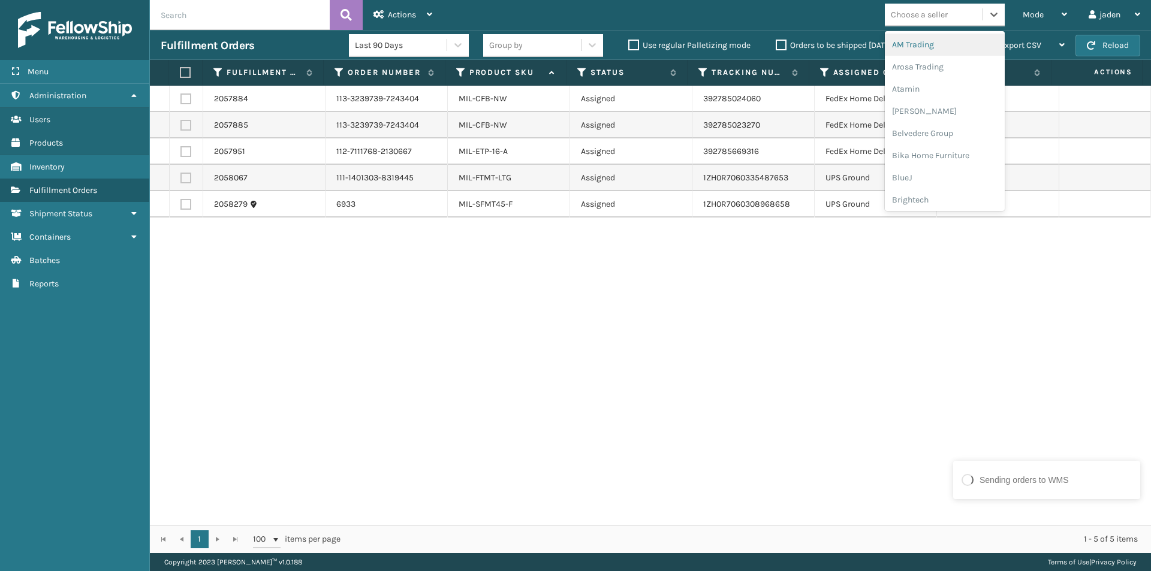
drag, startPoint x: 961, startPoint y: 16, endPoint x: 183, endPoint y: 550, distance: 944.2
click at [183, 550] on div "1 1 100 items per page 1 - 5 of 5 items" at bounding box center [650, 539] width 1001 height 28
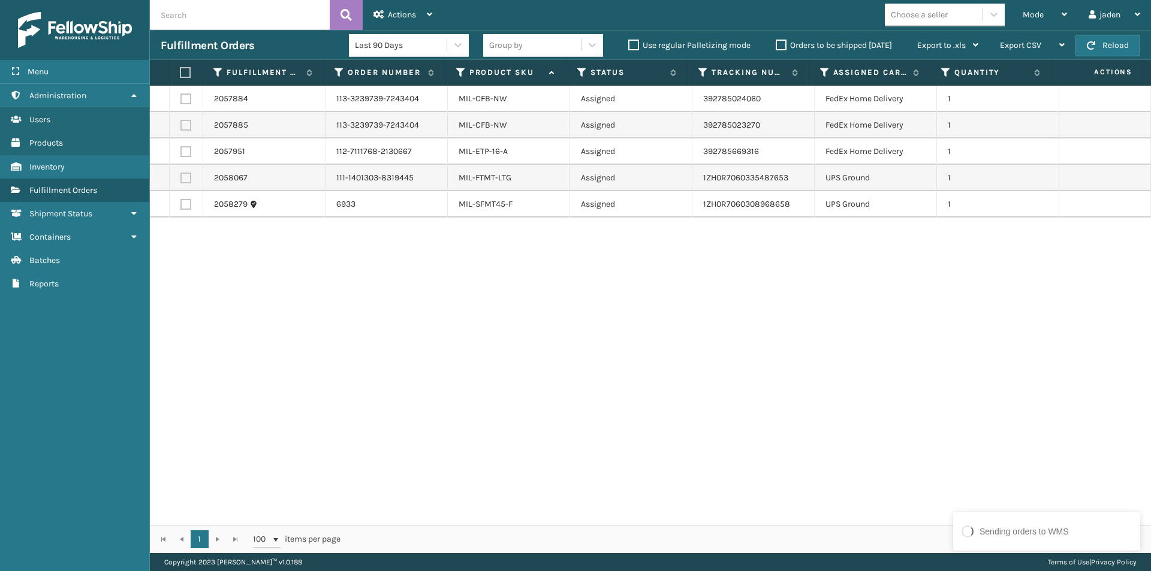
drag, startPoint x: 738, startPoint y: 303, endPoint x: 504, endPoint y: 299, distance: 234.4
click at [473, 301] on div "2057884 113-3239739-7243404 MIL-CFB-NW Assigned 392785024060 FedEx Home Deliver…" at bounding box center [650, 305] width 1001 height 439
drag, startPoint x: 765, startPoint y: 297, endPoint x: 840, endPoint y: 200, distance: 121.8
click at [583, 319] on div "2057884 113-3239739-7243404 MIL-CFB-NW Assigned 392785024060 FedEx Home Deliver…" at bounding box center [650, 305] width 1001 height 439
click at [1050, 10] on div "Mode" at bounding box center [1045, 15] width 44 height 30
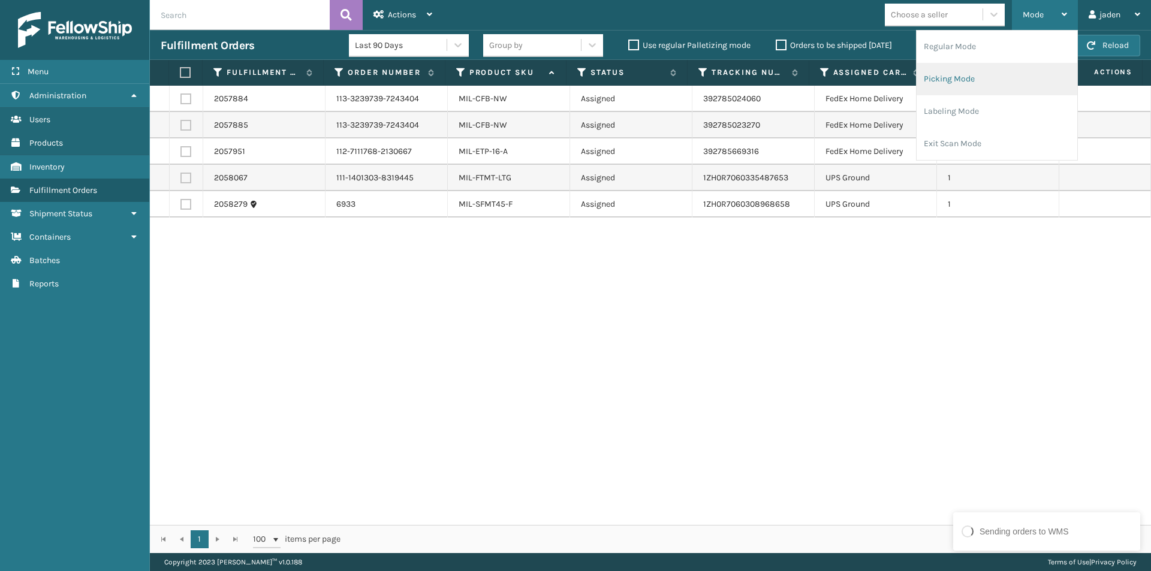
click at [1012, 86] on li "Picking Mode" at bounding box center [996, 79] width 161 height 32
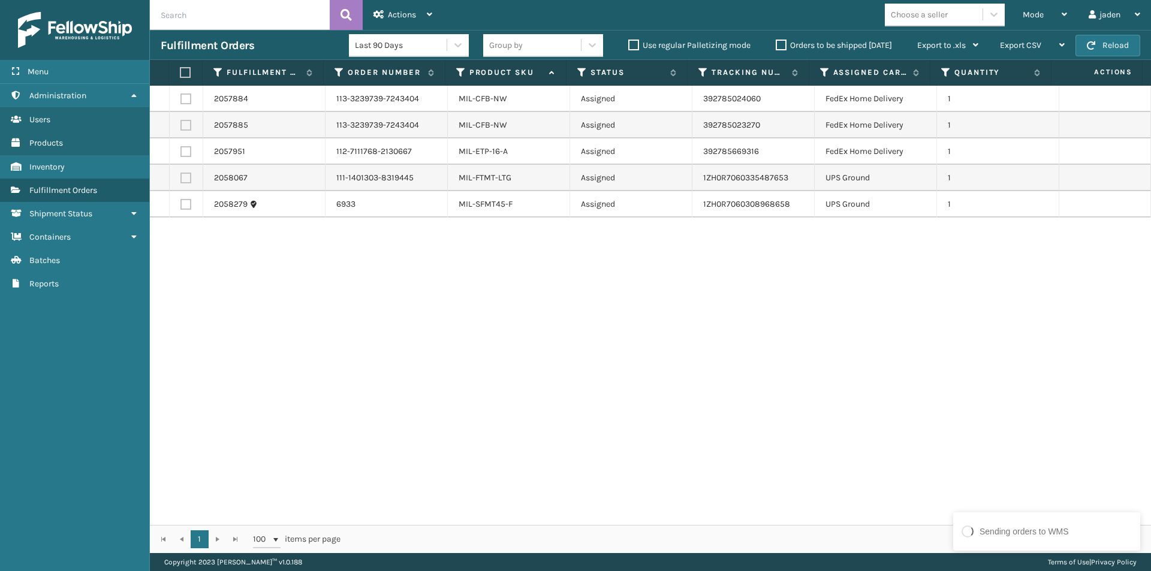
drag, startPoint x: 762, startPoint y: 291, endPoint x: 749, endPoint y: 292, distance: 13.8
drag, startPoint x: 749, startPoint y: 292, endPoint x: 782, endPoint y: 350, distance: 67.1
click at [456, 351] on div "2057884 113-3239739-7243404 MIL-CFB-NW Assigned 392785024060 FedEx Home Deliver…" at bounding box center [650, 305] width 1001 height 439
drag, startPoint x: 789, startPoint y: 350, endPoint x: 765, endPoint y: 350, distance: 24.0
drag, startPoint x: 765, startPoint y: 350, endPoint x: 810, endPoint y: 358, distance: 46.3
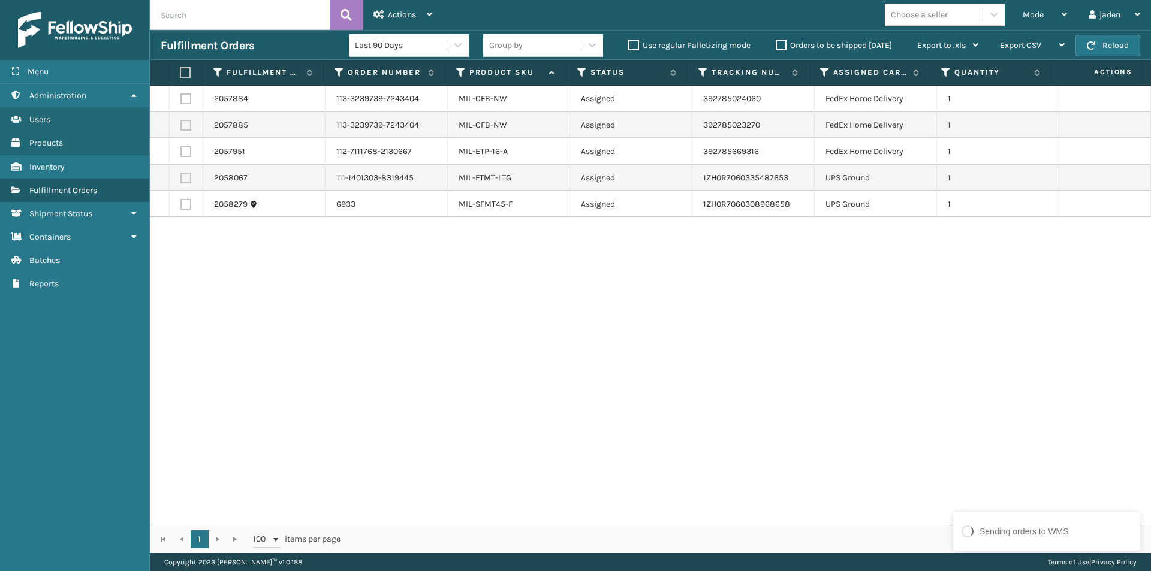
click at [502, 363] on div "2057884 113-3239739-7243404 MIL-CFB-NW Assigned 392785024060 FedEx Home Deliver…" at bounding box center [650, 305] width 1001 height 439
drag, startPoint x: 827, startPoint y: 362, endPoint x: 792, endPoint y: 375, distance: 37.0
click at [465, 375] on div "2057884 113-3239739-7243404 MIL-CFB-NW Assigned 392785024060 FedEx Home Deliver…" at bounding box center [650, 305] width 1001 height 439
drag, startPoint x: 727, startPoint y: 368, endPoint x: 876, endPoint y: 354, distance: 149.3
click at [515, 363] on div "2057884 113-3239739-7243404 MIL-CFB-NW Assigned 392785024060 FedEx Home Deliver…" at bounding box center [650, 305] width 1001 height 439
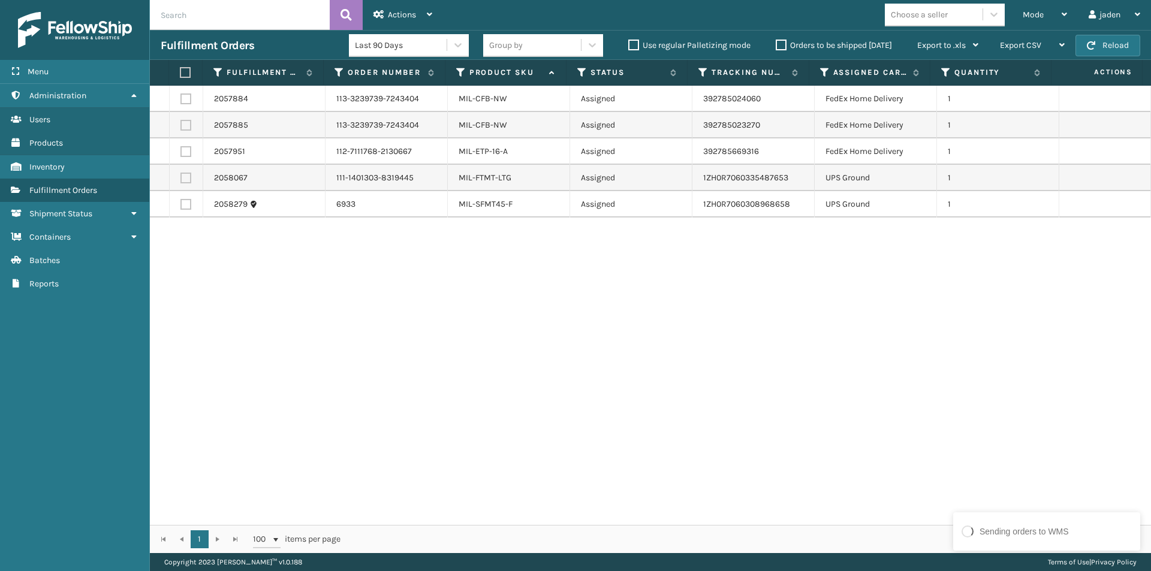
drag, startPoint x: 784, startPoint y: 350, endPoint x: 791, endPoint y: 330, distance: 21.6
click at [499, 388] on div "2057884 113-3239739-7243404 MIL-CFB-NW Assigned 392785024060 FedEx Home Deliver…" at bounding box center [650, 305] width 1001 height 439
drag, startPoint x: 854, startPoint y: 319, endPoint x: 754, endPoint y: 315, distance: 99.6
drag, startPoint x: 754, startPoint y: 315, endPoint x: 938, endPoint y: 6, distance: 359.4
click at [463, 316] on div "2057884 113-3239739-7243404 MIL-CFB-NW Assigned 392785024060 FedEx Home Deliver…" at bounding box center [650, 305] width 1001 height 439
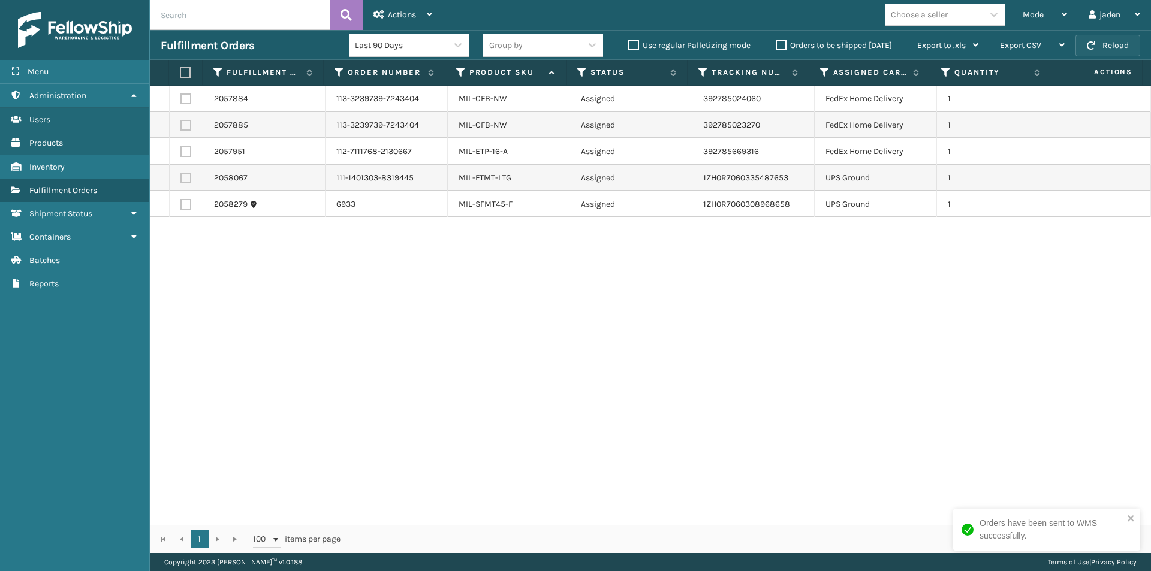
click at [1132, 49] on button "Reload" at bounding box center [1107, 46] width 65 height 22
click at [1027, 10] on span "Mode" at bounding box center [1033, 15] width 21 height 10
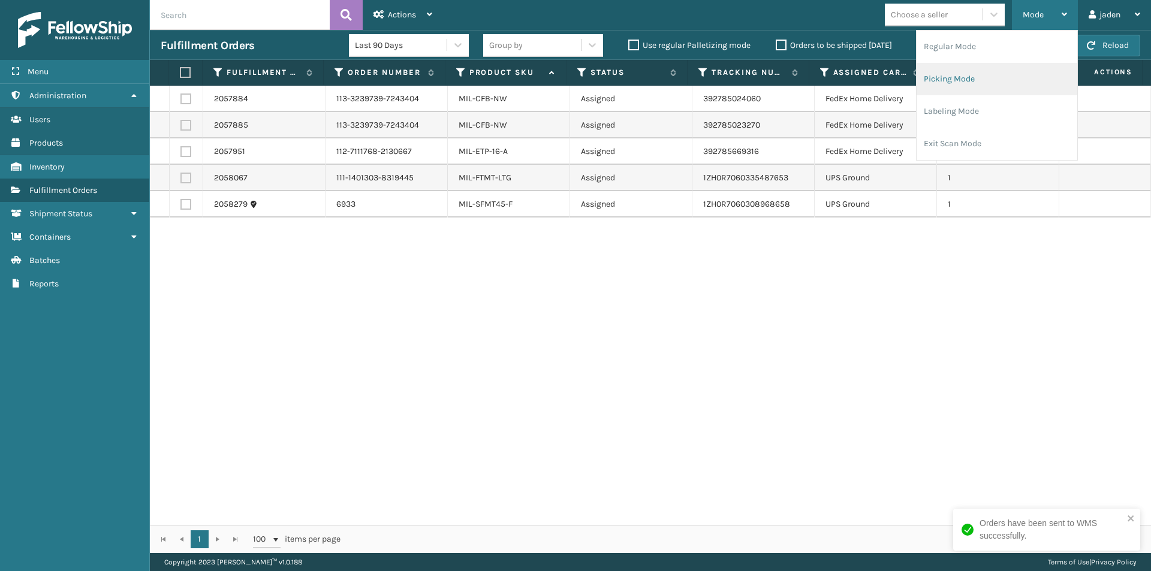
click at [973, 89] on li "Picking Mode" at bounding box center [996, 79] width 161 height 32
